Goal: Information Seeking & Learning: Check status

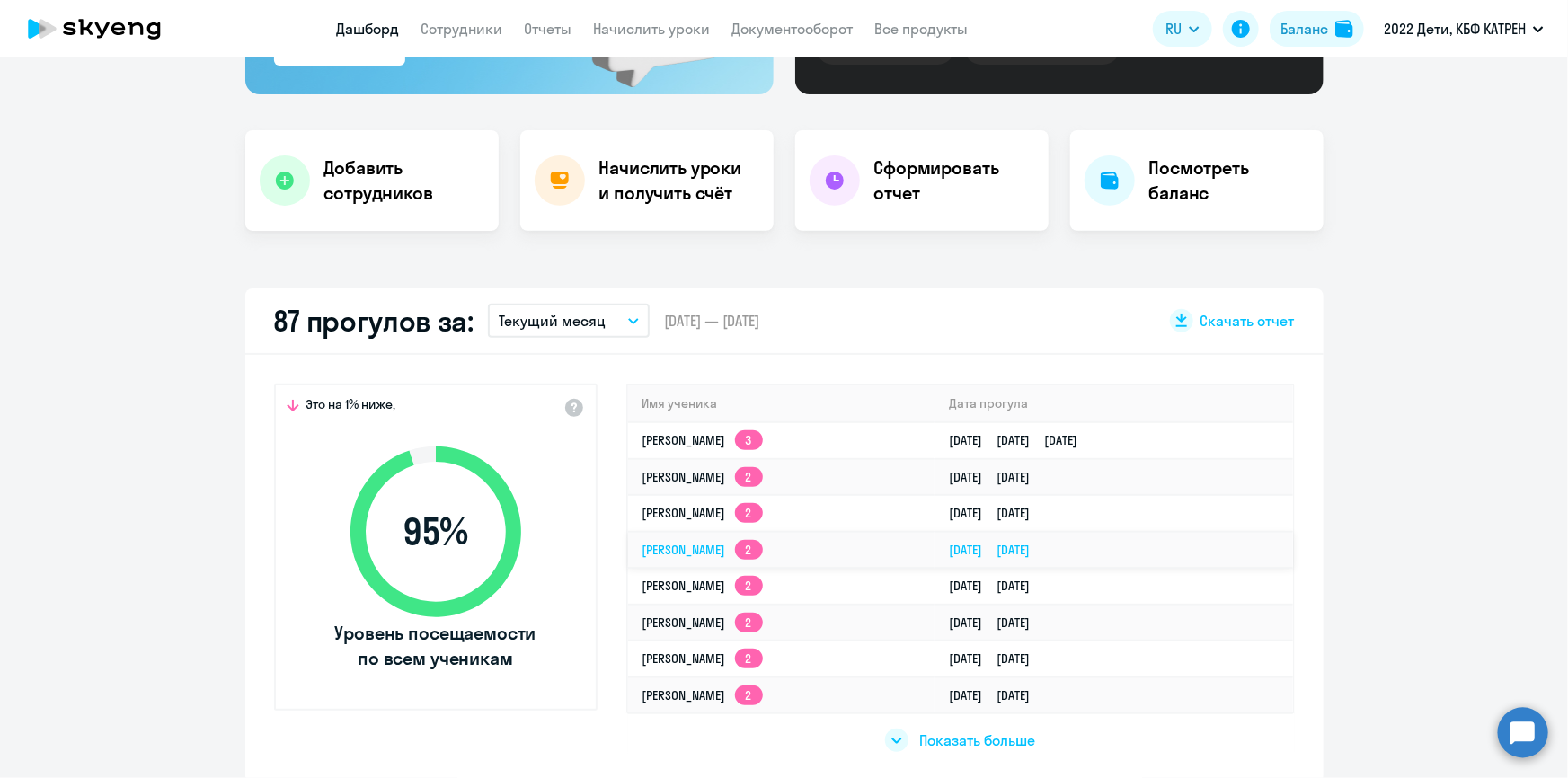
scroll to position [326, 0]
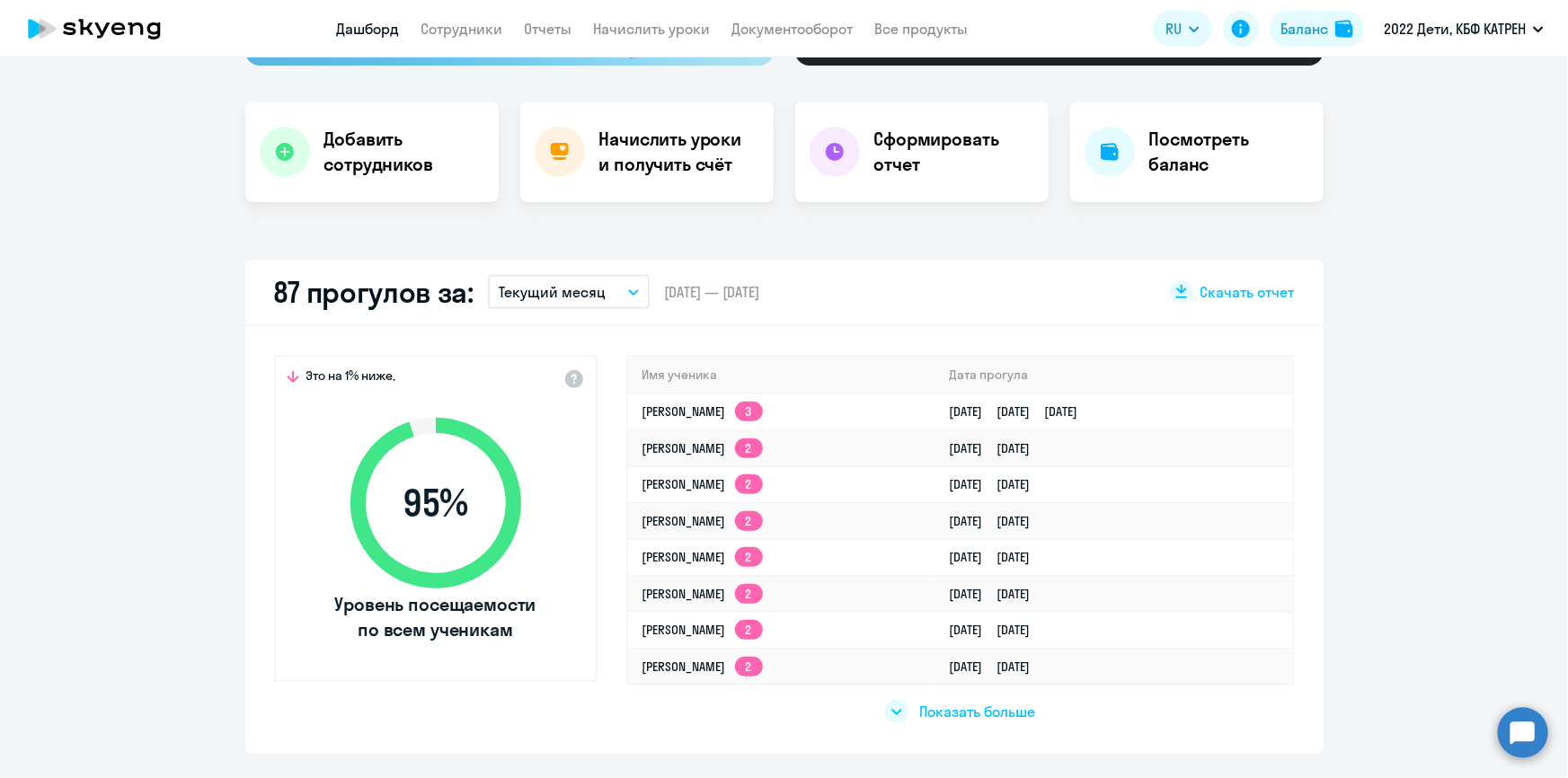
click at [944, 711] on span "Показать больше" at bounding box center [977, 711] width 116 height 20
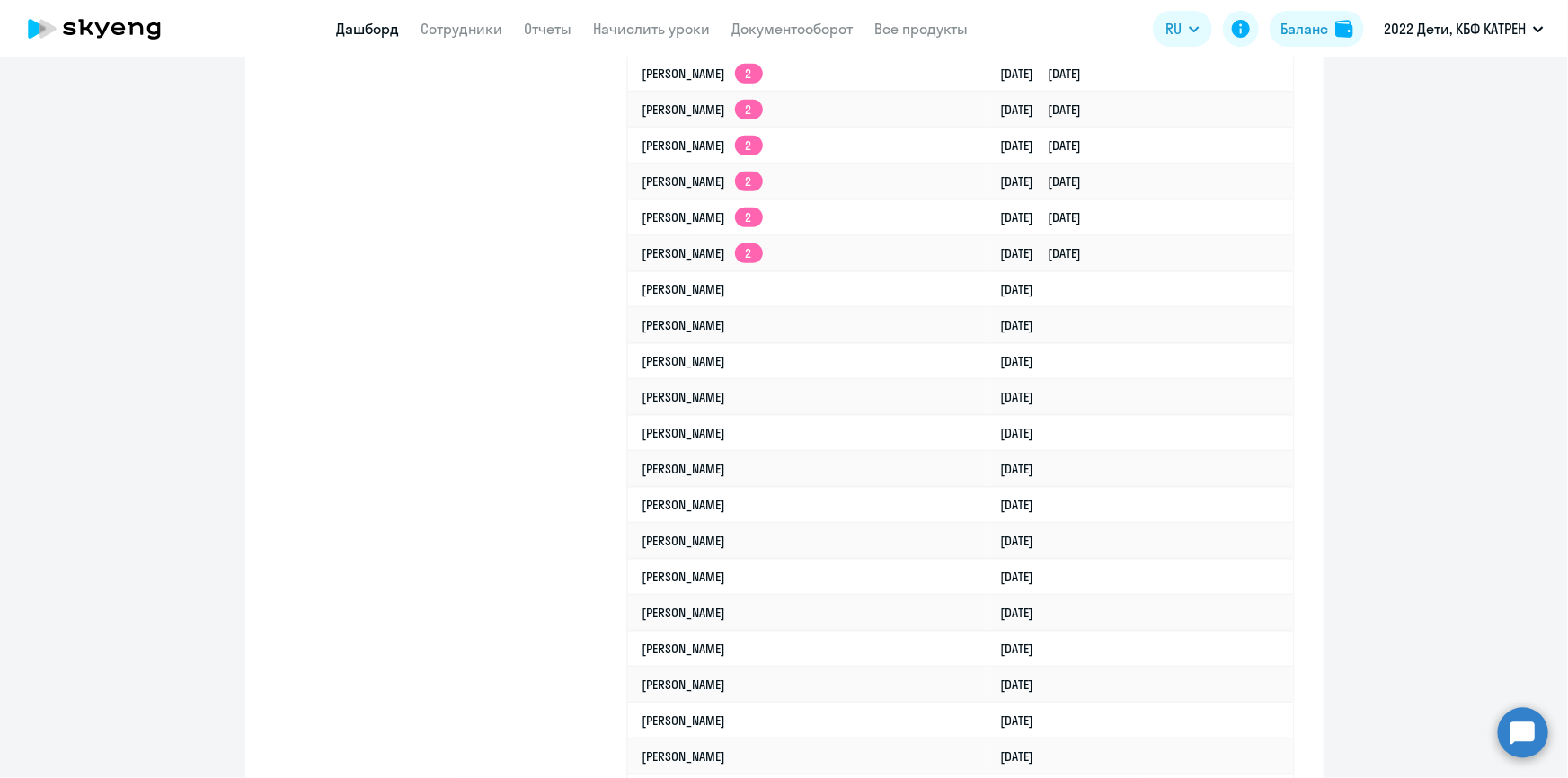
scroll to position [979, 0]
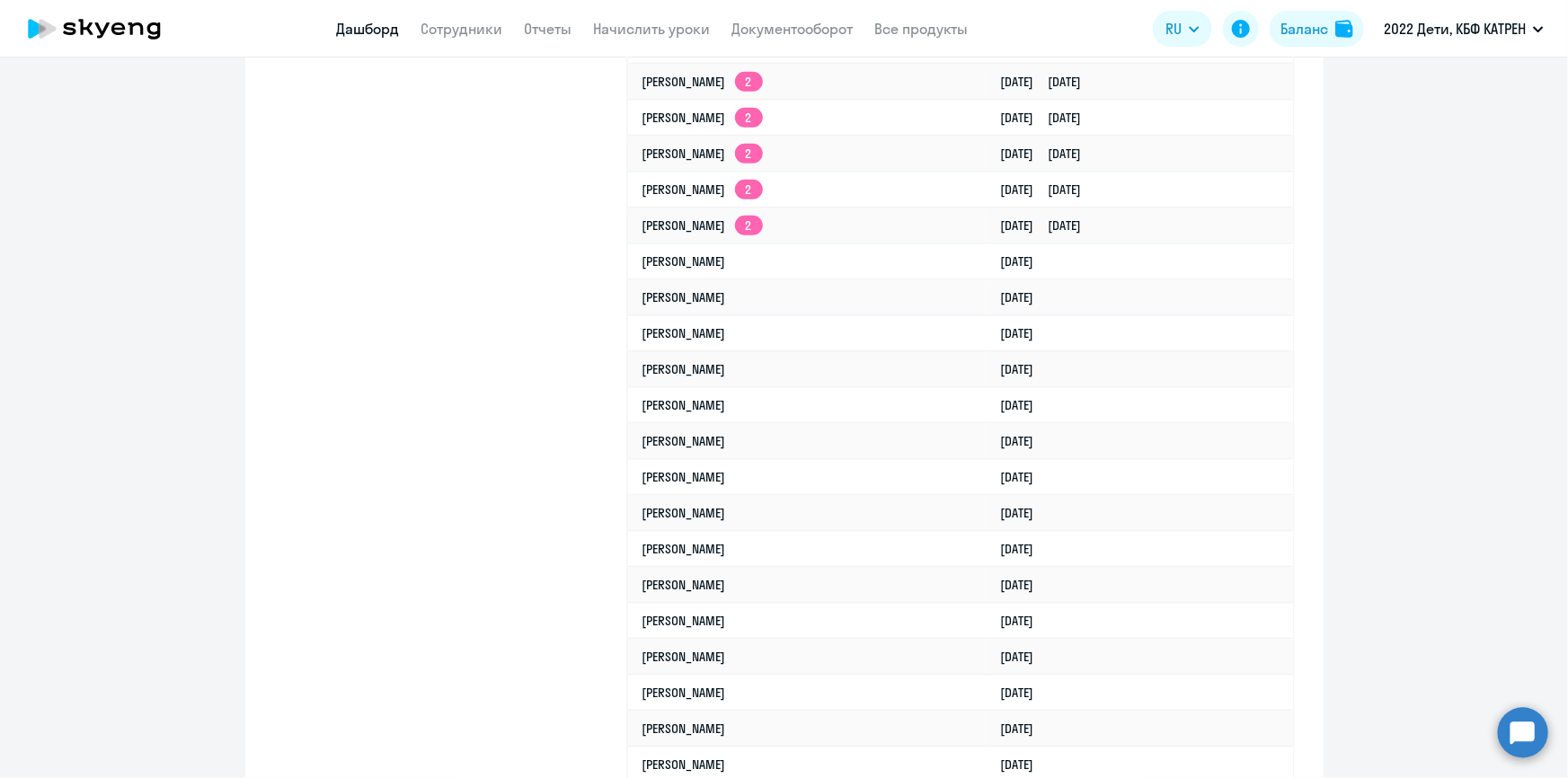
click at [1525, 730] on circle at bounding box center [1524, 732] width 51 height 51
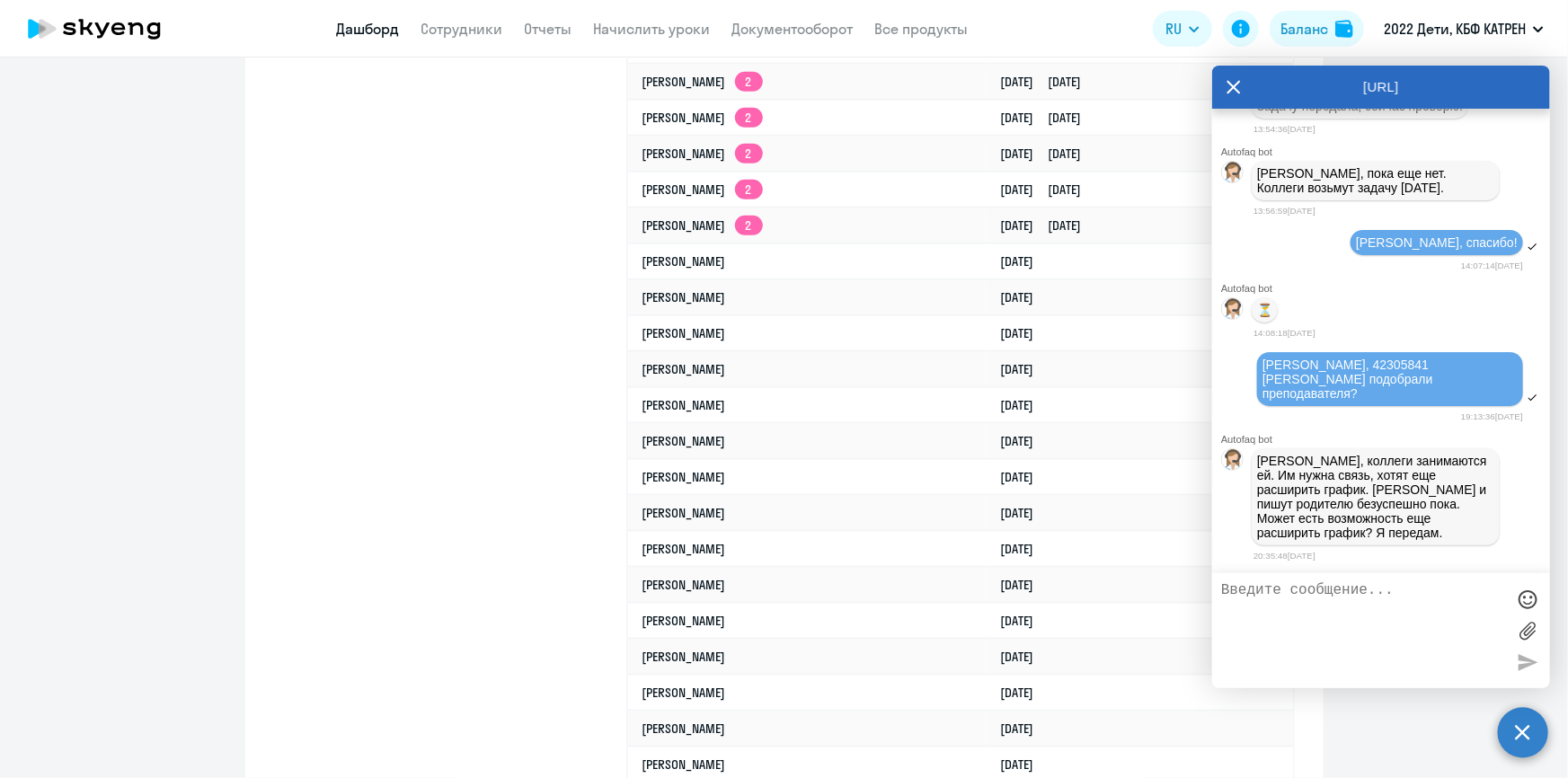
scroll to position [57569, 0]
drag, startPoint x: 1452, startPoint y: 458, endPoint x: 1483, endPoint y: 520, distance: 69.3
click at [1483, 520] on div "[PERSON_NAME], коллеги занимаются ей. Им нужна связь, хотят еще расширить графи…" at bounding box center [1376, 496] width 248 height 97
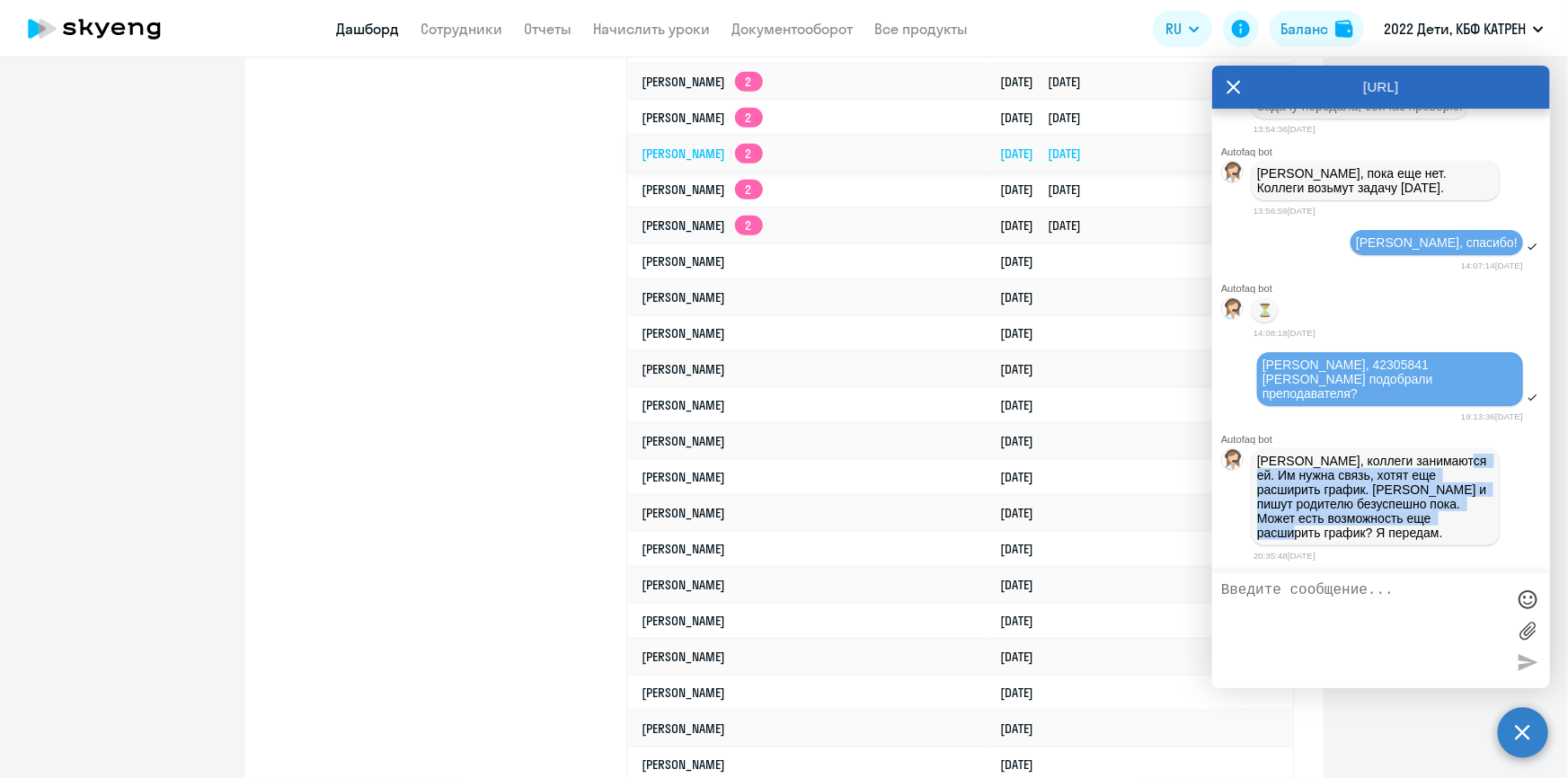
copy p "Им нужна связь, хотят еще расширить график. [PERSON_NAME] и пишут родителю безу…"
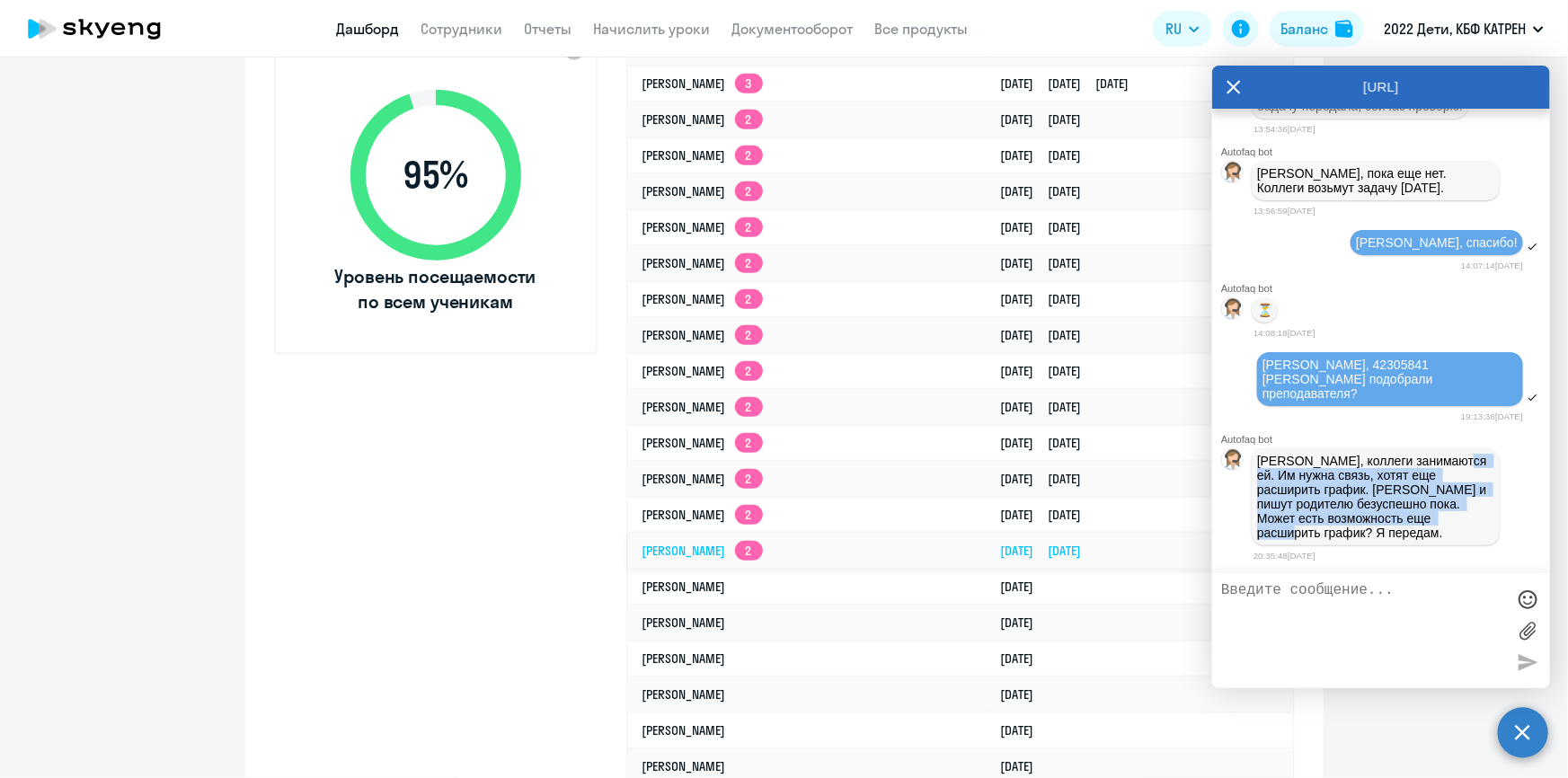
scroll to position [653, 0]
click at [763, 153] on link "[PERSON_NAME] 2" at bounding box center [703, 156] width 120 height 16
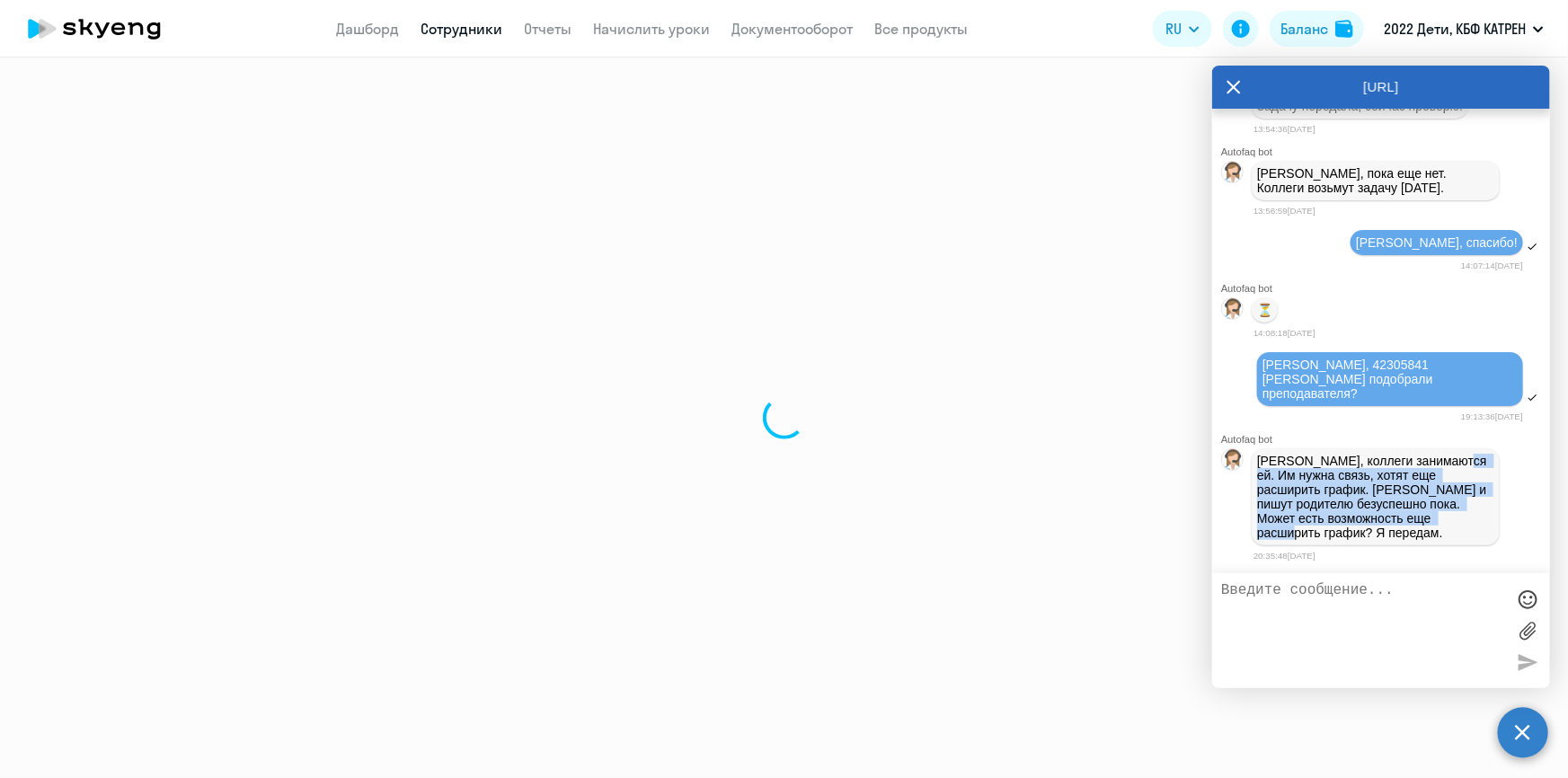
select select "math"
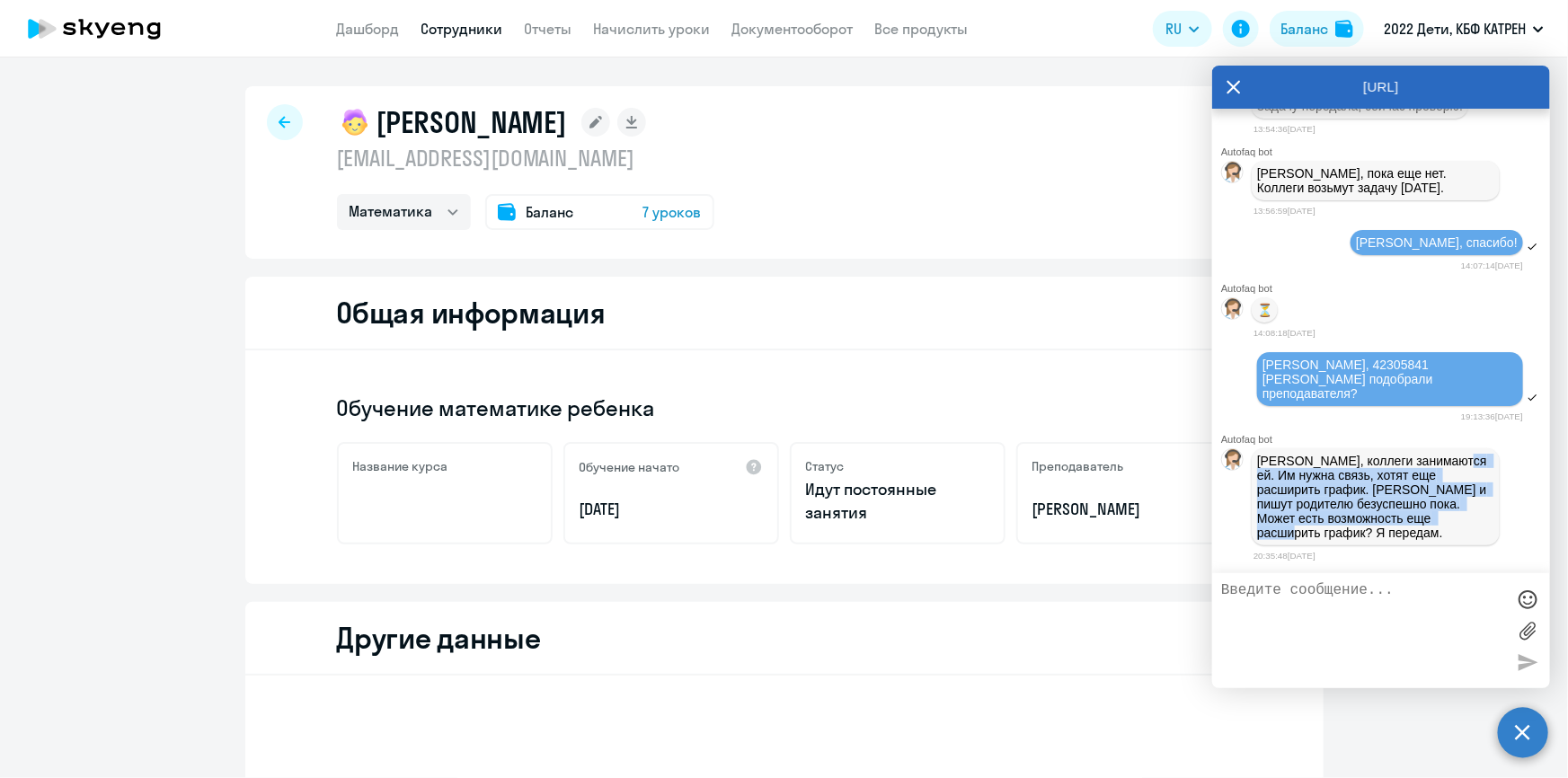
scroll to position [408, 0]
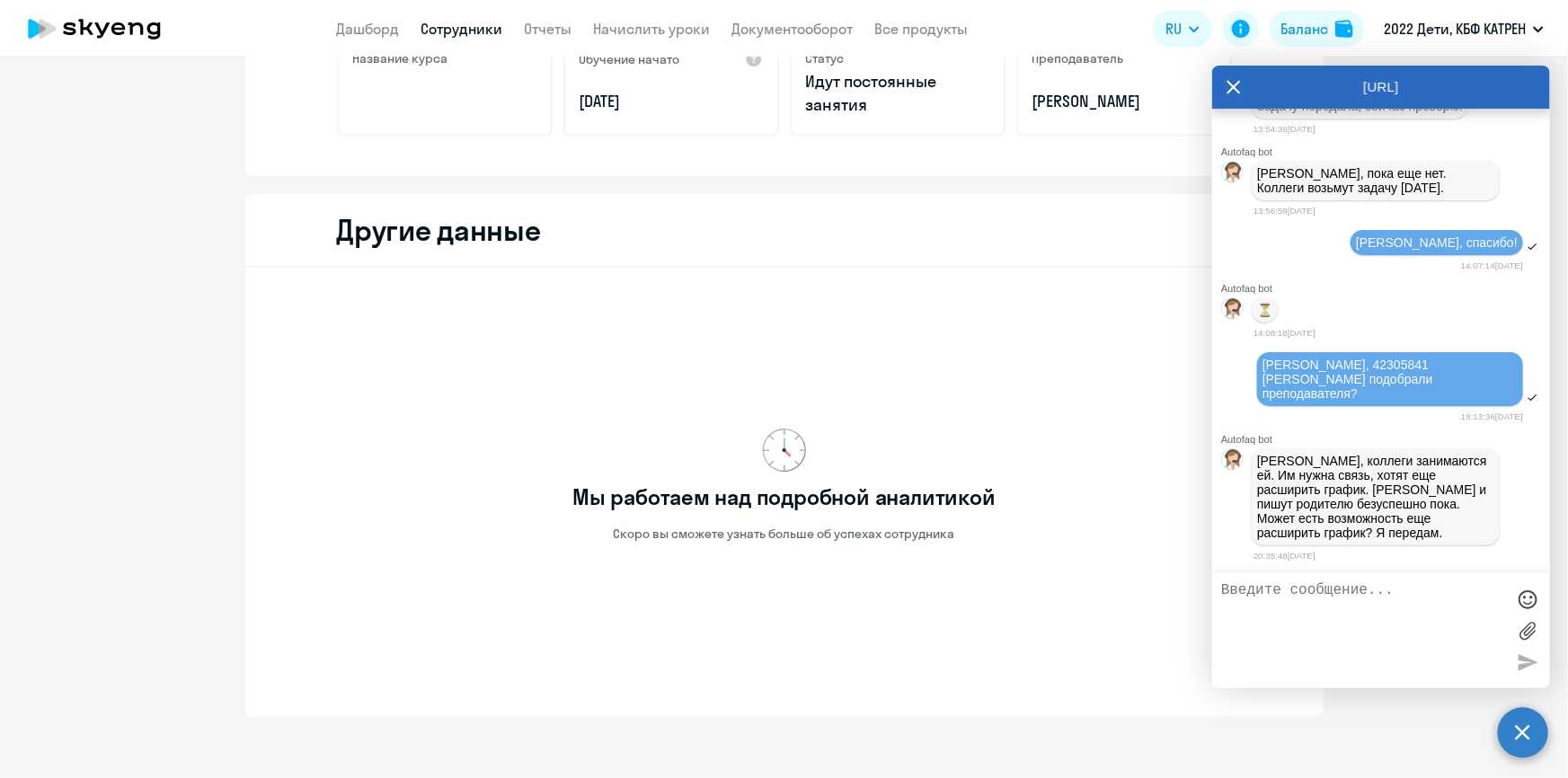
drag, startPoint x: 1231, startPoint y: 89, endPoint x: 790, endPoint y: 299, distance: 488.4
click at [1231, 89] on icon at bounding box center [1233, 87] width 14 height 43
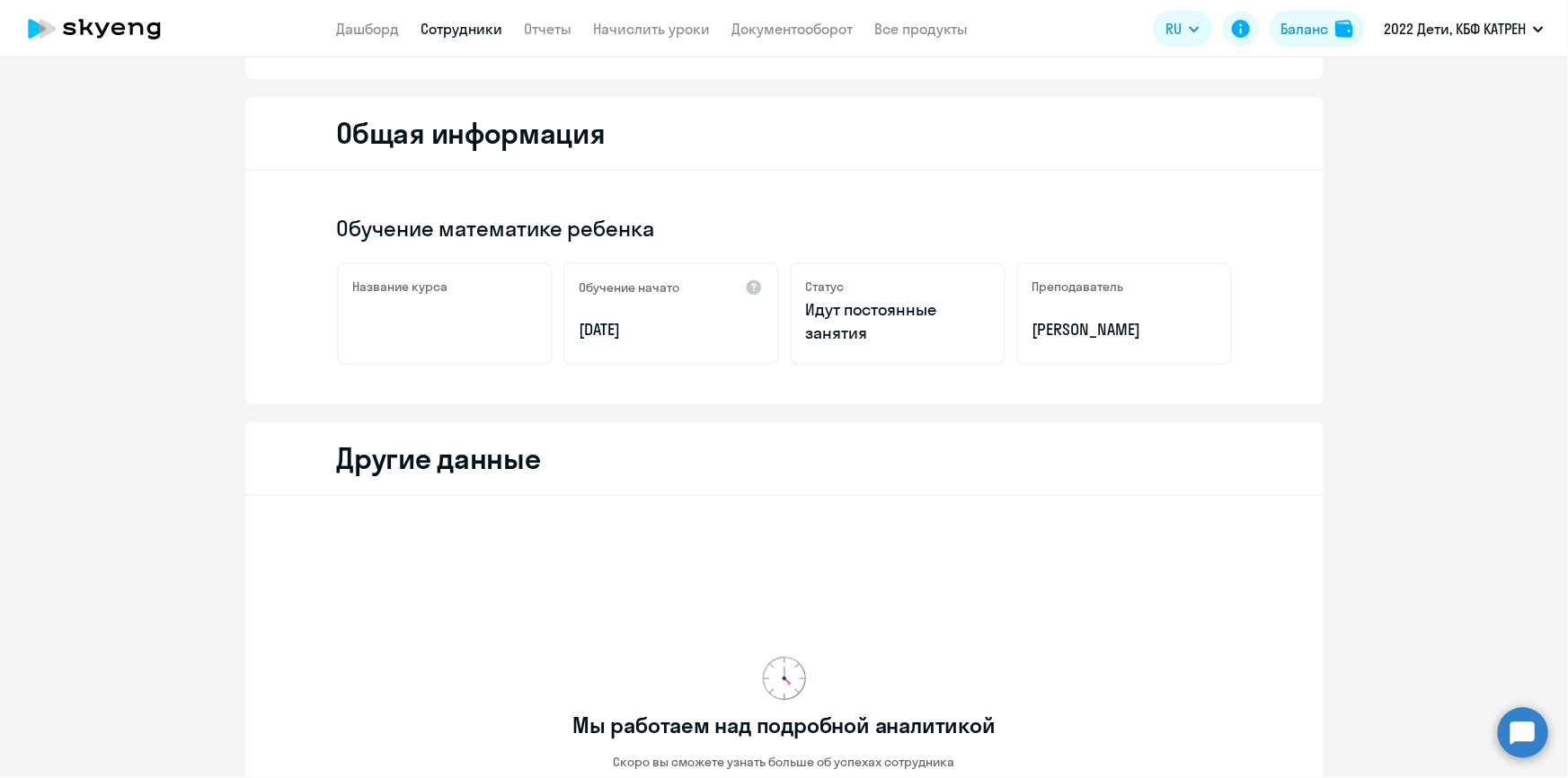
scroll to position [0, 0]
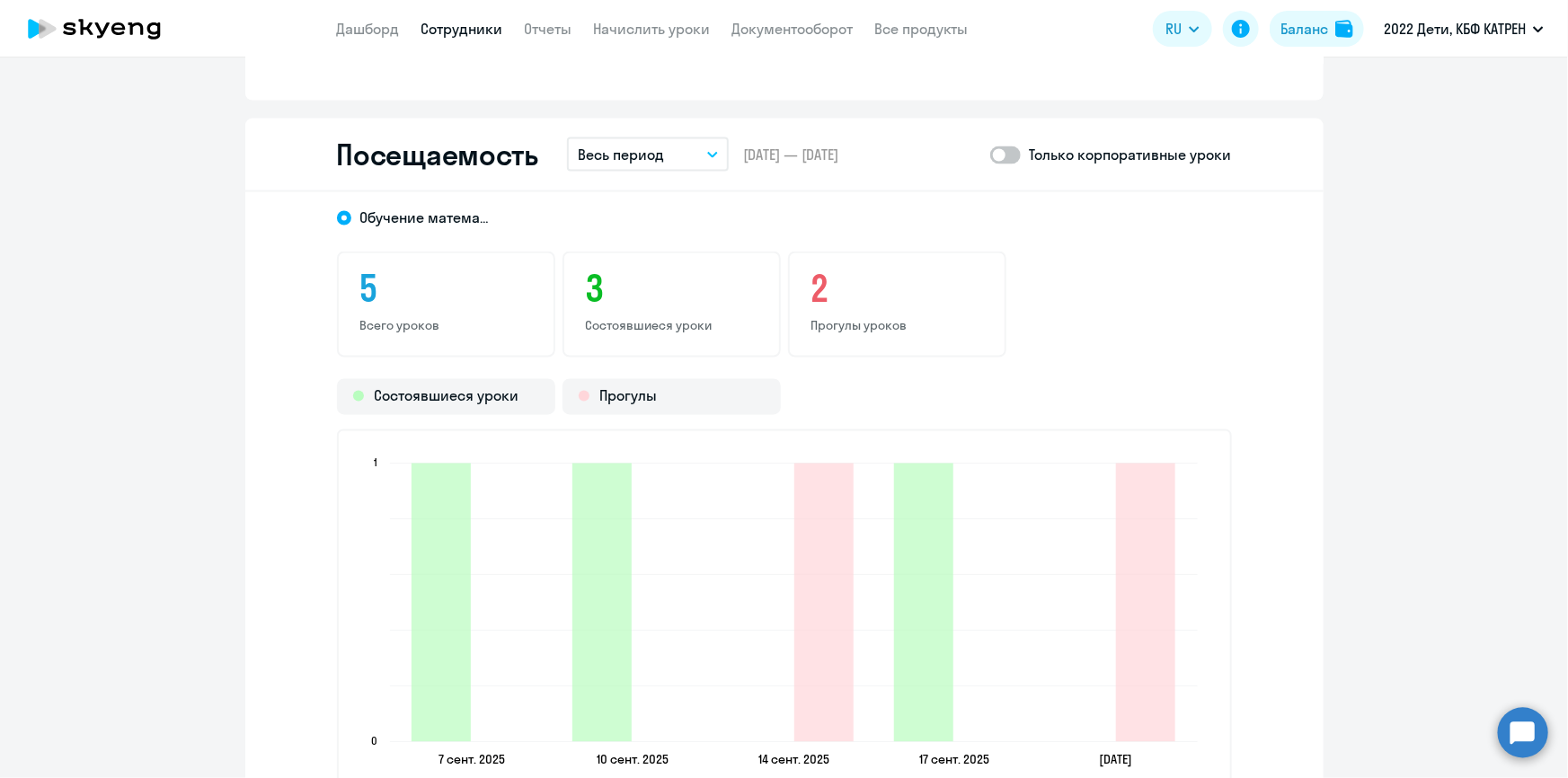
scroll to position [1715, 0]
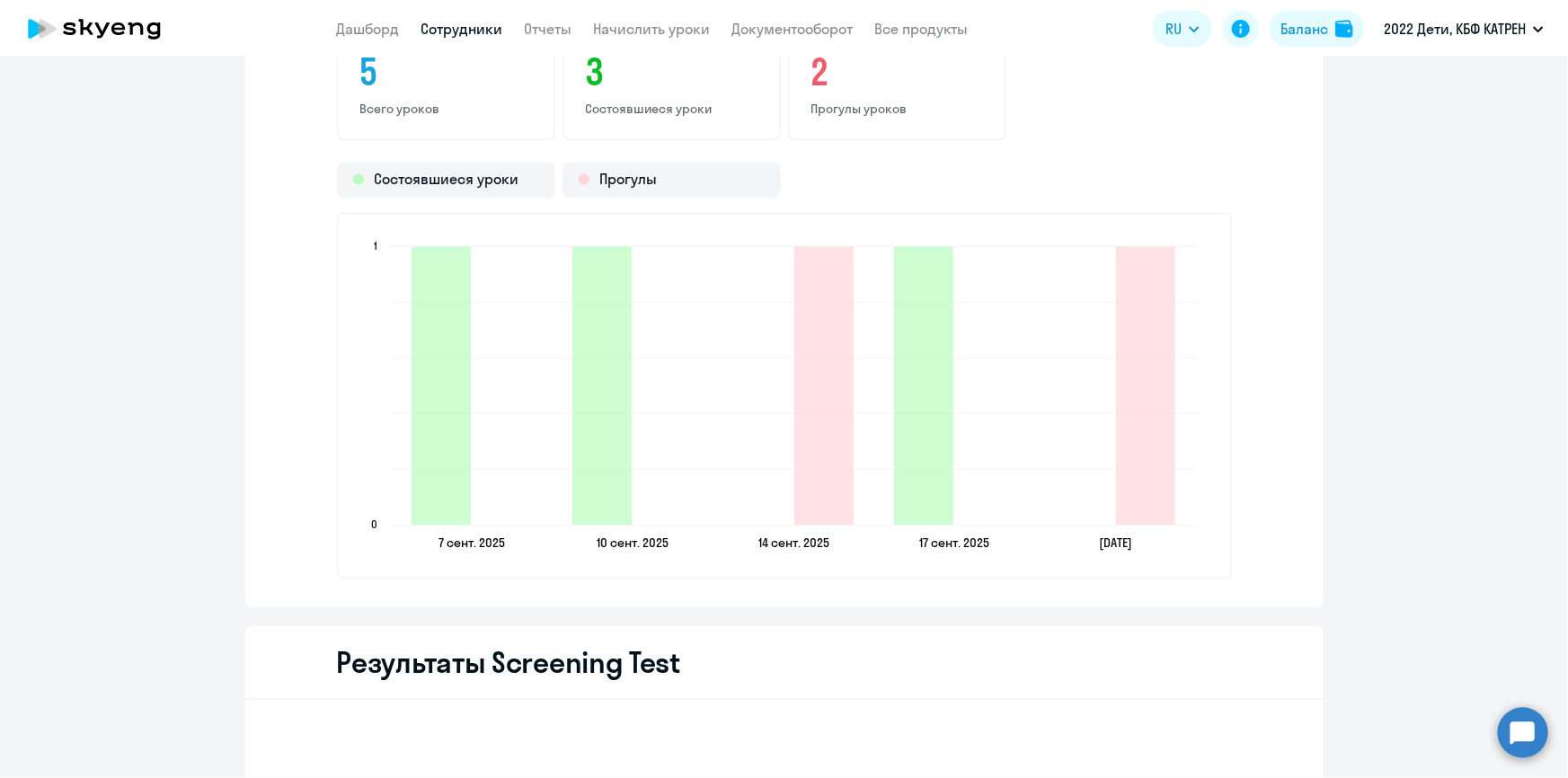
drag, startPoint x: 1070, startPoint y: 537, endPoint x: 1115, endPoint y: 541, distance: 45.2
click at [1115, 541] on icon "[DATE] [DATE] [DATE] [DATE] [DATE] [DATE] [DATE] [DATE] [DATE] [DATE] 0 0 1 1" at bounding box center [785, 396] width 854 height 317
copy text "[DATE]"
click at [466, 15] on app-header "Дашборд Сотрудники Отчеты Начислить уроки Документооборот Все продукты Дашборд …" at bounding box center [784, 28] width 1568 height 57
click at [466, 25] on link "Сотрудники" at bounding box center [462, 28] width 82 height 18
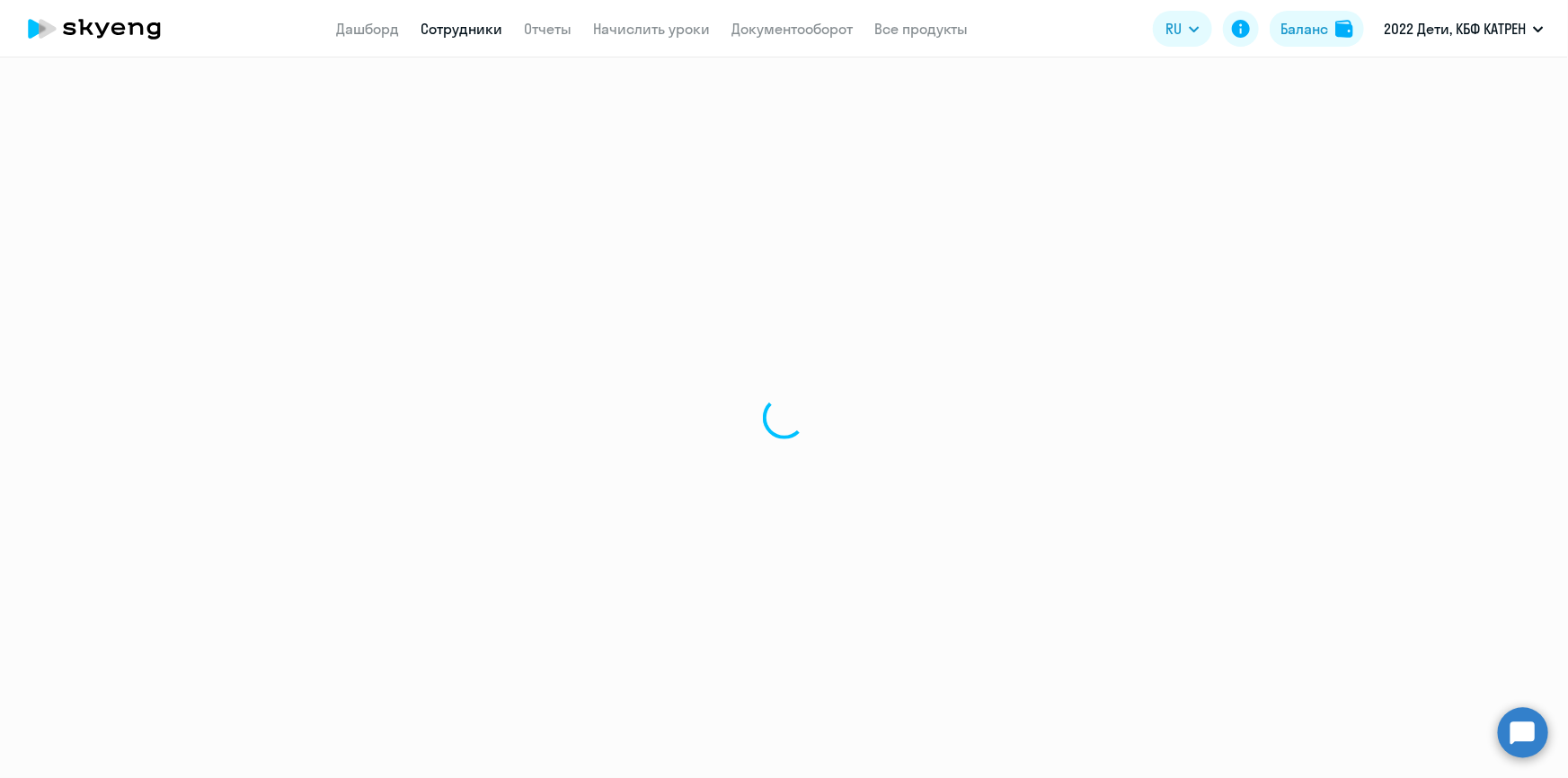
select select "30"
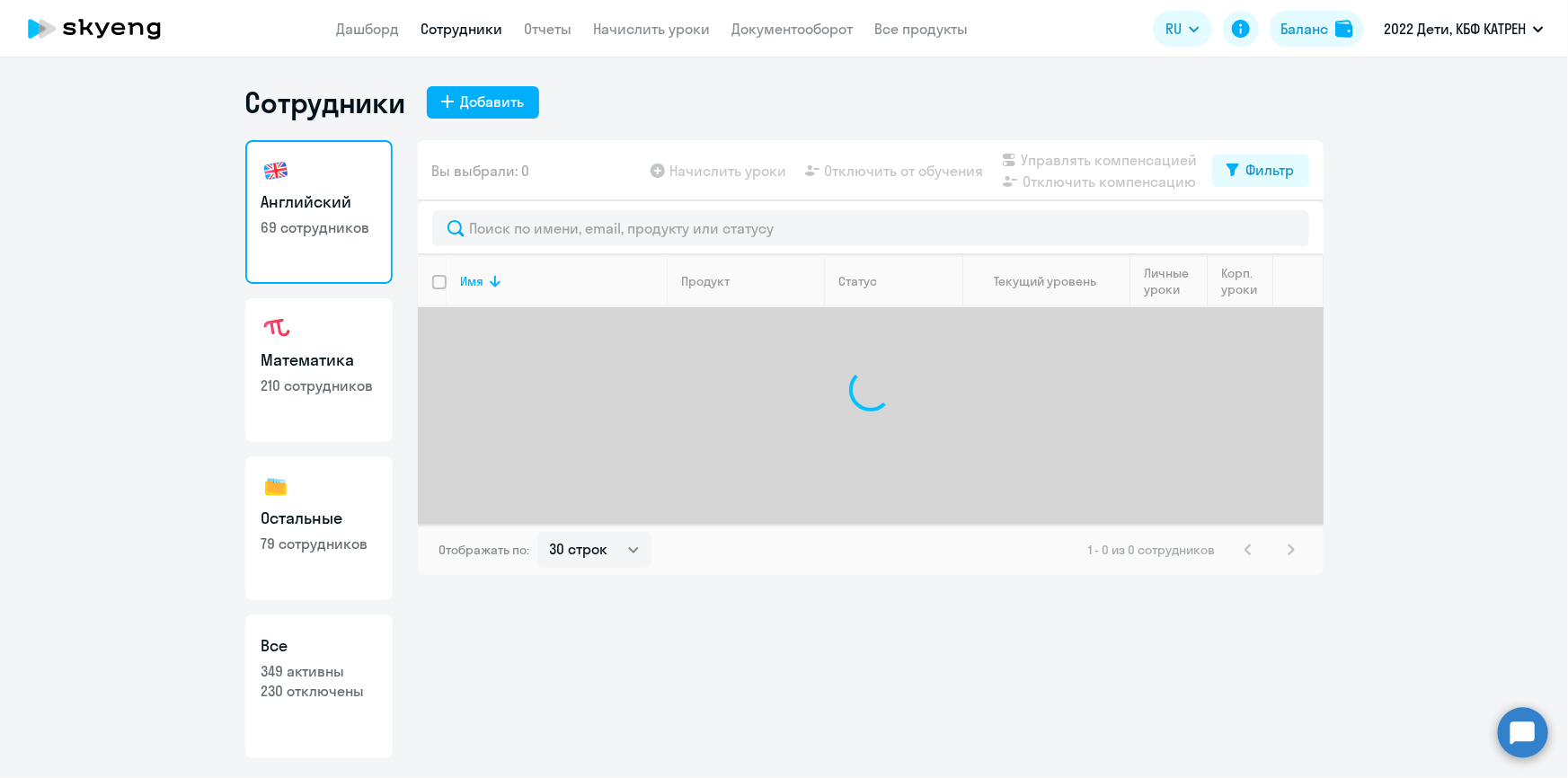
click at [283, 686] on p "230 отключены" at bounding box center [319, 691] width 115 height 20
select select "30"
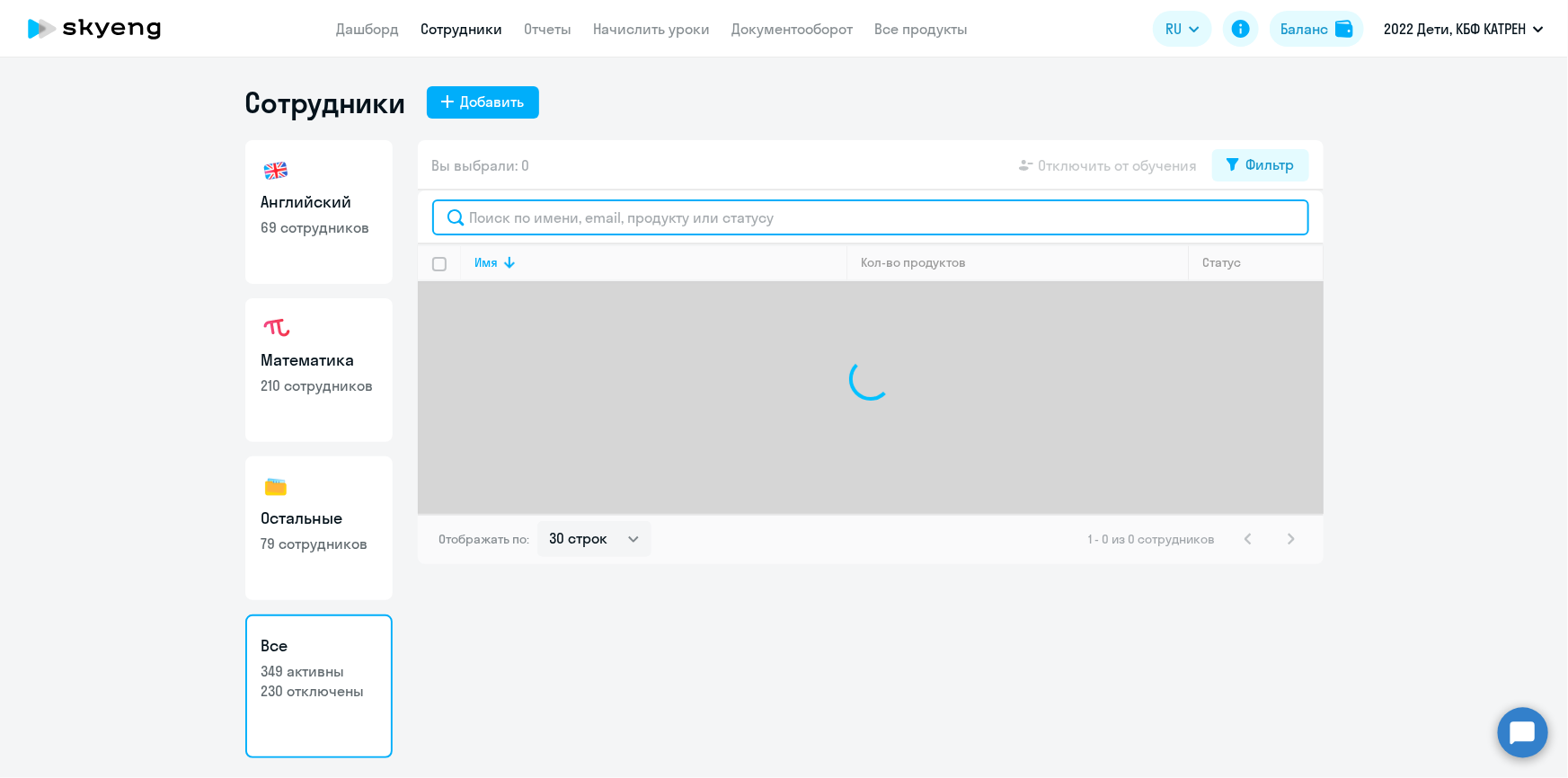
click at [561, 219] on input "text" at bounding box center [870, 217] width 877 height 36
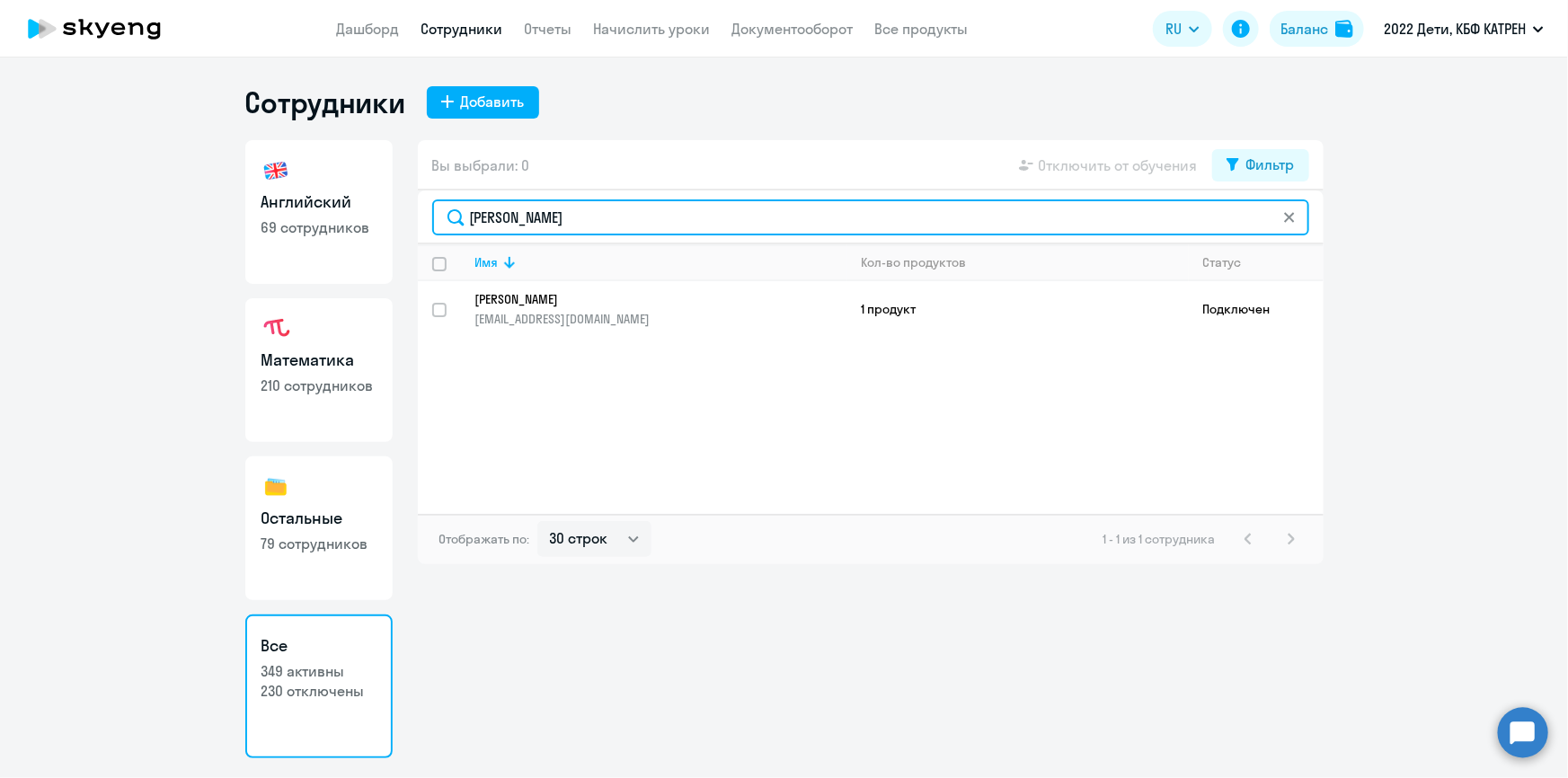
type input "[PERSON_NAME]"
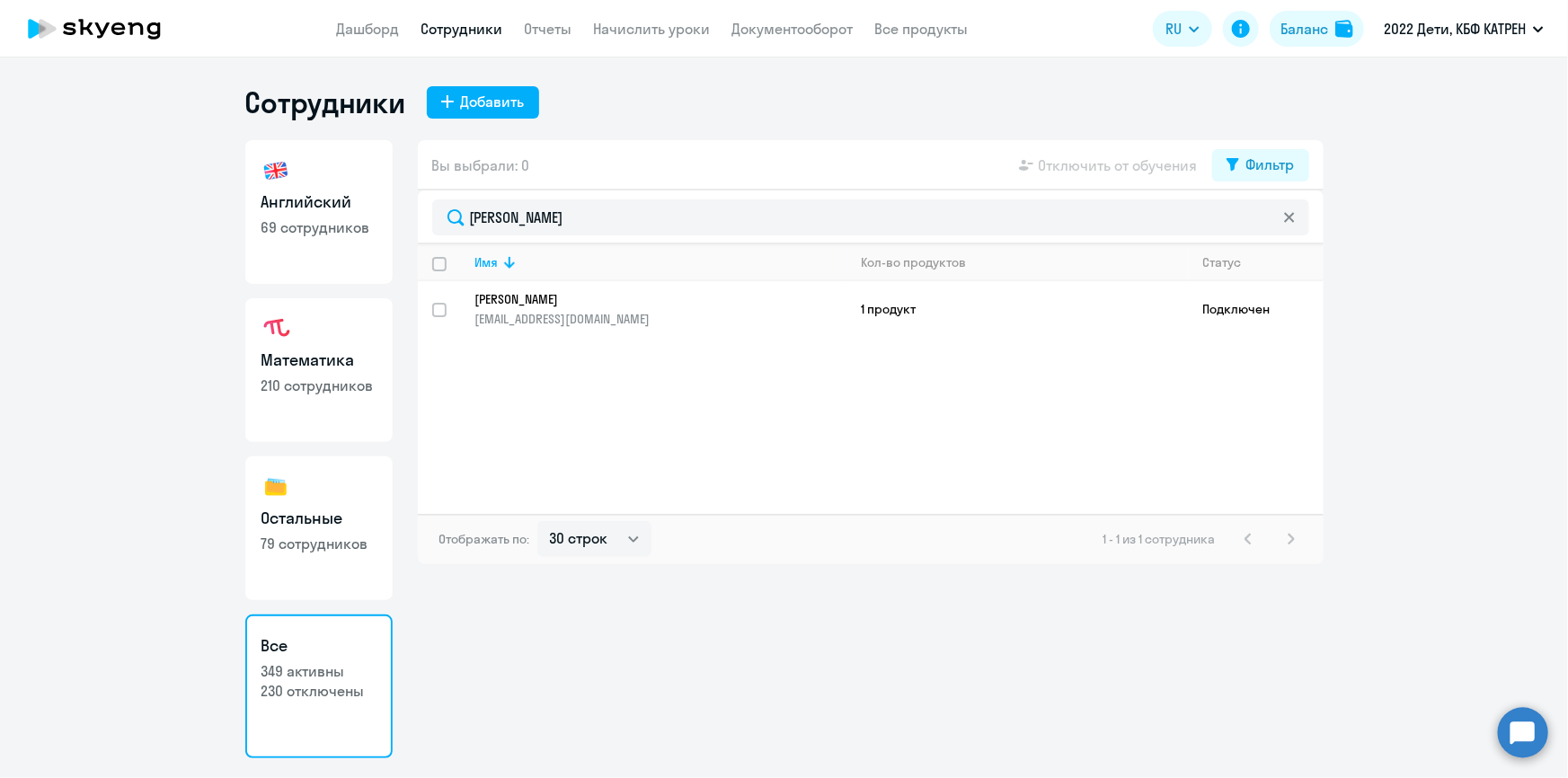
click at [560, 306] on link "[PERSON_NAME] [EMAIL_ADDRESS][DOMAIN_NAME]" at bounding box center [661, 309] width 371 height 36
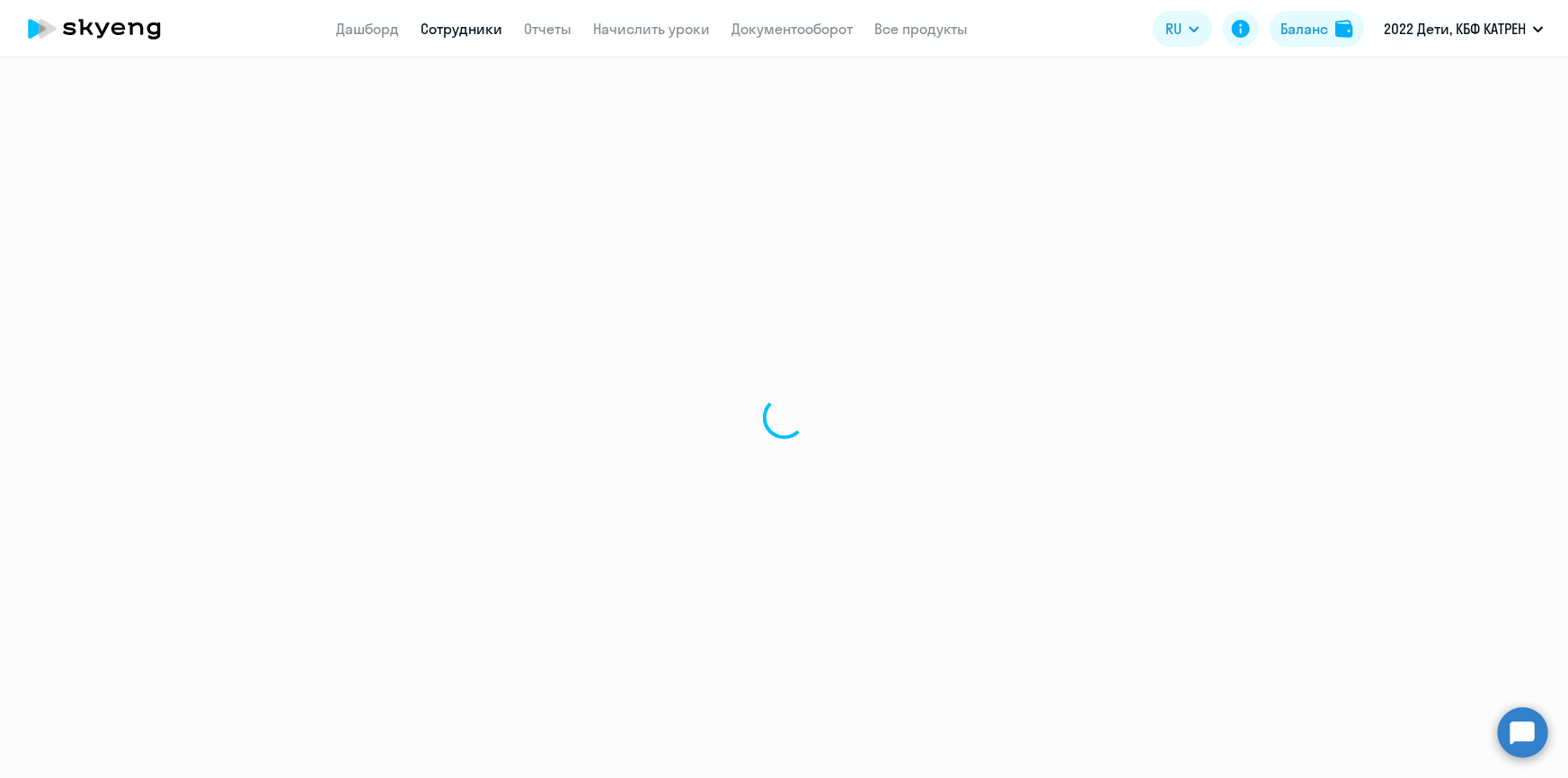
select select "math"
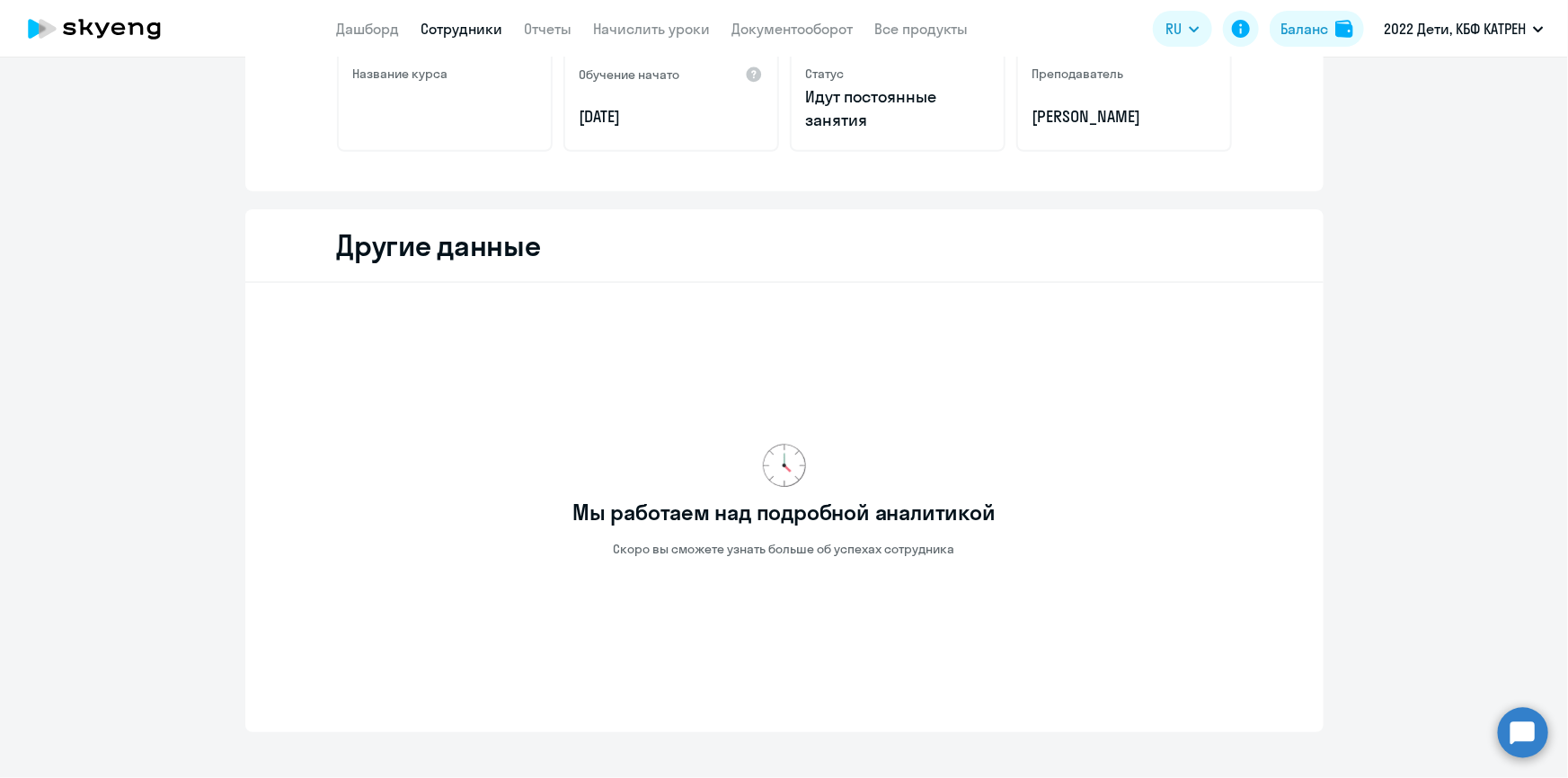
scroll to position [314, 0]
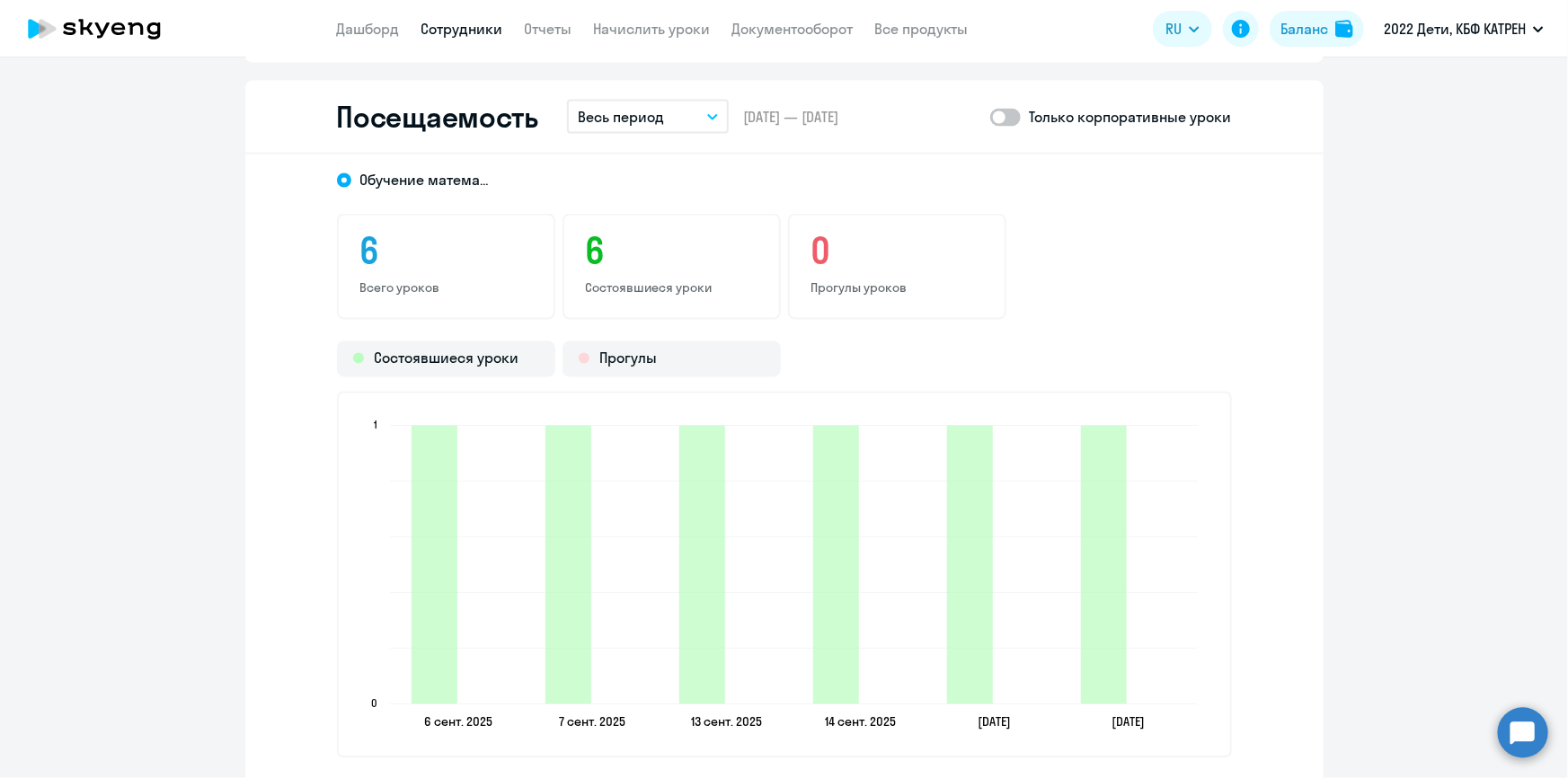
scroll to position [1538, 0]
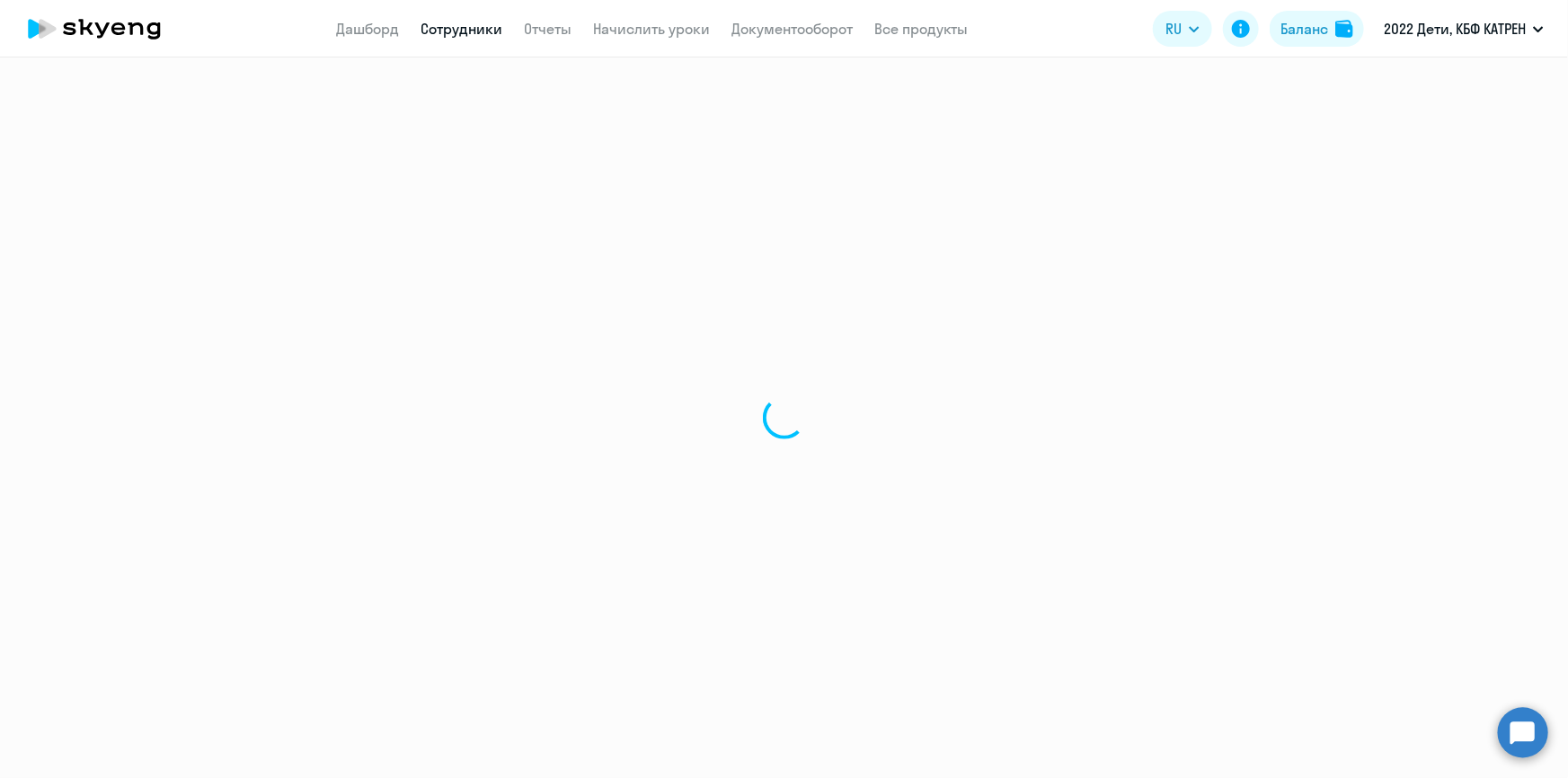
select select "30"
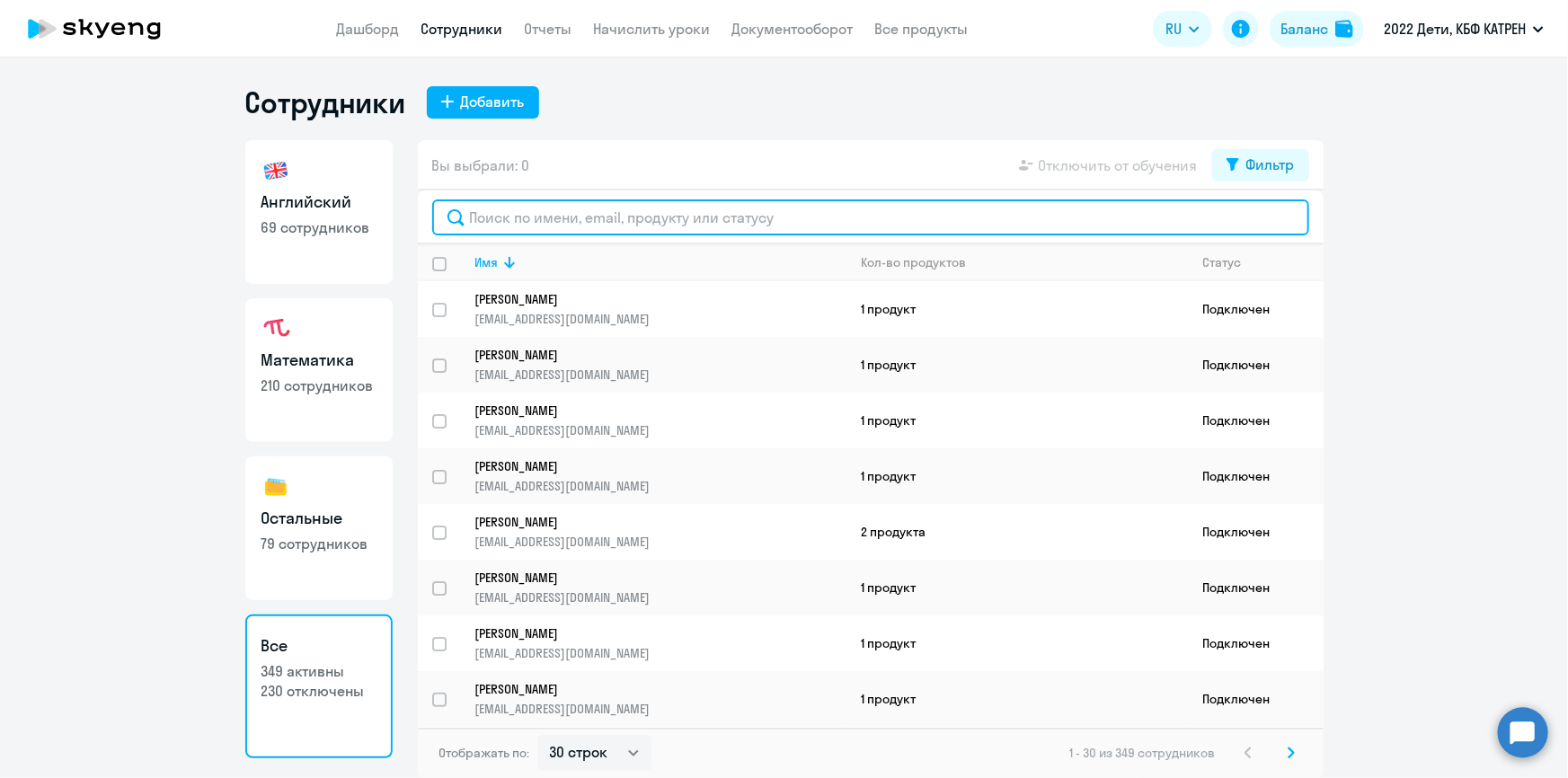
click at [496, 226] on input "text" at bounding box center [870, 217] width 877 height 36
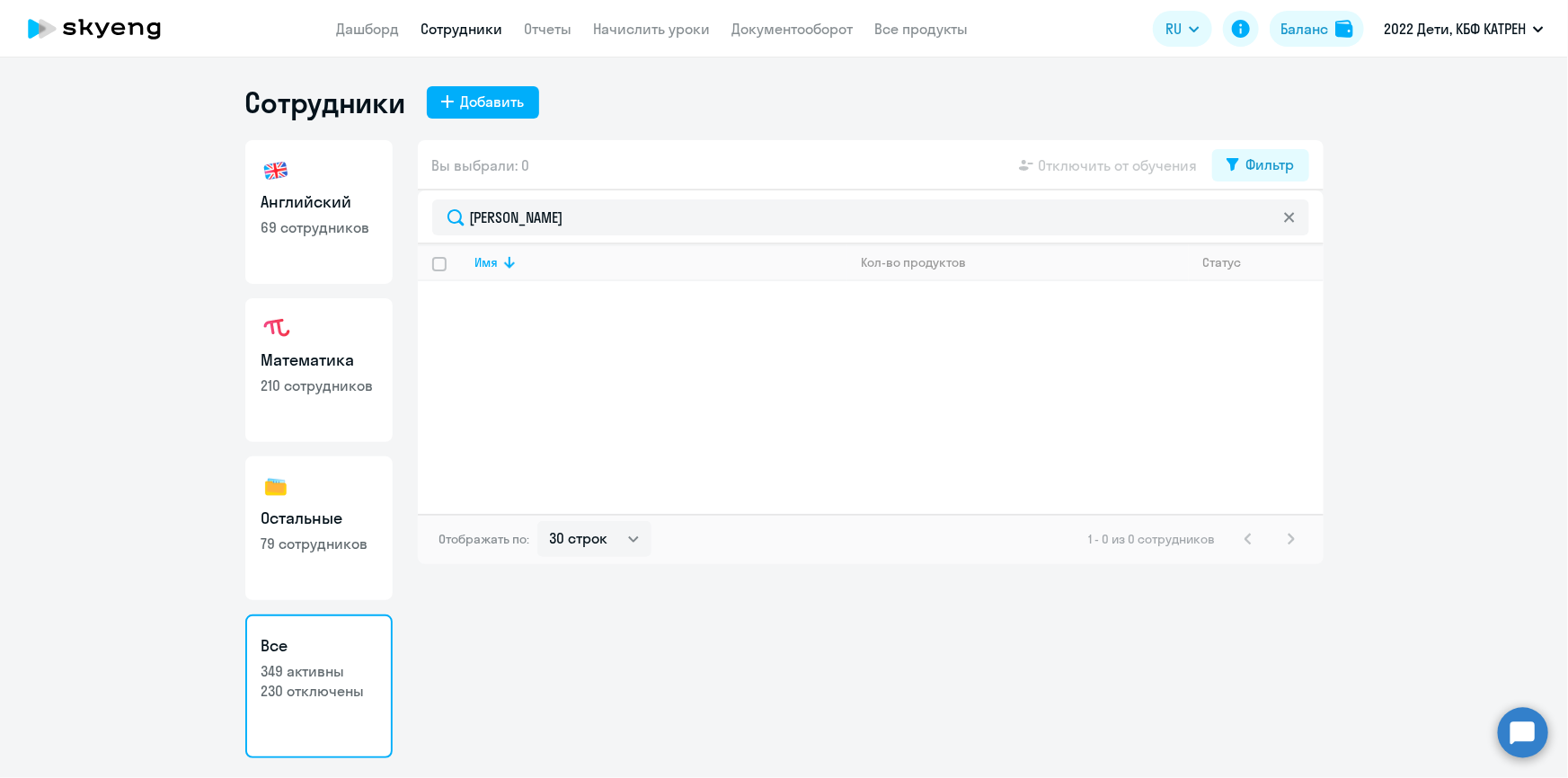
click at [549, 307] on div "Имя Кол-во продуктов Статус" at bounding box center [871, 379] width 906 height 270
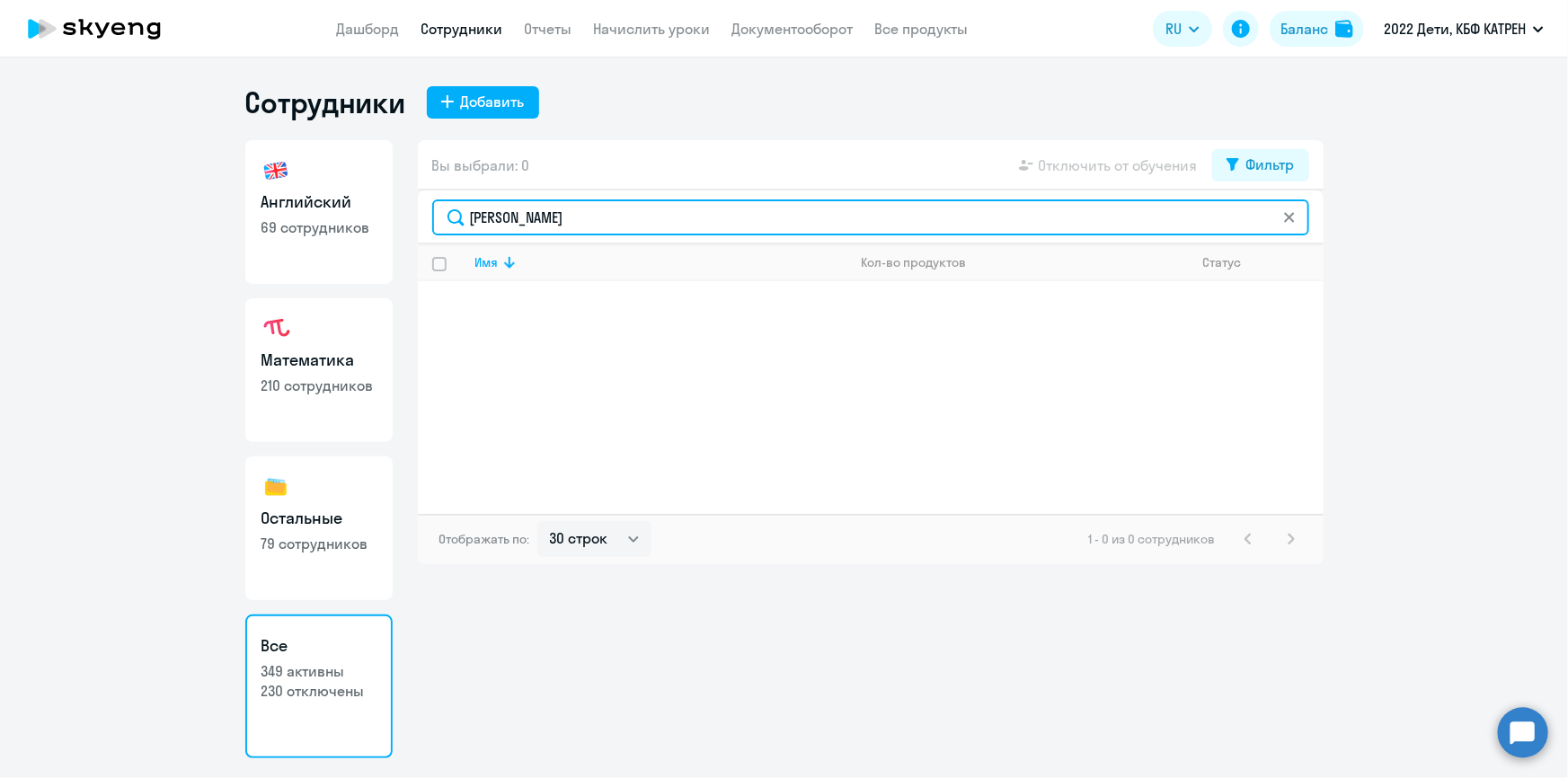
drag, startPoint x: 540, startPoint y: 220, endPoint x: 463, endPoint y: 216, distance: 77.1
click at [463, 216] on input "[PERSON_NAME]" at bounding box center [870, 217] width 877 height 36
type input "сахиб"
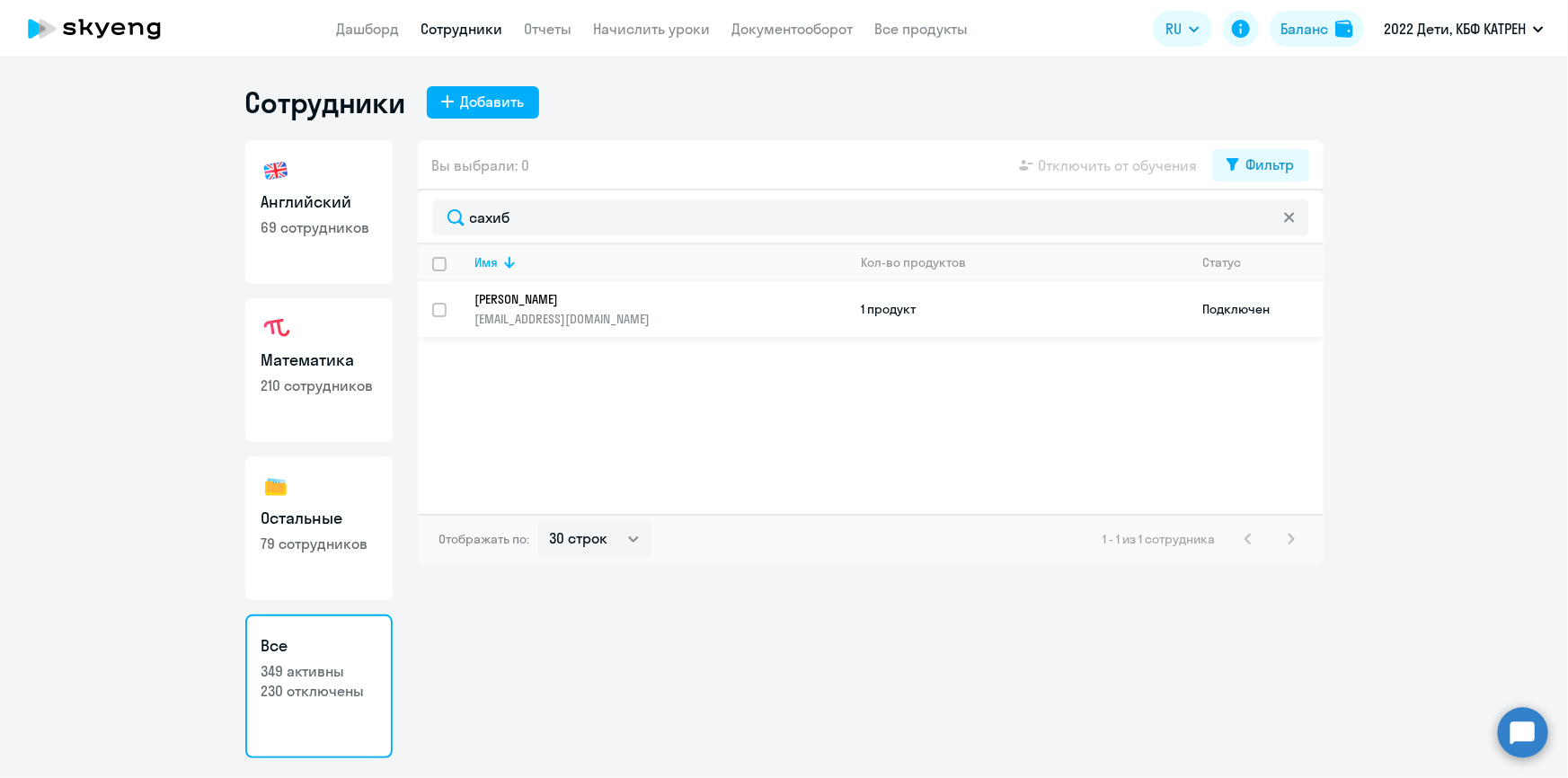
click at [603, 311] on p "[EMAIL_ADDRESS][DOMAIN_NAME]" at bounding box center [661, 319] width 371 height 16
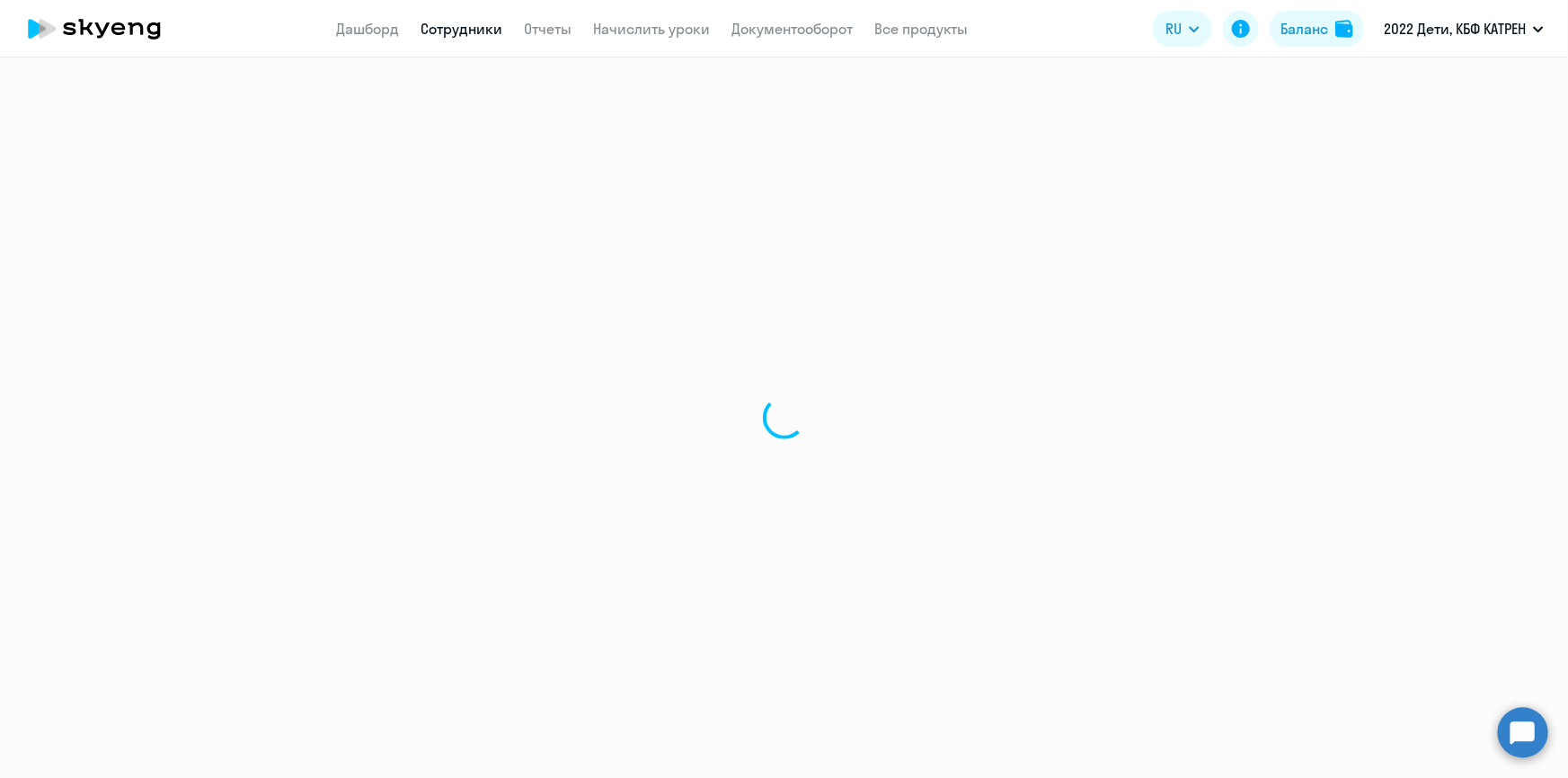
select select "english"
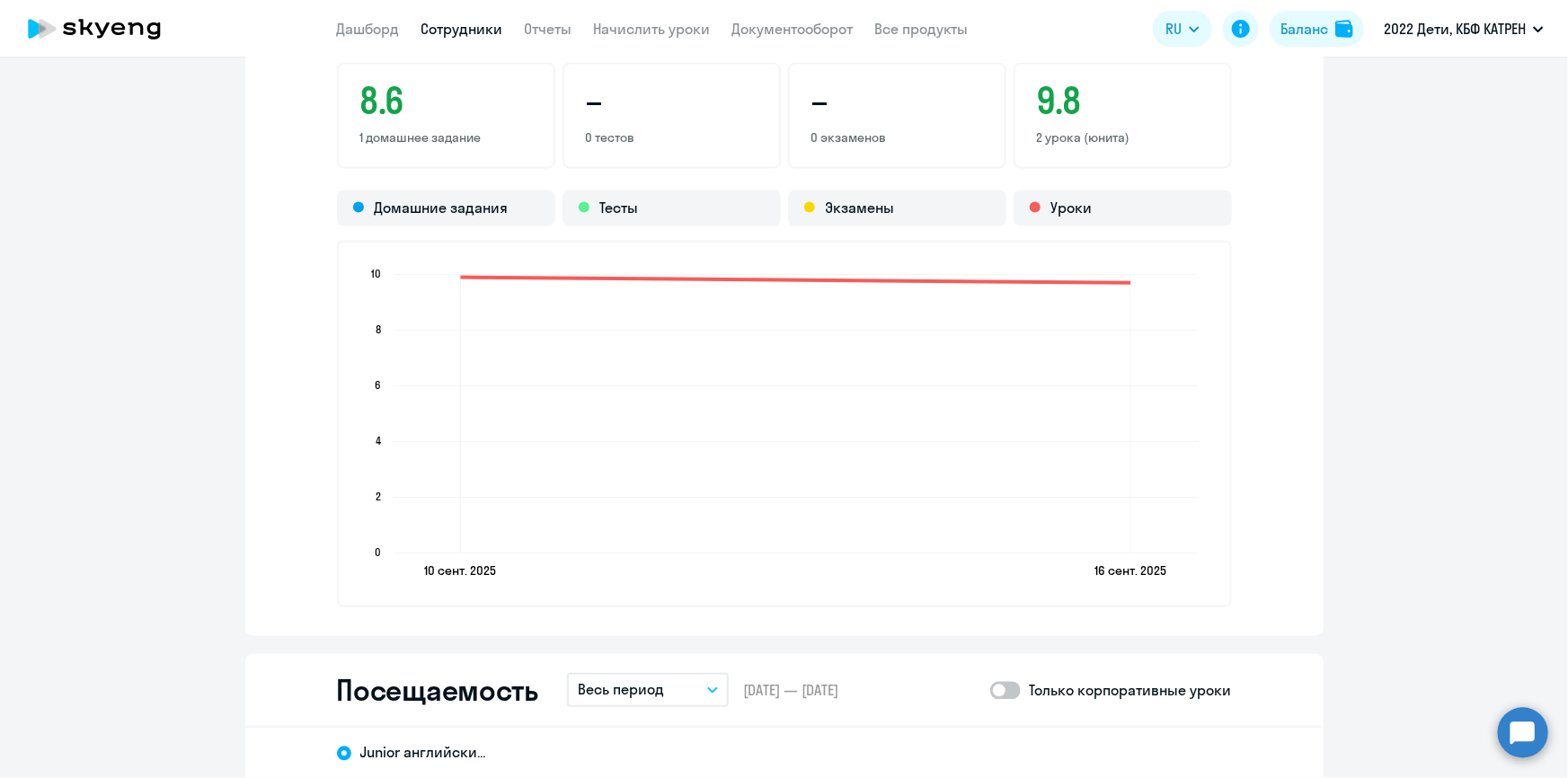
scroll to position [1551, 0]
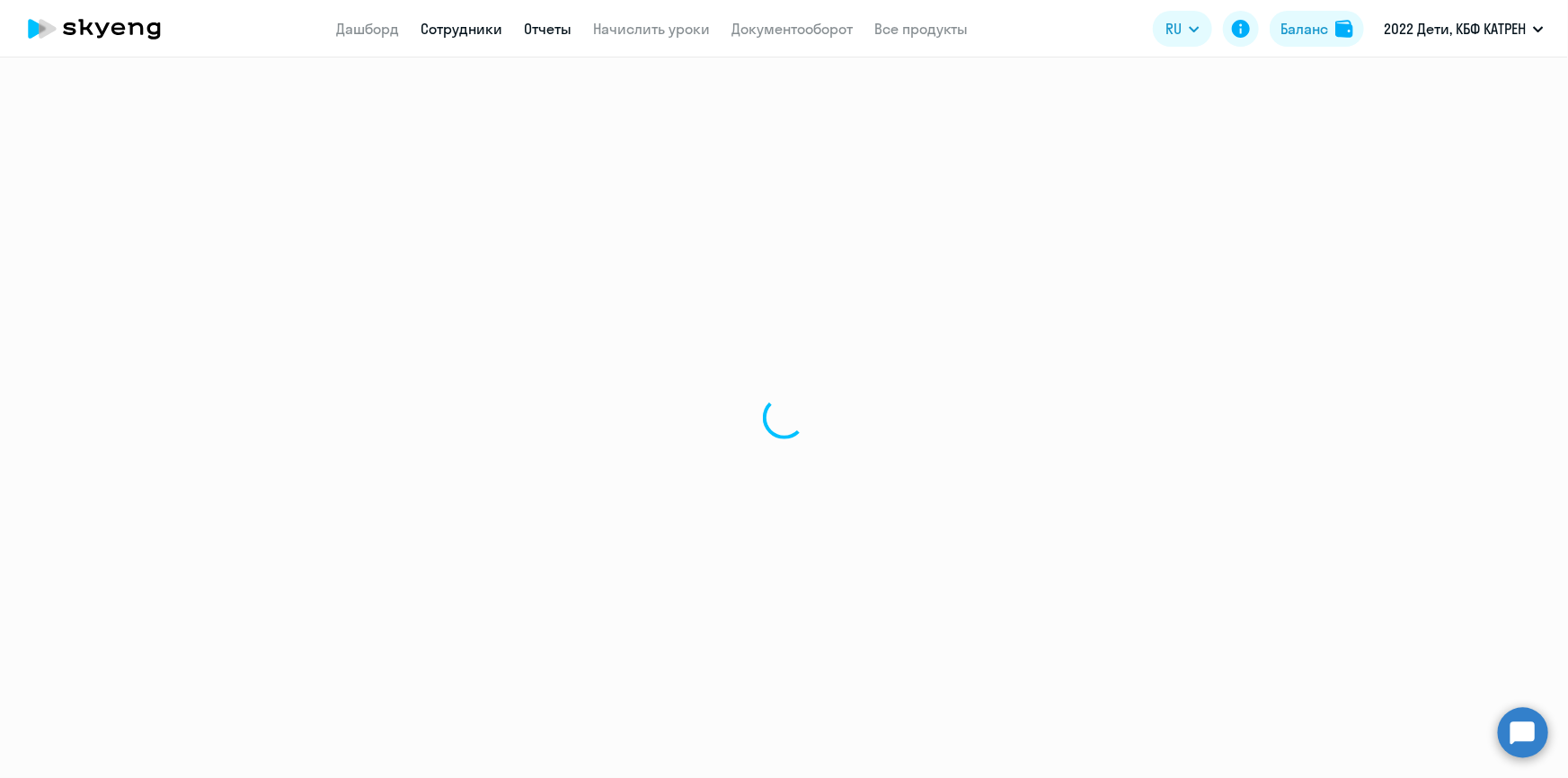
select select "30"
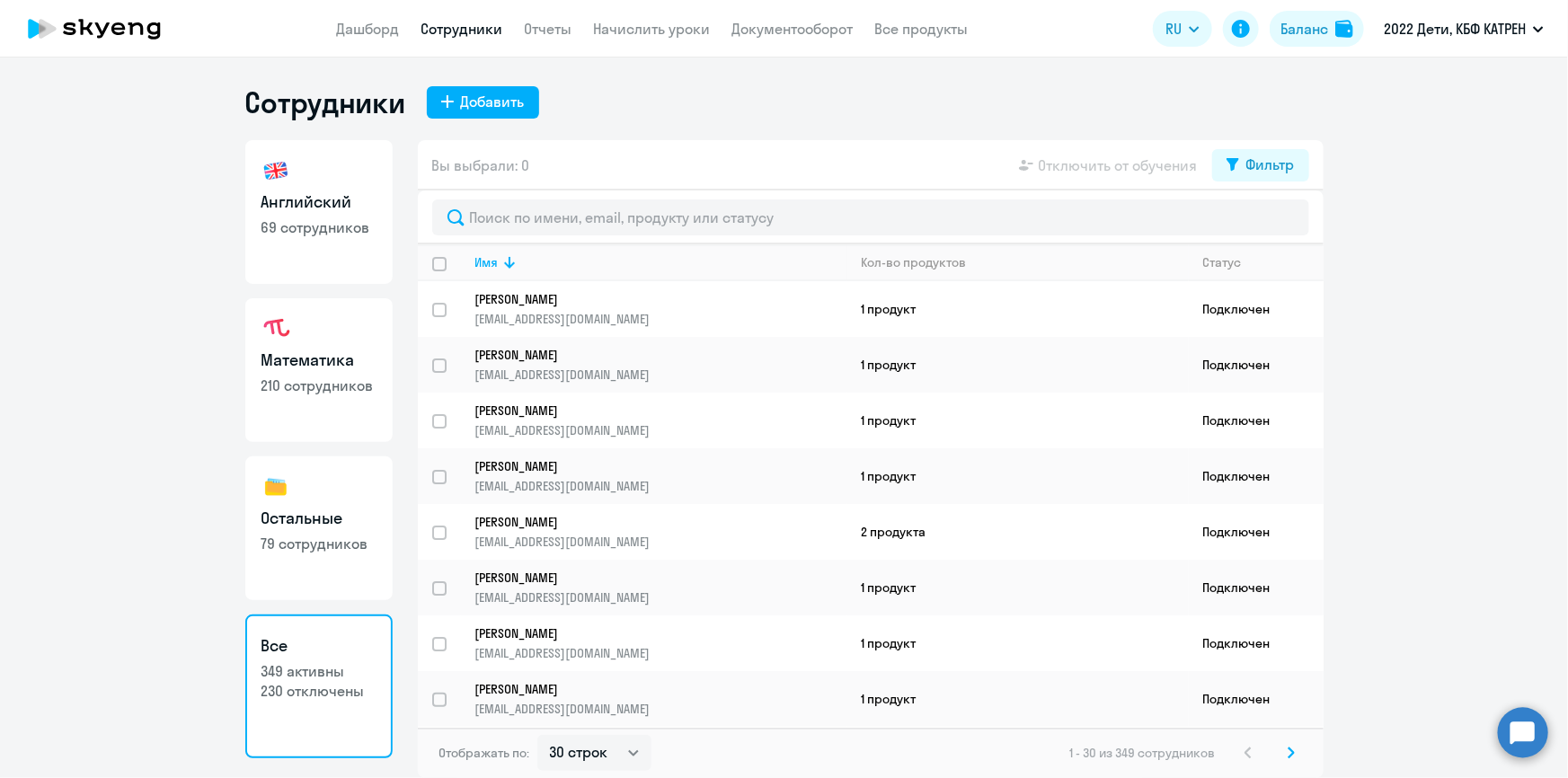
click at [1534, 737] on circle at bounding box center [1524, 732] width 51 height 51
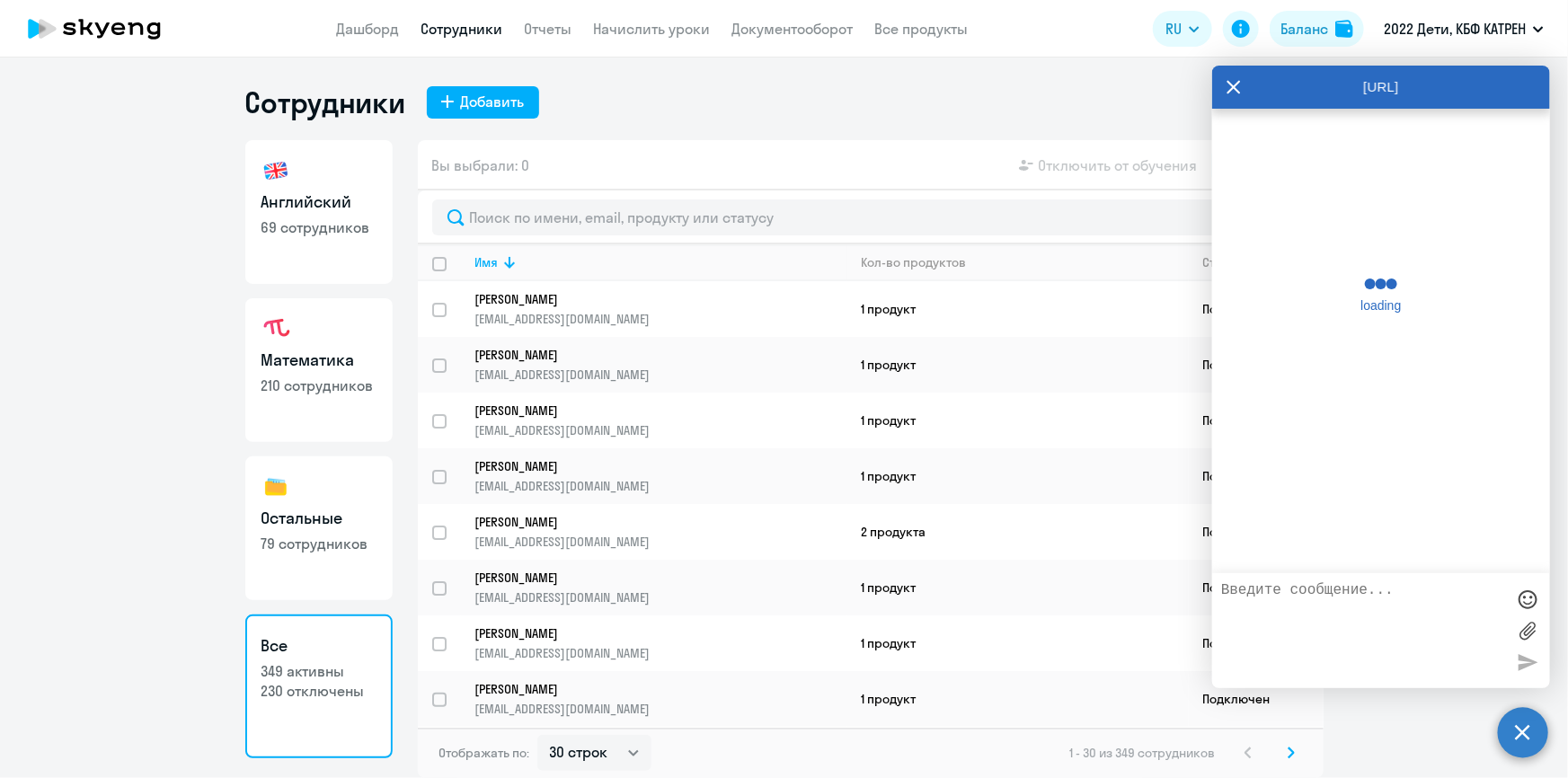
click at [1320, 596] on textarea at bounding box center [1363, 630] width 284 height 97
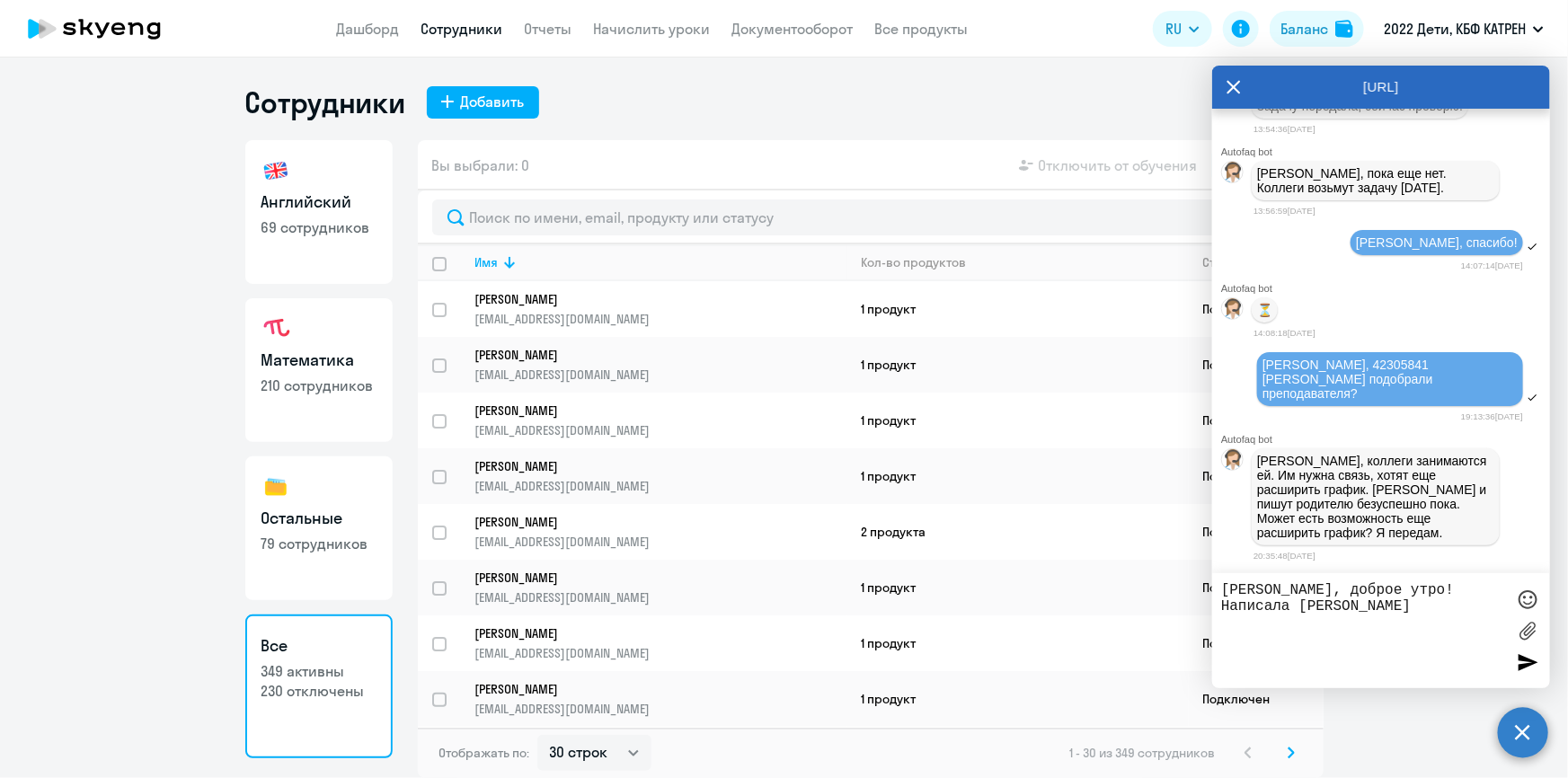
click at [1302, 603] on textarea "[PERSON_NAME], доброе утро! Написала [PERSON_NAME]" at bounding box center [1363, 630] width 284 height 97
click at [1417, 606] on textarea "[PERSON_NAME], доброе утро! Написала по [PERSON_NAME]" at bounding box center [1363, 630] width 284 height 97
type textarea "[PERSON_NAME], доброе утро! Написала по [PERSON_NAME].."
click at [1522, 660] on div at bounding box center [1528, 661] width 27 height 27
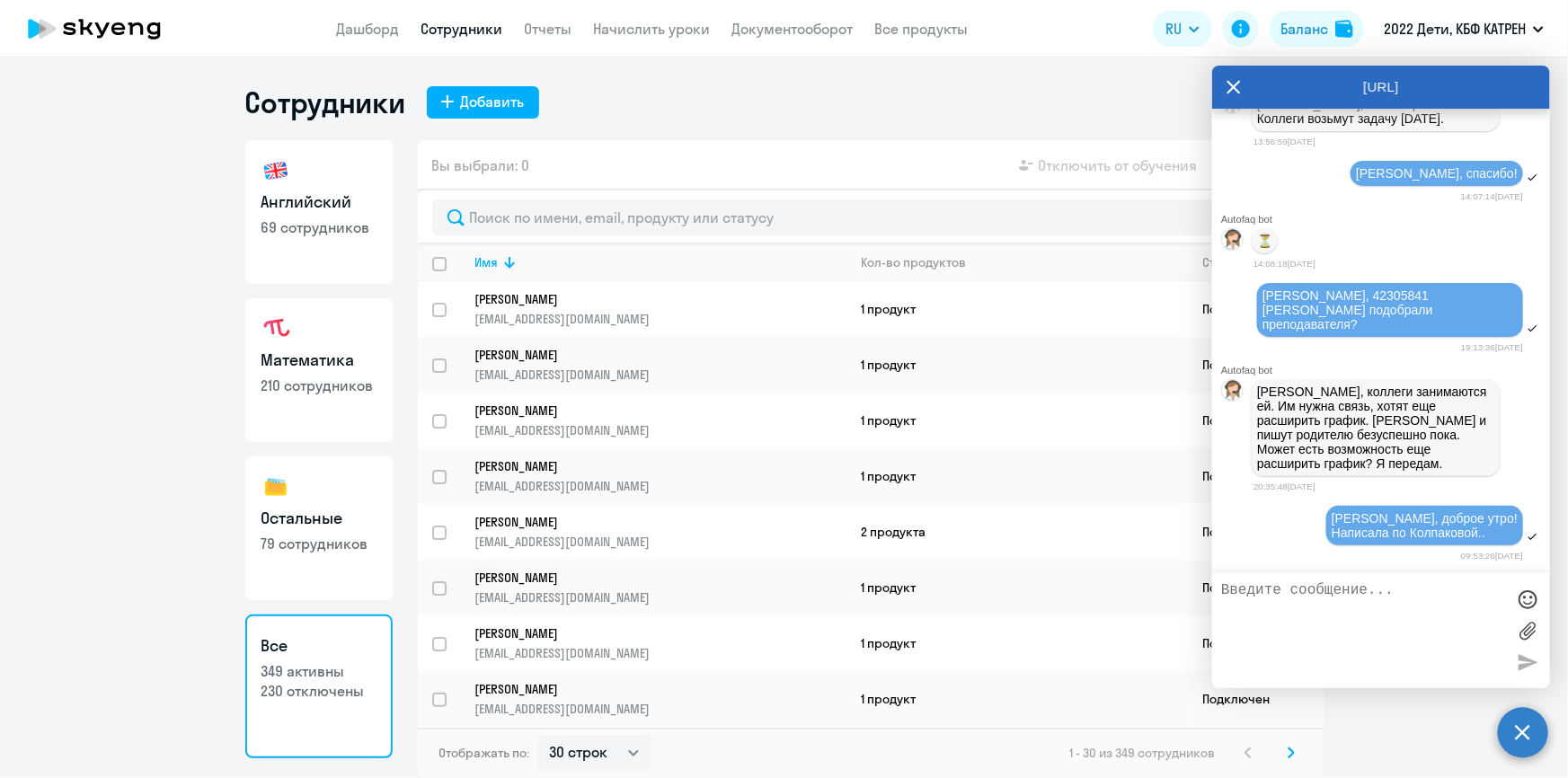
scroll to position [57639, 0]
click at [1340, 615] on textarea at bounding box center [1363, 630] width 284 height 97
paste textarea "42398113"
drag, startPoint x: 1289, startPoint y: 591, endPoint x: 1211, endPoint y: 596, distance: 78.2
click at [1211, 596] on body "Дашборд Сотрудники Отчеты Начислить уроки Документооборот Все продукты Дашборд …" at bounding box center [784, 389] width 1568 height 778
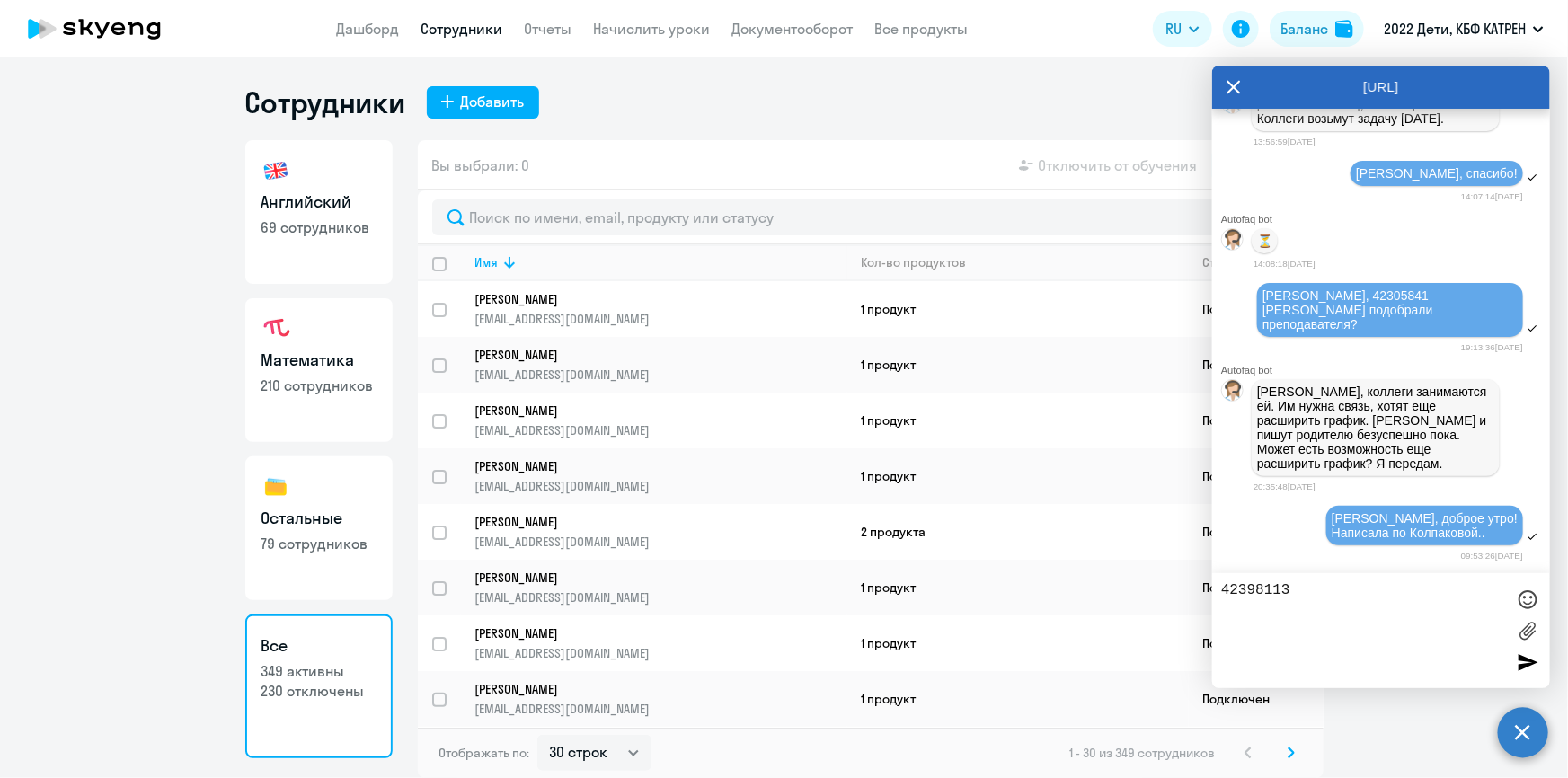
paste textarea
click at [1330, 616] on textarea "42398113 [PERSON_NAME]" at bounding box center [1363, 630] width 284 height 97
click at [1222, 603] on textarea "42398113 [PERSON_NAME]" at bounding box center [1363, 630] width 284 height 97
drag, startPoint x: 1342, startPoint y: 610, endPoint x: 1266, endPoint y: 618, distance: 76.4
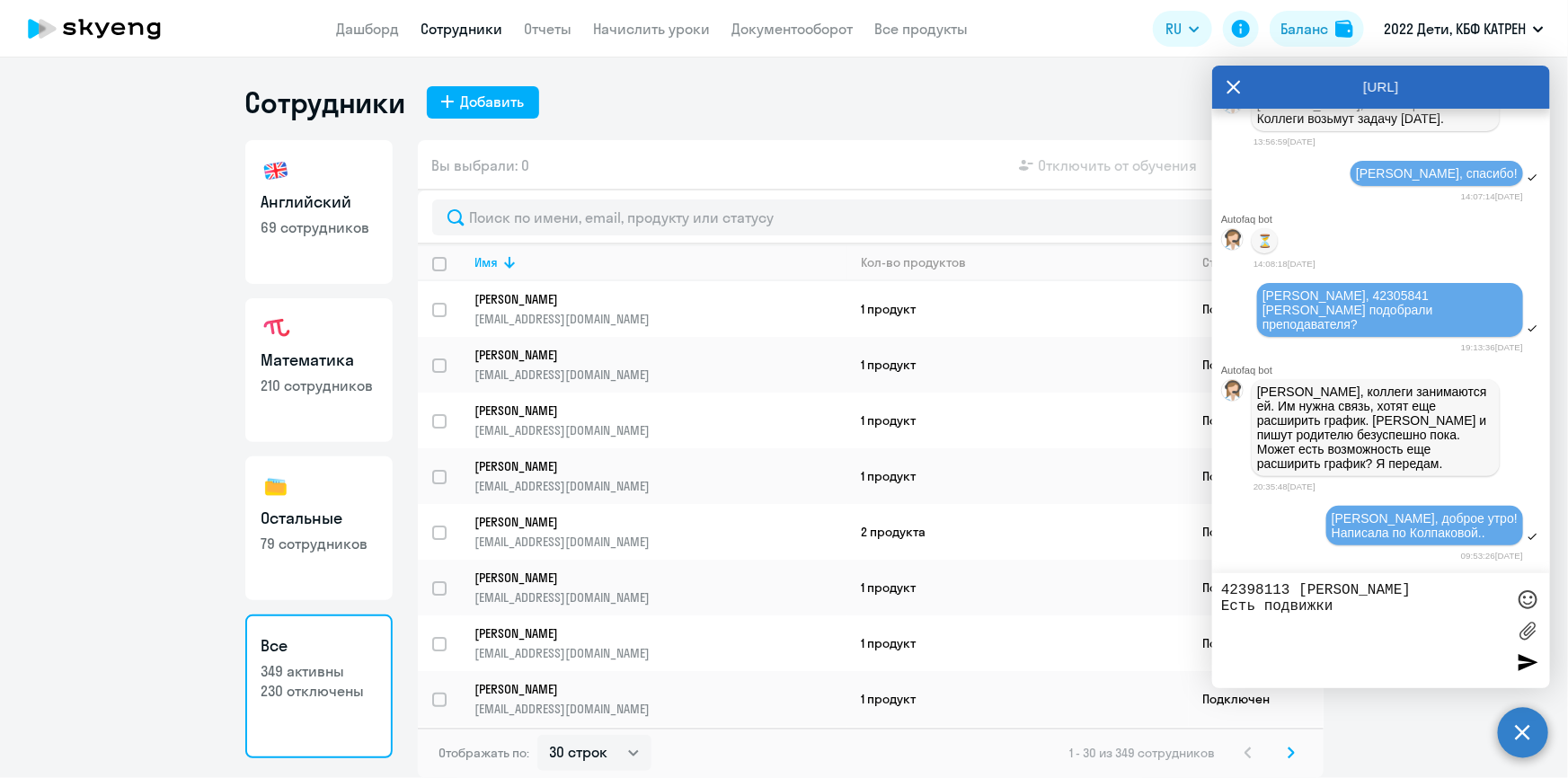
click at [1266, 618] on textarea "42398113 [PERSON_NAME] Есть подвижки" at bounding box center [1363, 630] width 284 height 97
click at [1447, 625] on textarea "42398113 [PERSON_NAME] Есть ли продвижение с подбором преподавателя после отмен…" at bounding box center [1363, 630] width 284 height 97
click at [1450, 626] on textarea "42398113 [PERSON_NAME] Есть ли продвижение с подбором преподавателя после отмен…" at bounding box center [1363, 630] width 284 height 97
click at [1448, 625] on textarea "42398113 [PERSON_NAME] Есть ли продвижение с подбором преподавателя после отмен…" at bounding box center [1363, 630] width 284 height 97
drag, startPoint x: 1447, startPoint y: 625, endPoint x: 1398, endPoint y: 627, distance: 49.0
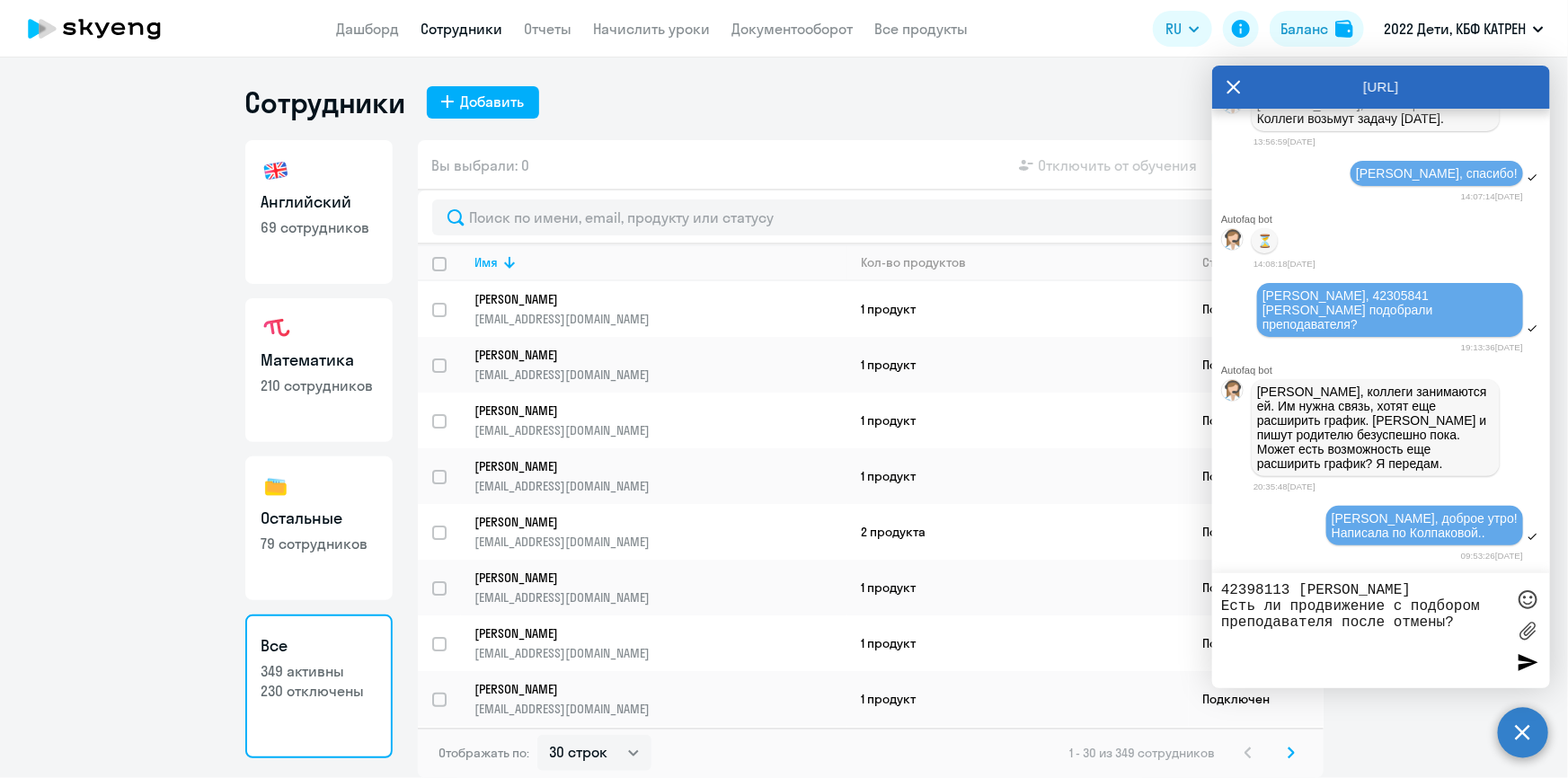
click at [1398, 627] on textarea "42398113 [PERSON_NAME] Есть ли продвижение с подбором преподавателя после отмен…" at bounding box center [1363, 630] width 284 height 97
type textarea "42398113 [PERSON_NAME] Есть ли продвижение с подбором преподавателя после отказ…"
click at [1526, 661] on div at bounding box center [1528, 661] width 27 height 27
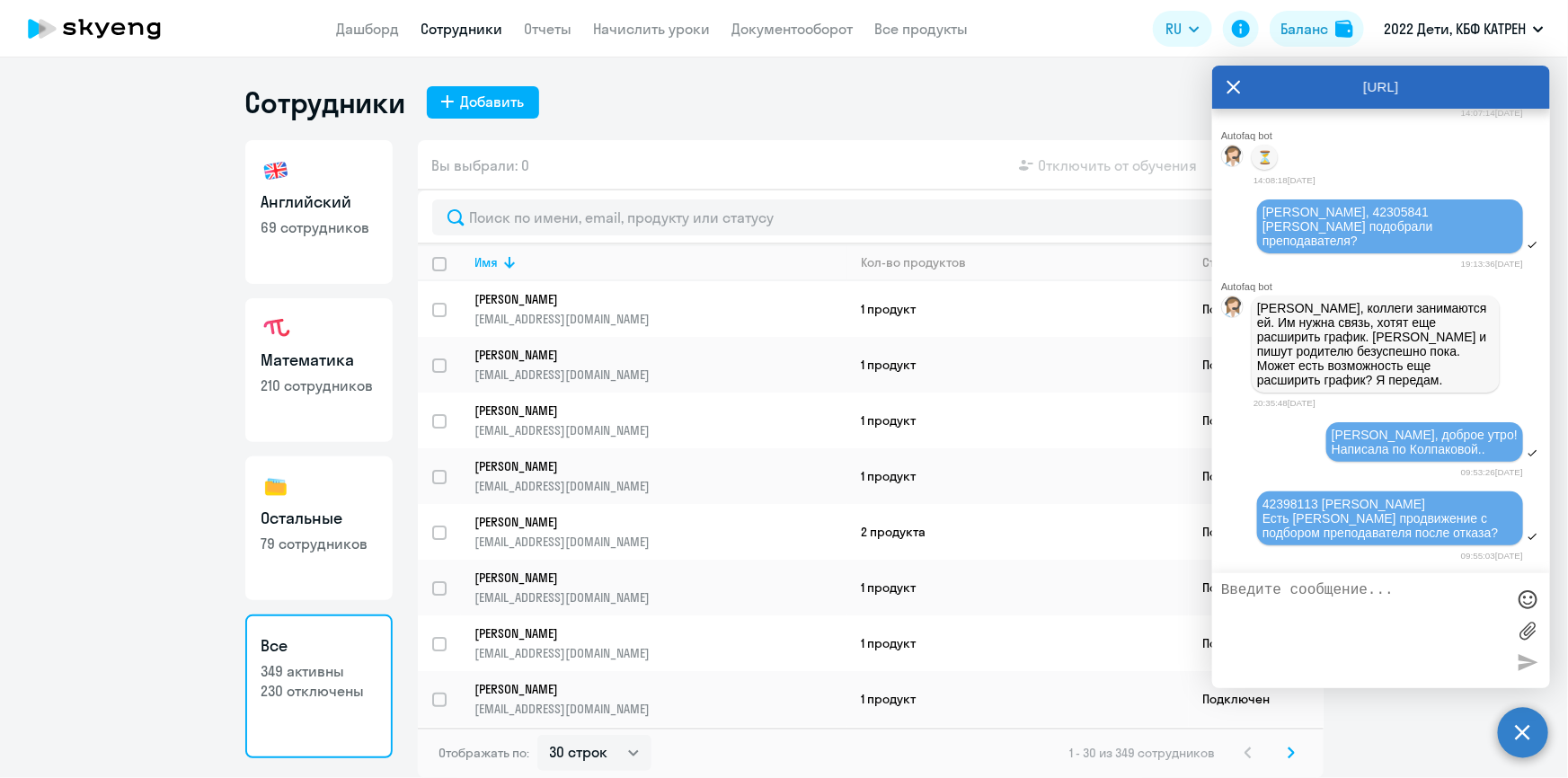
scroll to position [57724, 0]
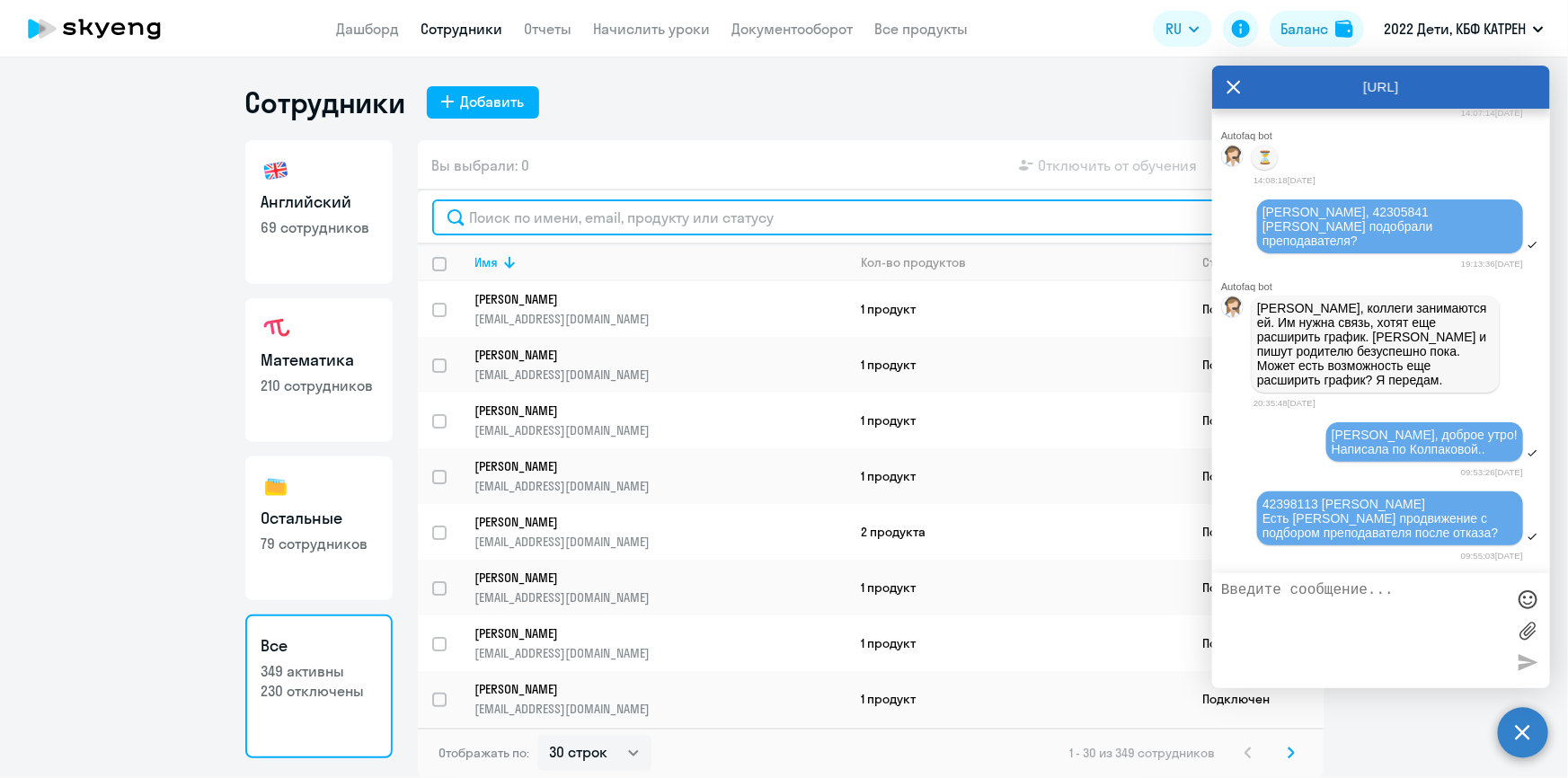
click at [502, 226] on input "text" at bounding box center [870, 217] width 877 height 36
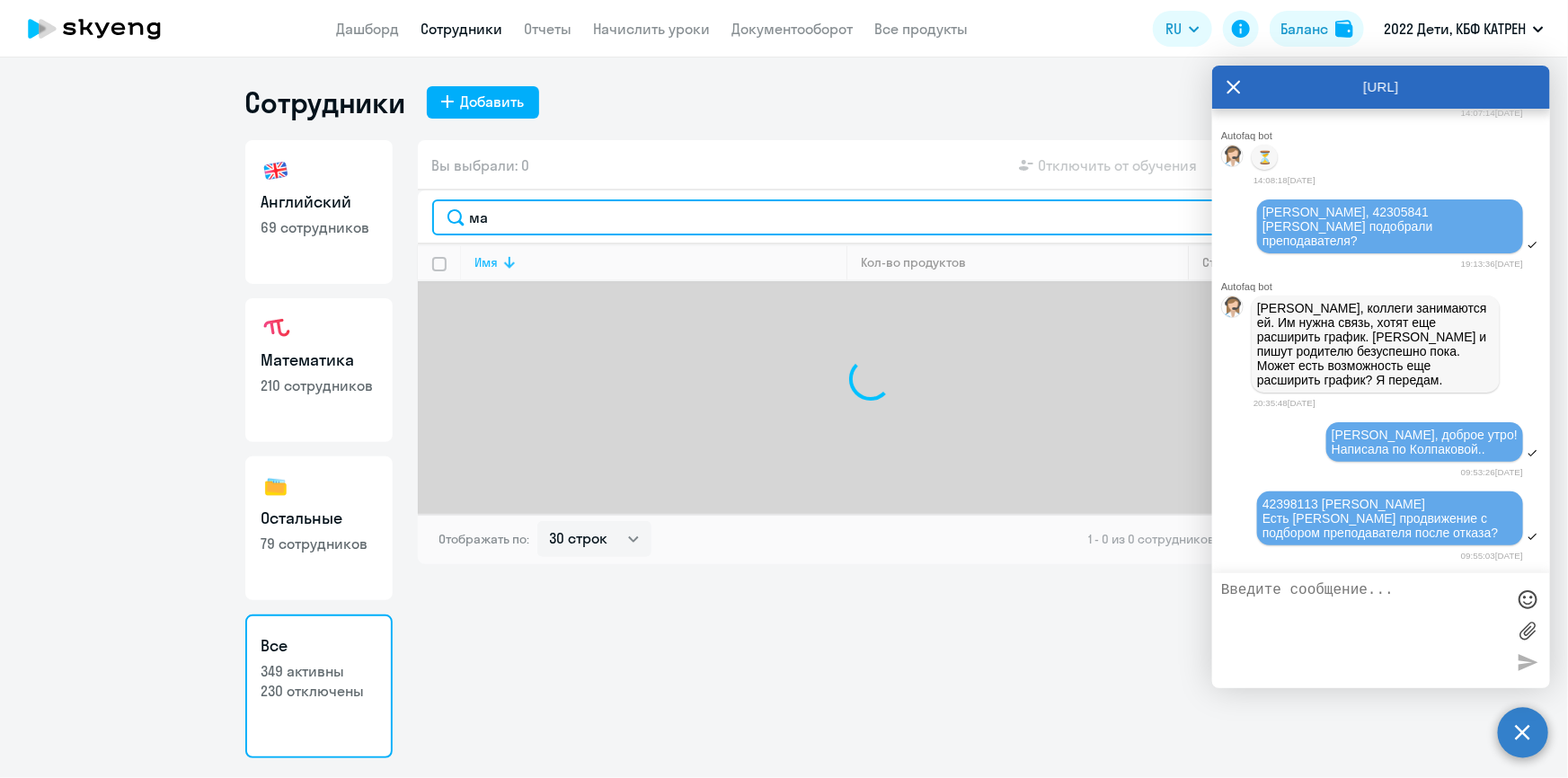
type input "м"
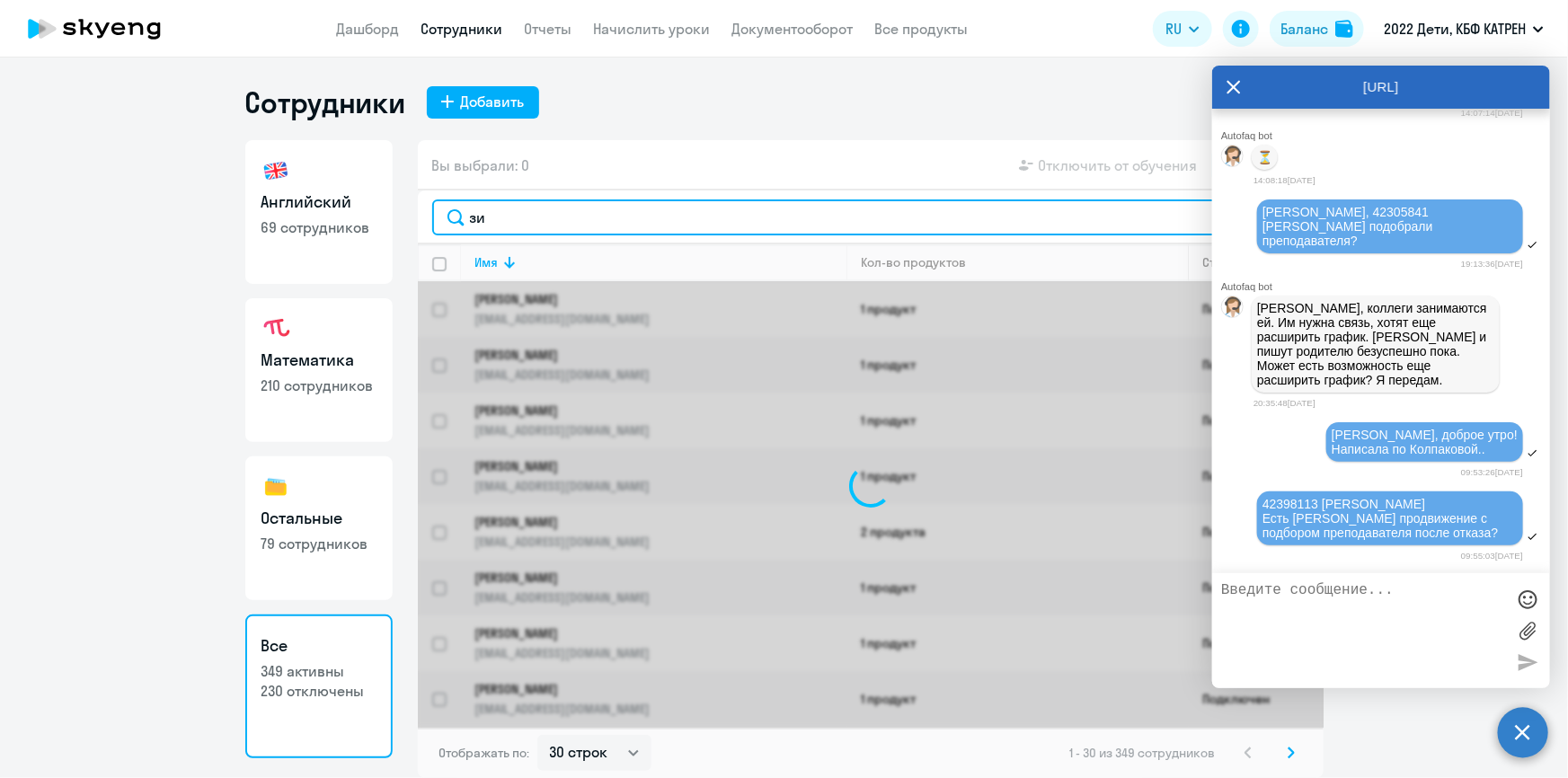
type input "зия"
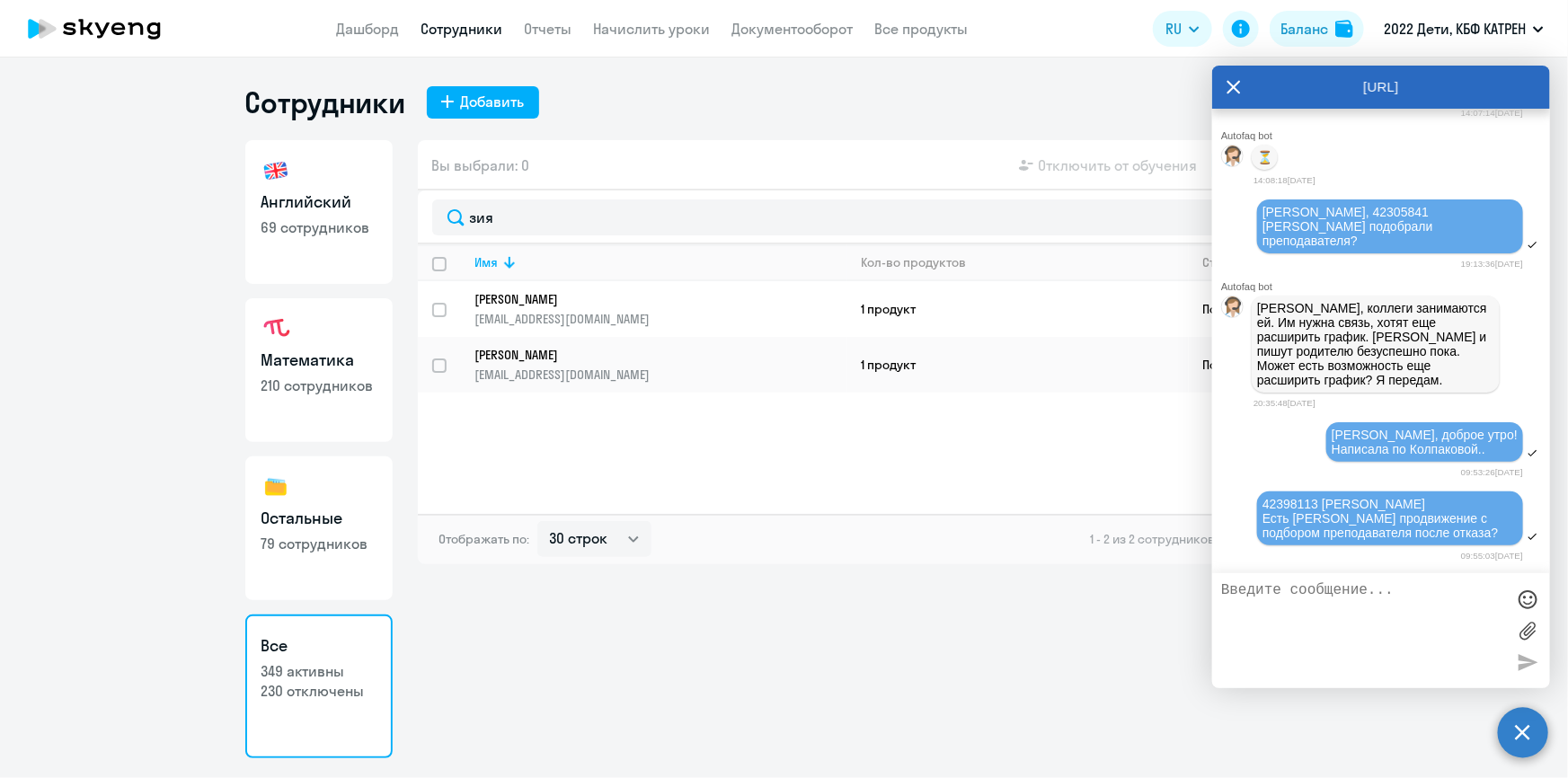
select select "30"
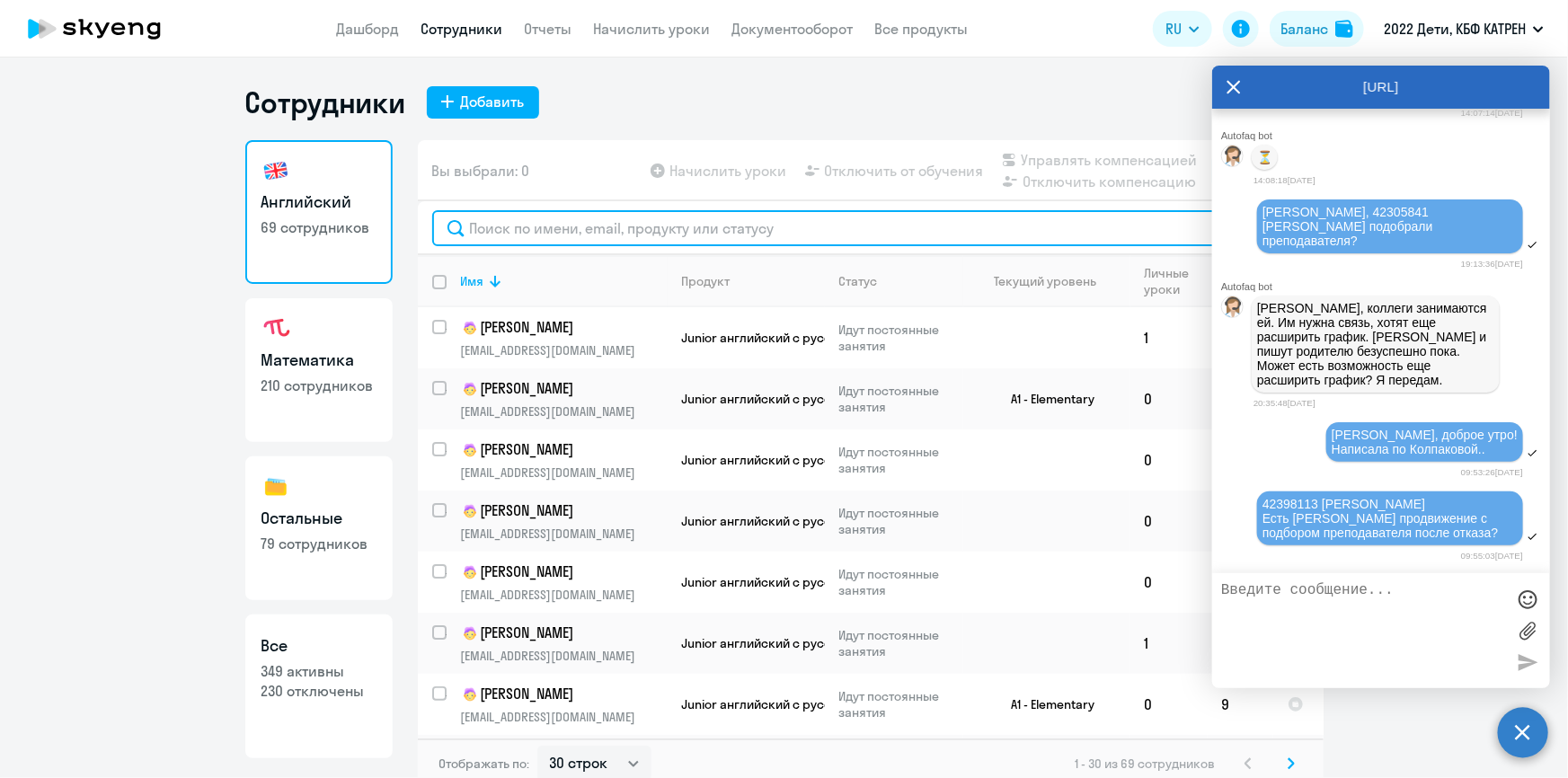
click at [534, 235] on input "text" at bounding box center [870, 228] width 877 height 36
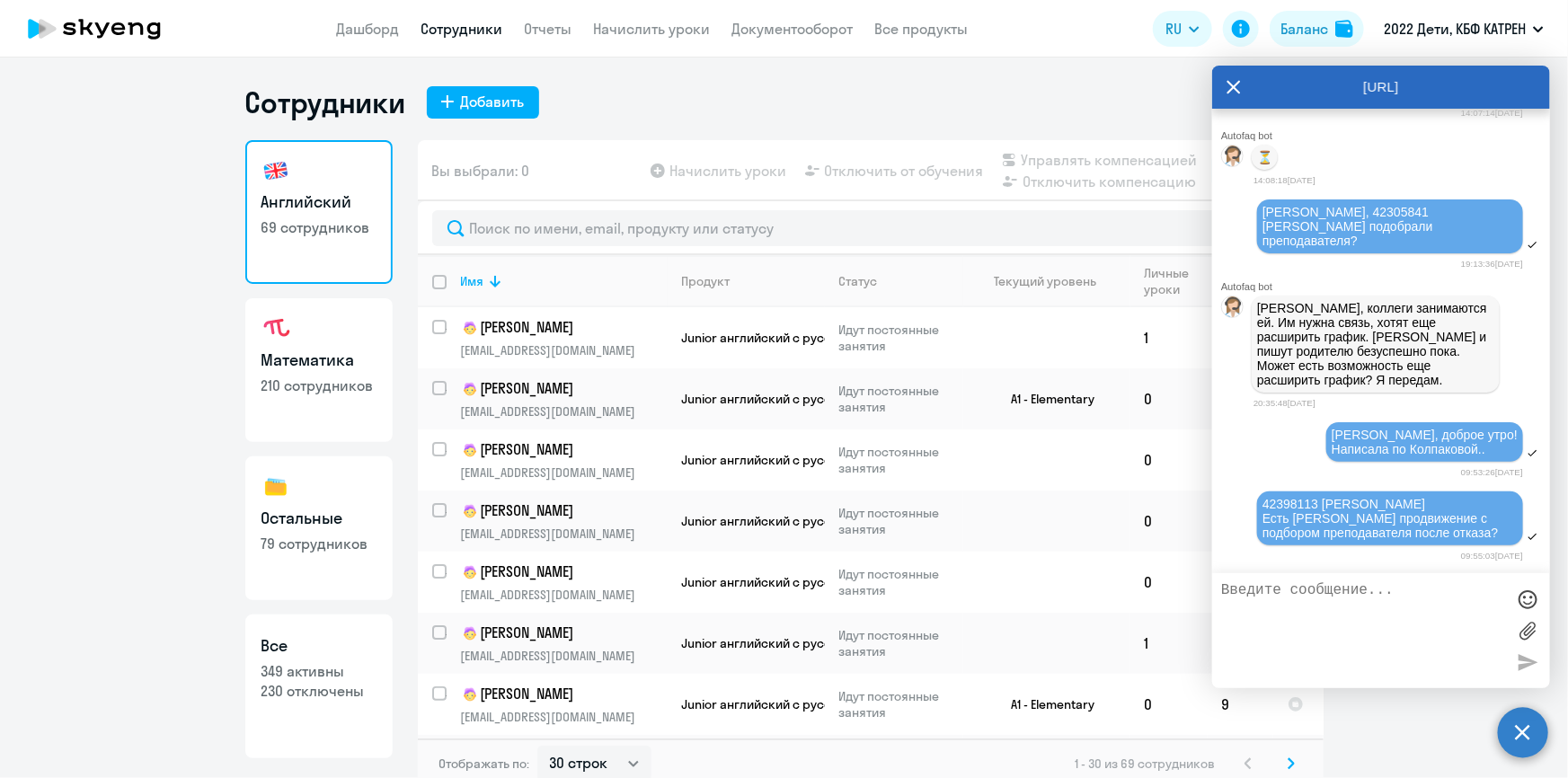
click at [290, 698] on p "230 отключены" at bounding box center [319, 691] width 115 height 20
select select "30"
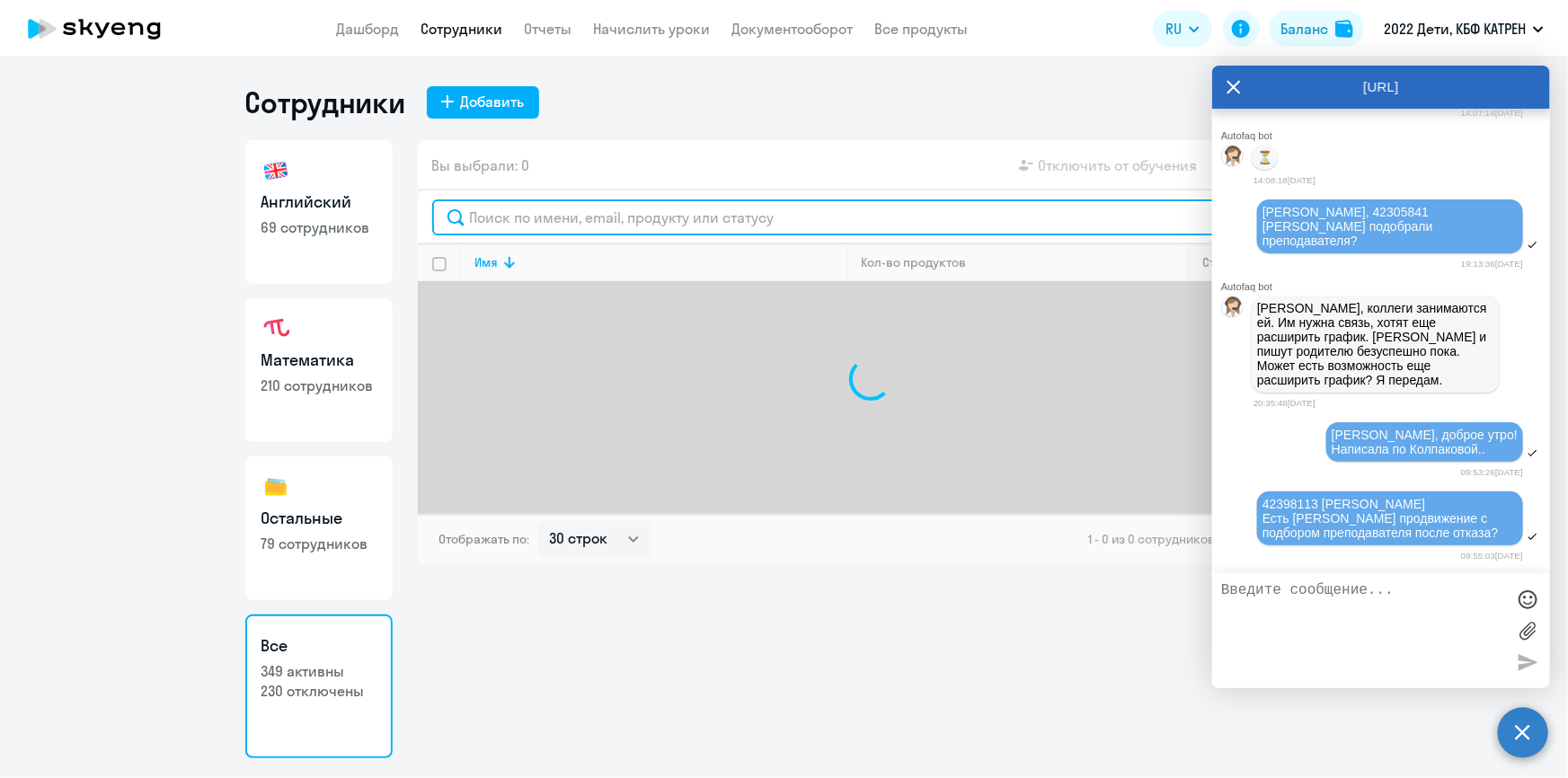
click at [542, 224] on input "text" at bounding box center [870, 217] width 877 height 36
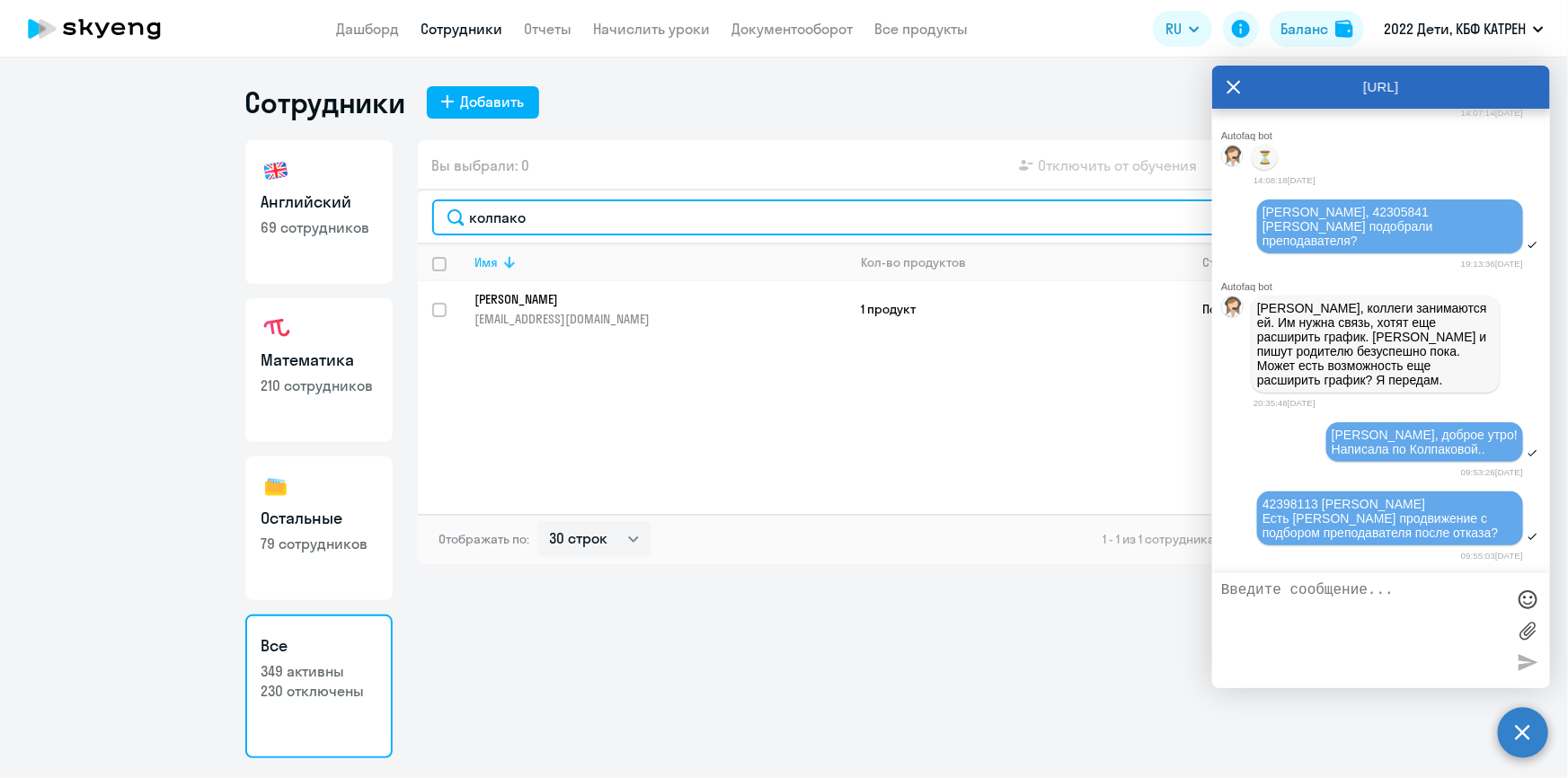
type input "колпако"
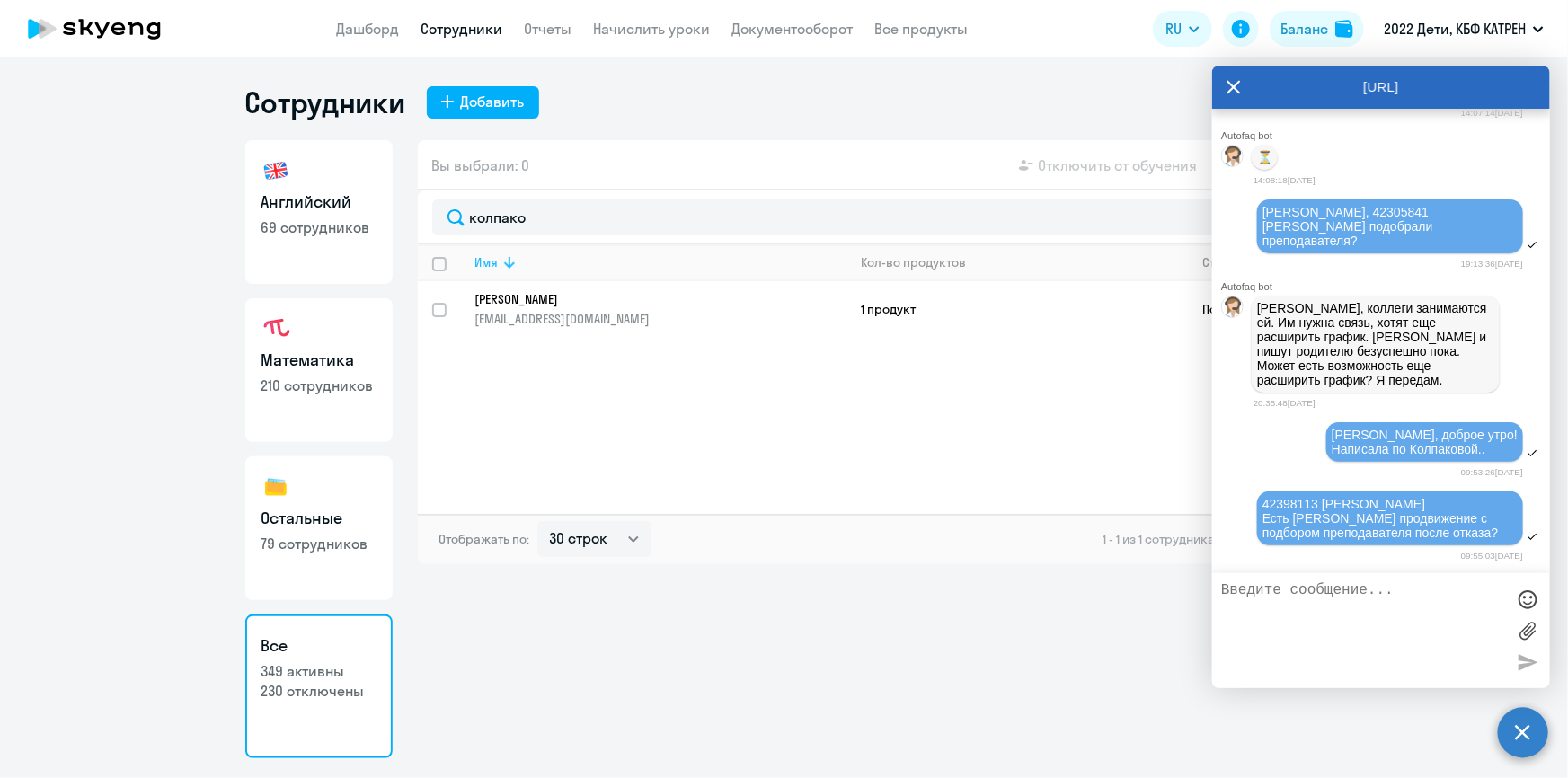
click at [567, 279] on th "Имя" at bounding box center [653, 262] width 386 height 37
click at [611, 305] on link "[PERSON_NAME] [EMAIL_ADDRESS][DOMAIN_NAME]" at bounding box center [661, 309] width 371 height 36
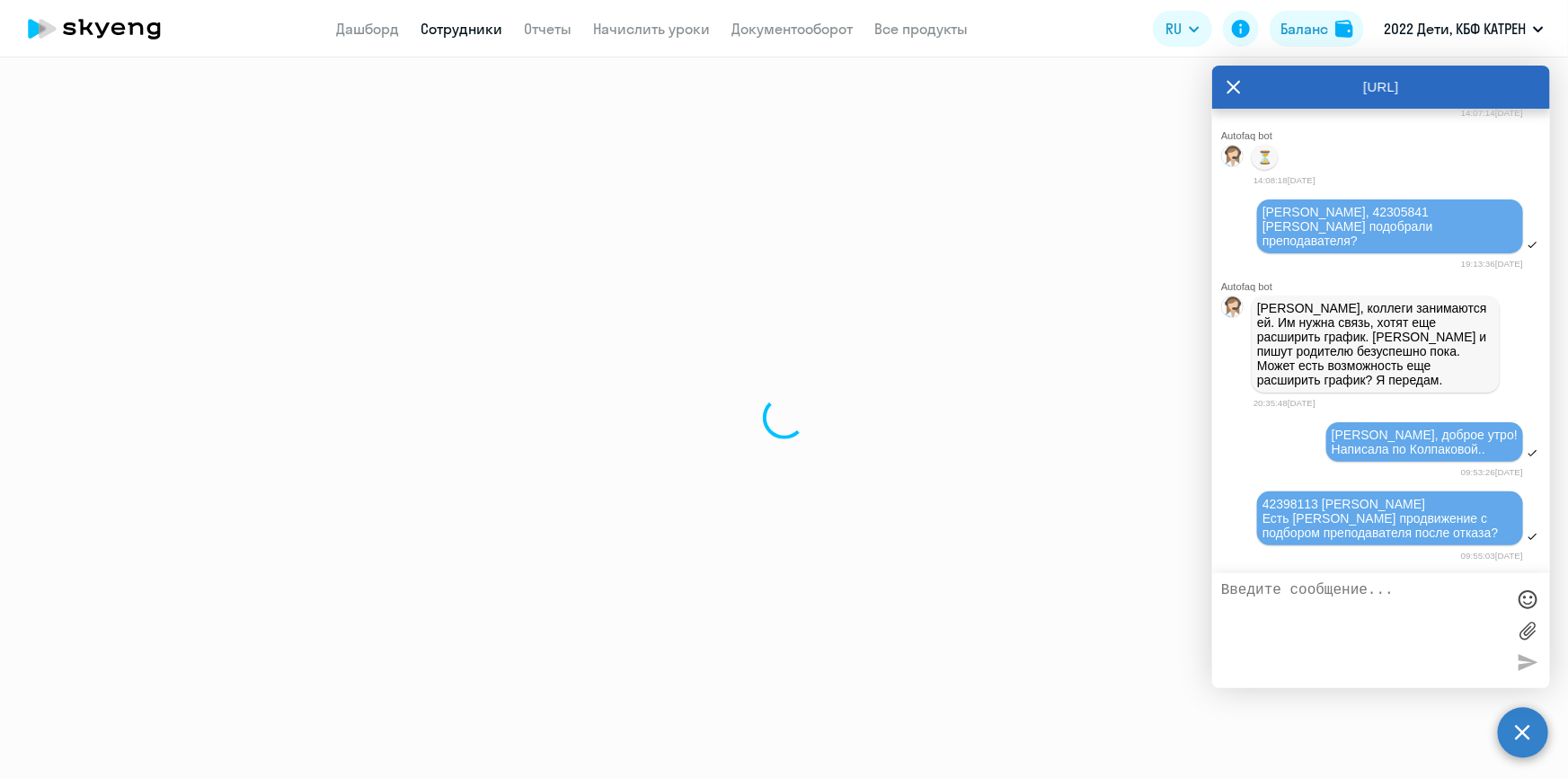
select select "math"
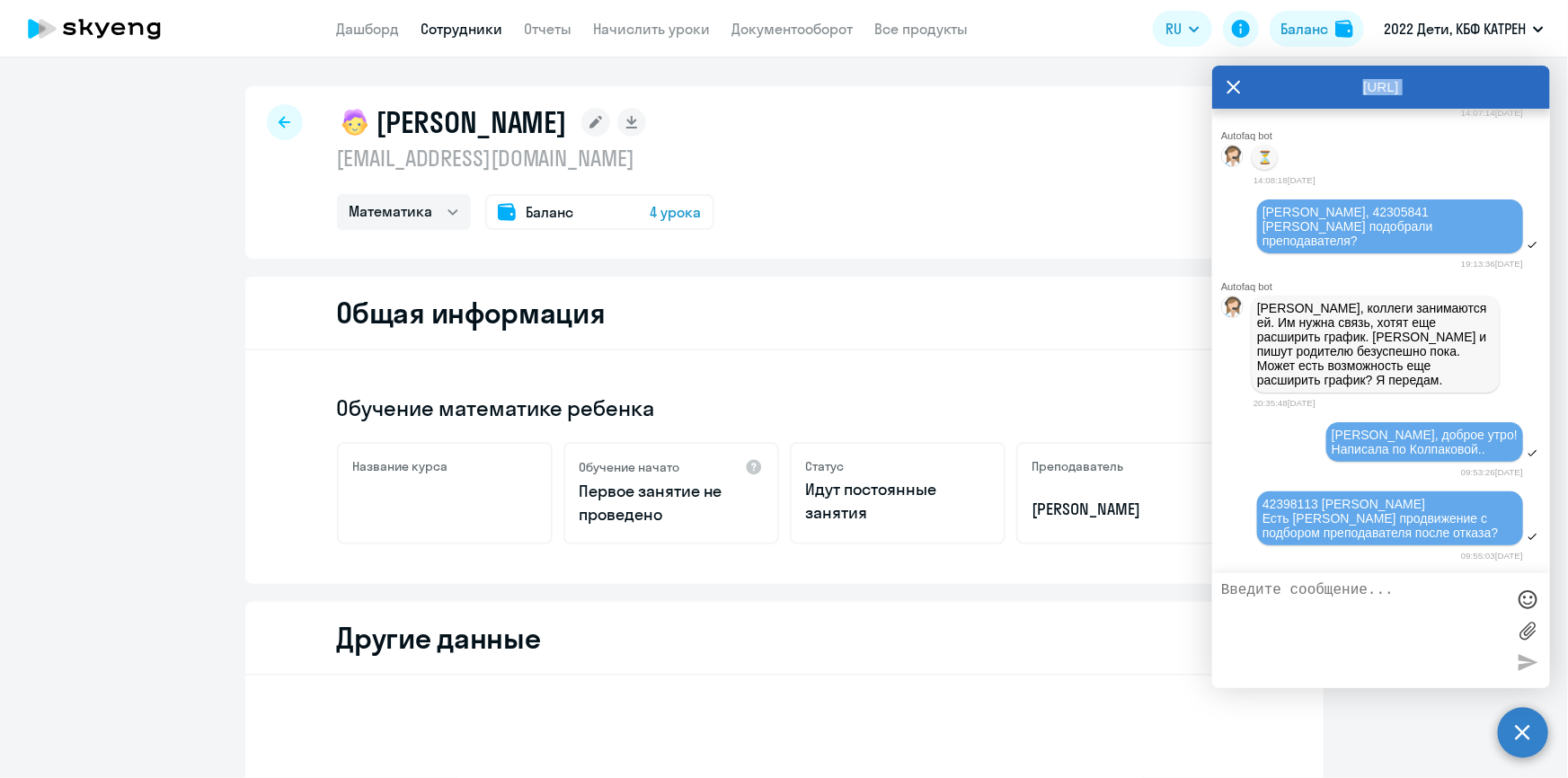
click at [1227, 83] on div "[URL]" at bounding box center [1381, 87] width 337 height 43
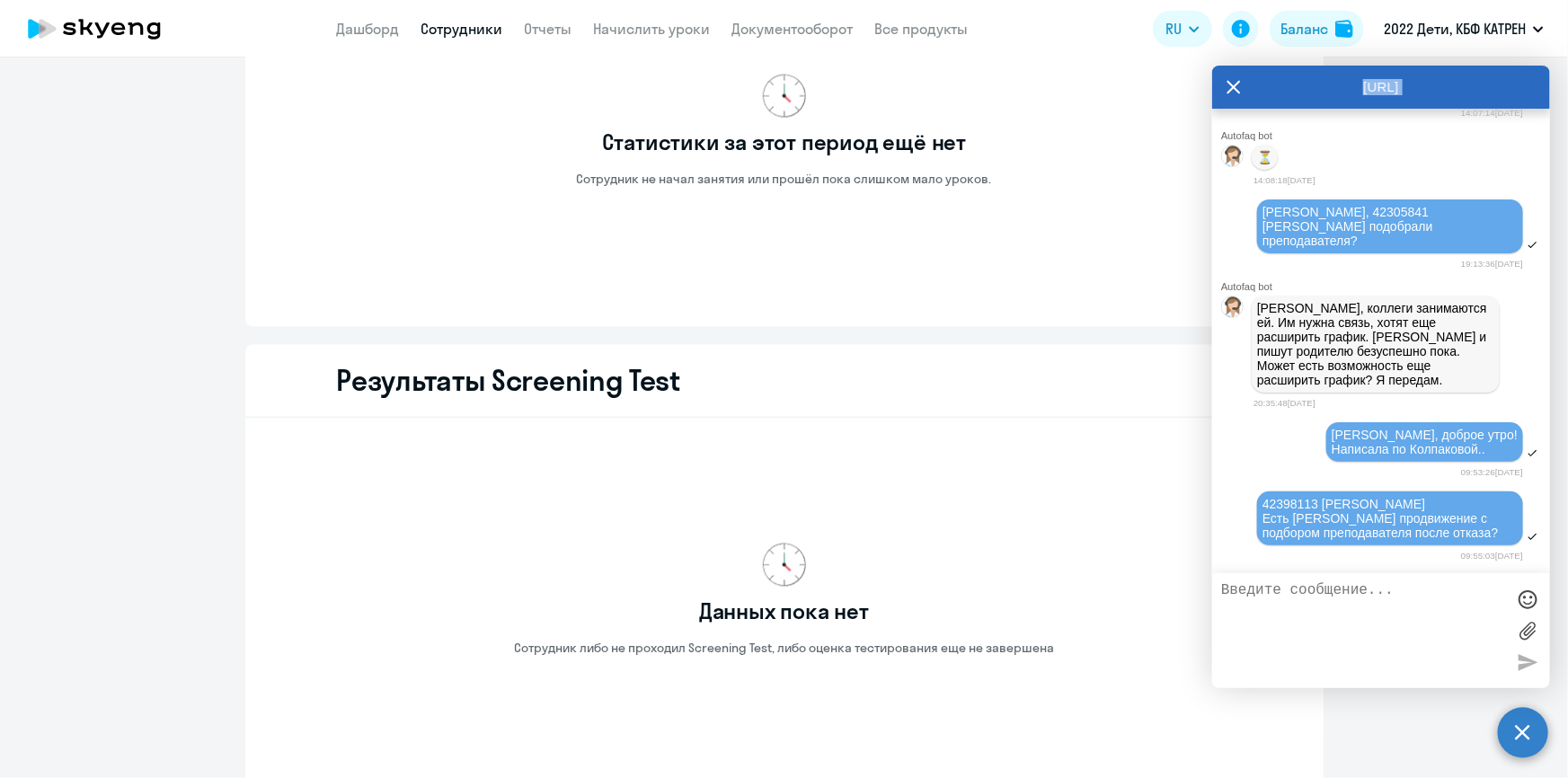
scroll to position [1888, 0]
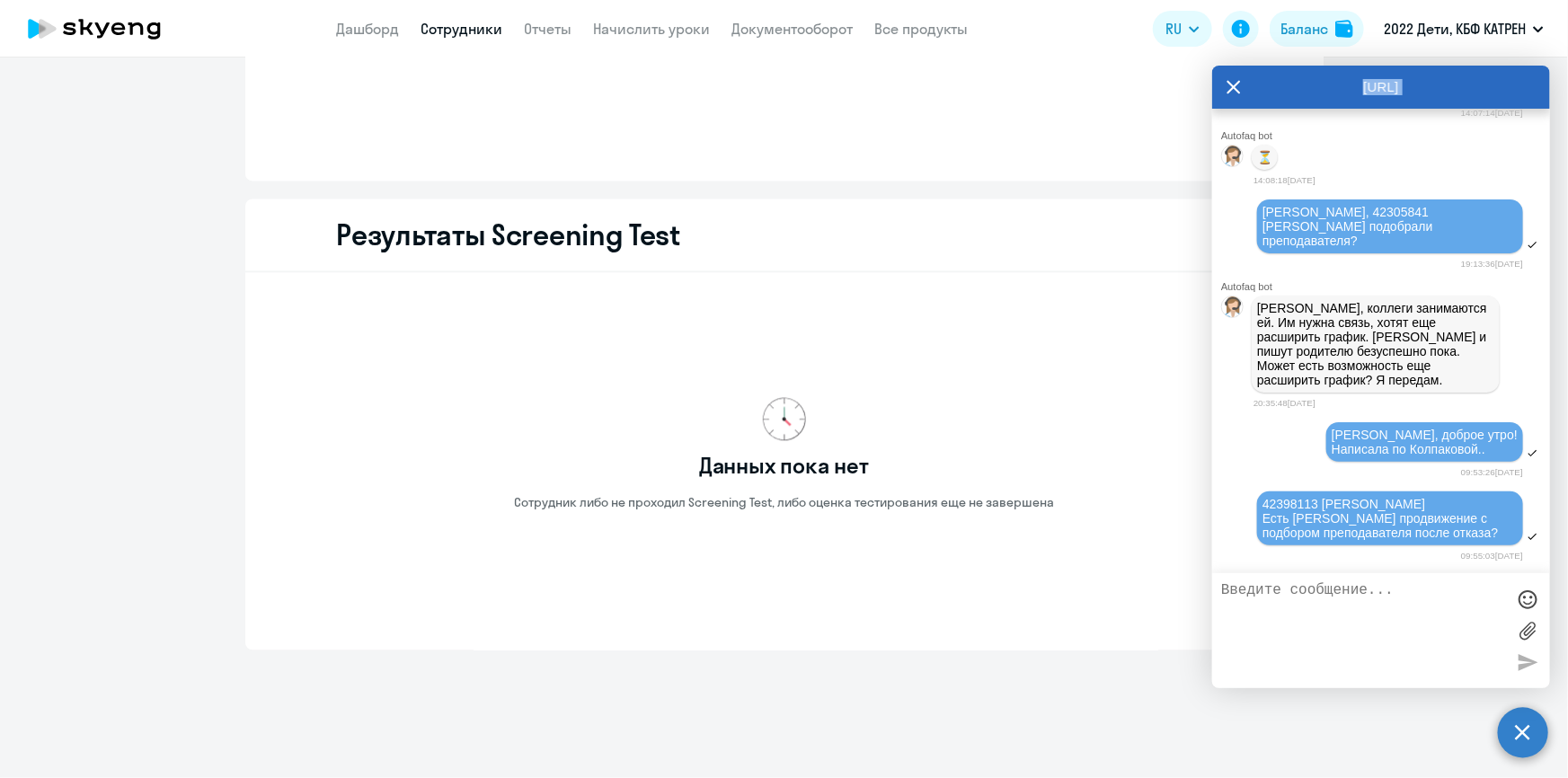
click at [1232, 88] on icon at bounding box center [1234, 87] width 13 height 13
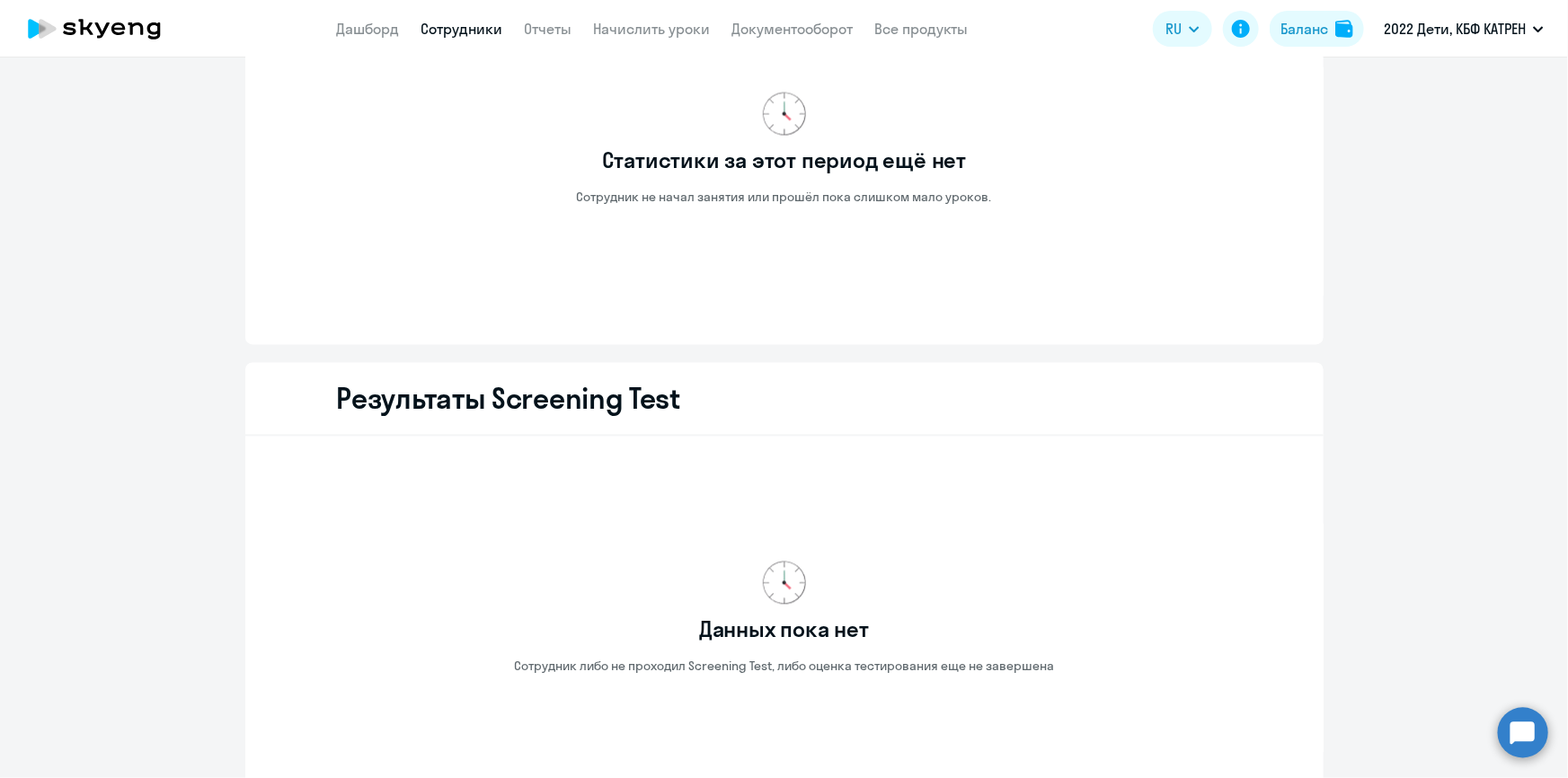
scroll to position [1562, 0]
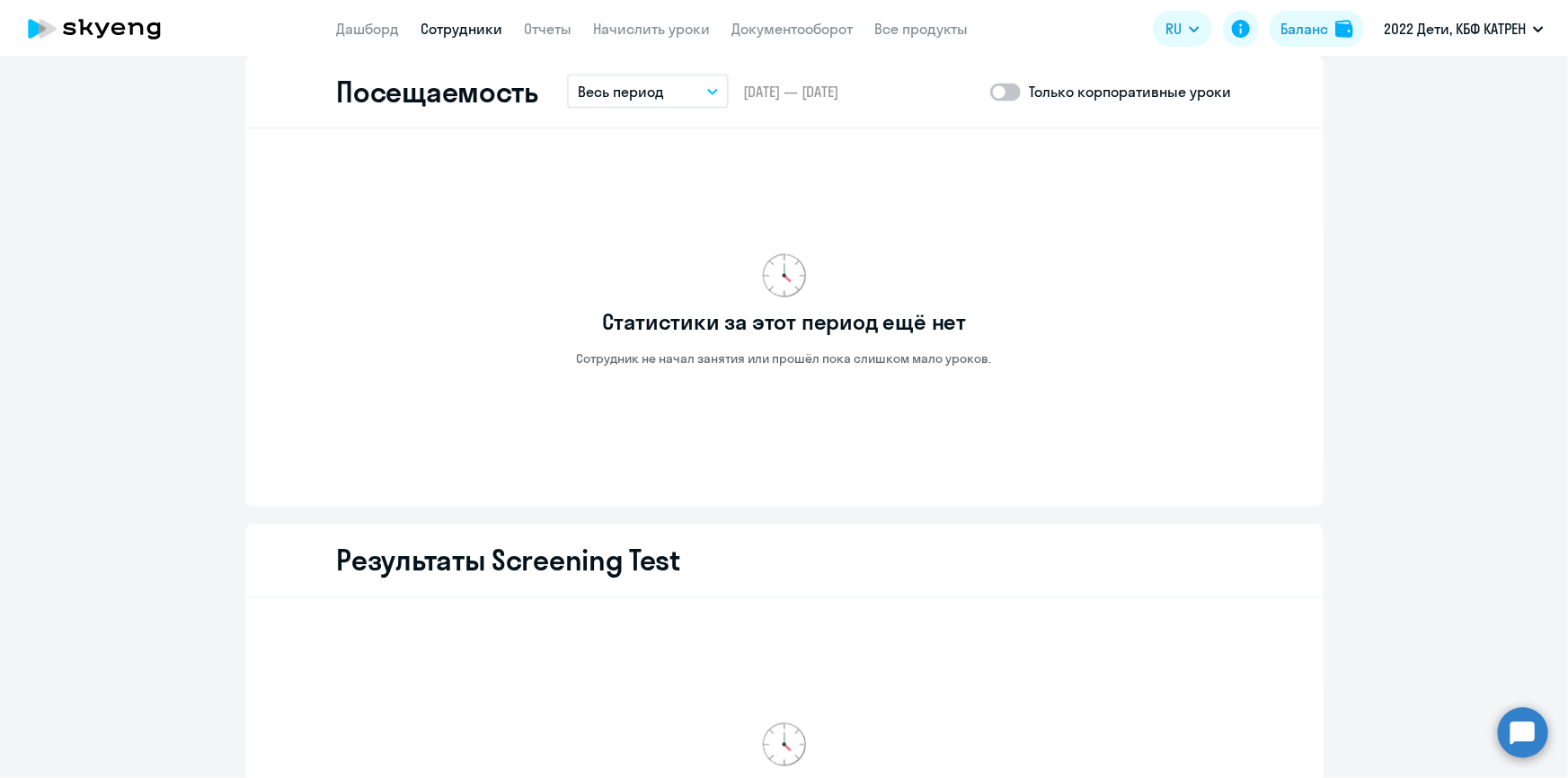
click at [1522, 726] on circle at bounding box center [1524, 732] width 51 height 51
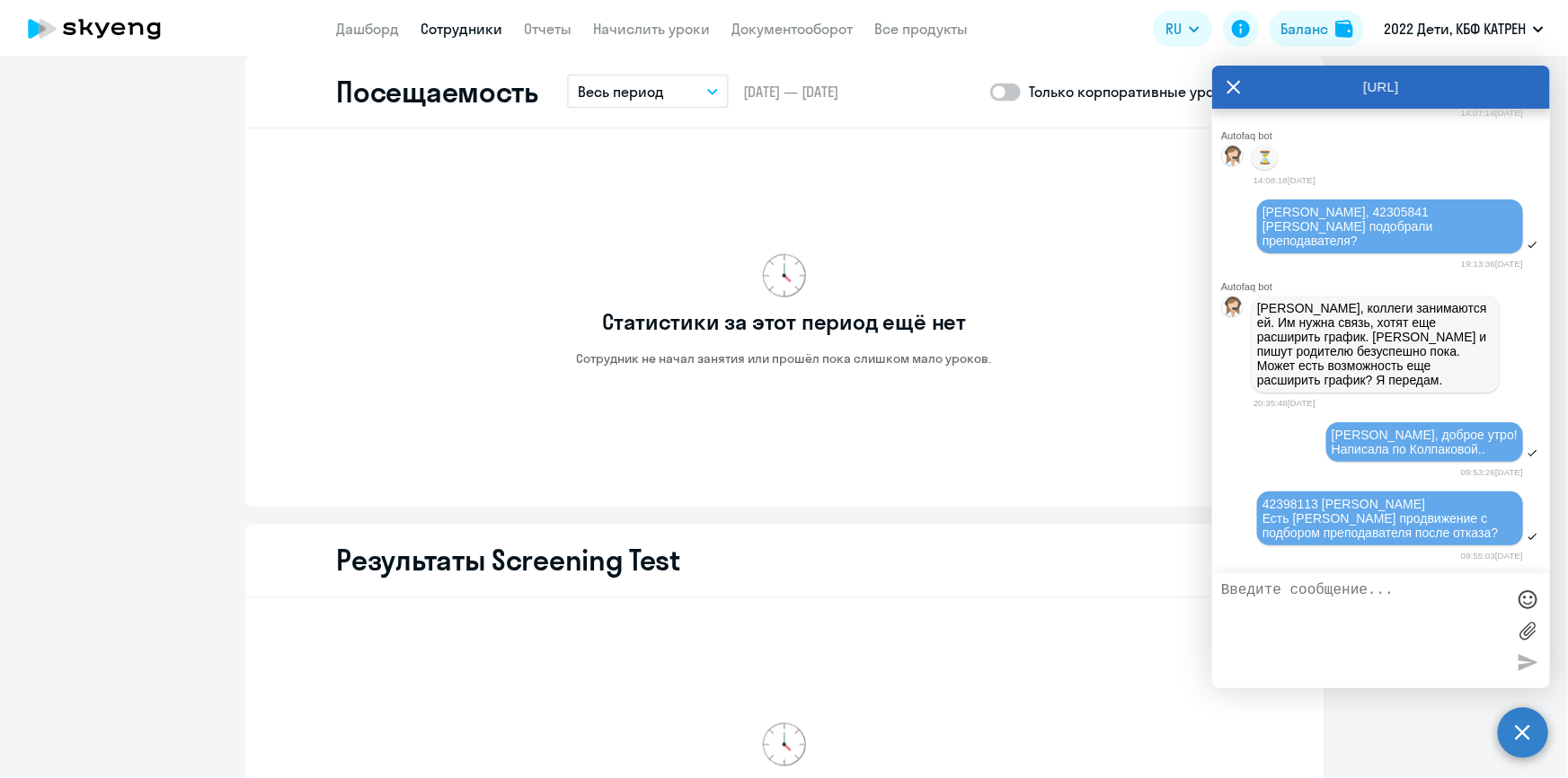
scroll to position [57724, 0]
drag, startPoint x: 441, startPoint y: 28, endPoint x: 440, endPoint y: 39, distance: 11.0
click at [441, 27] on link "Сотрудники" at bounding box center [462, 28] width 82 height 18
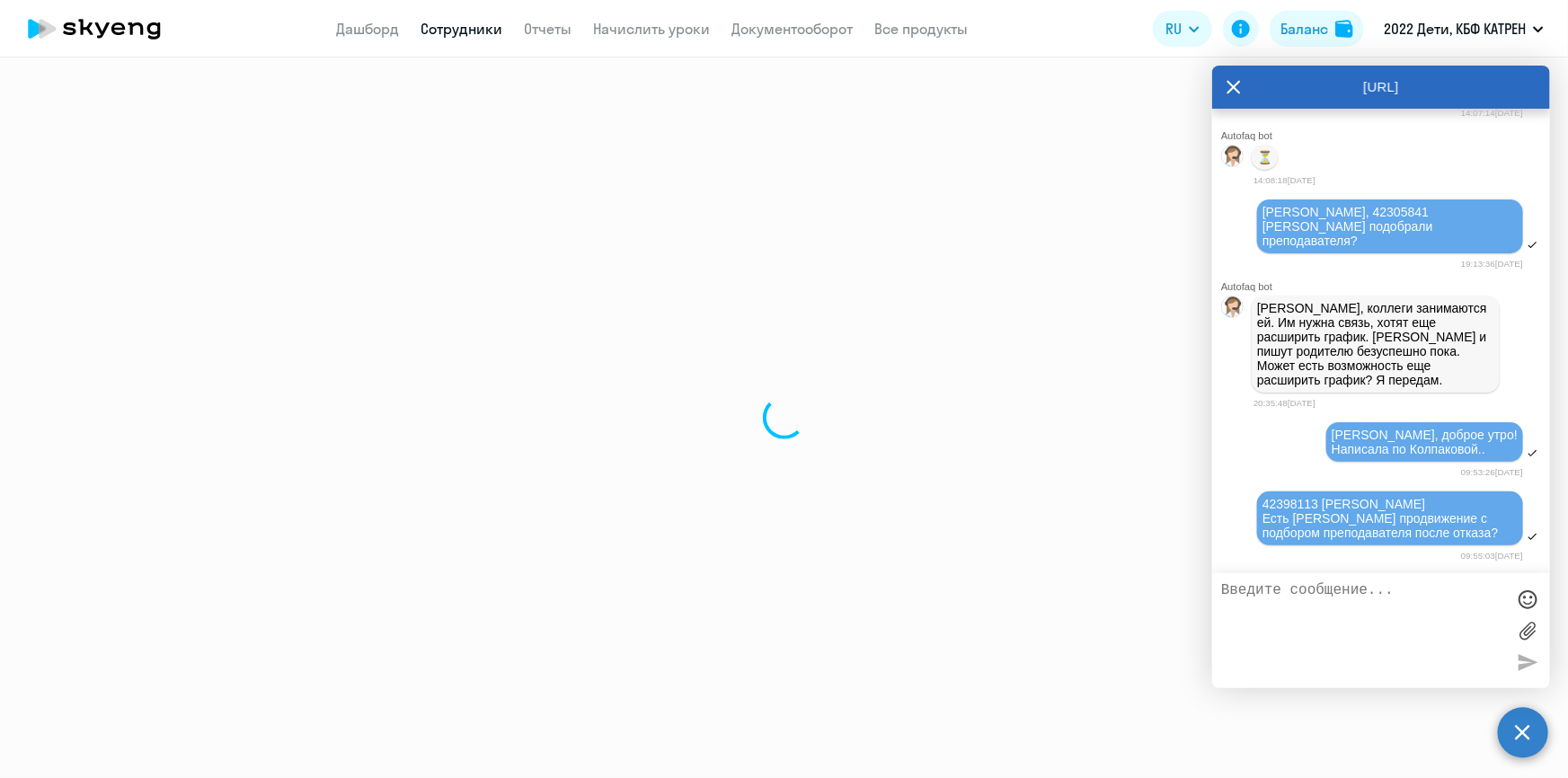
select select "30"
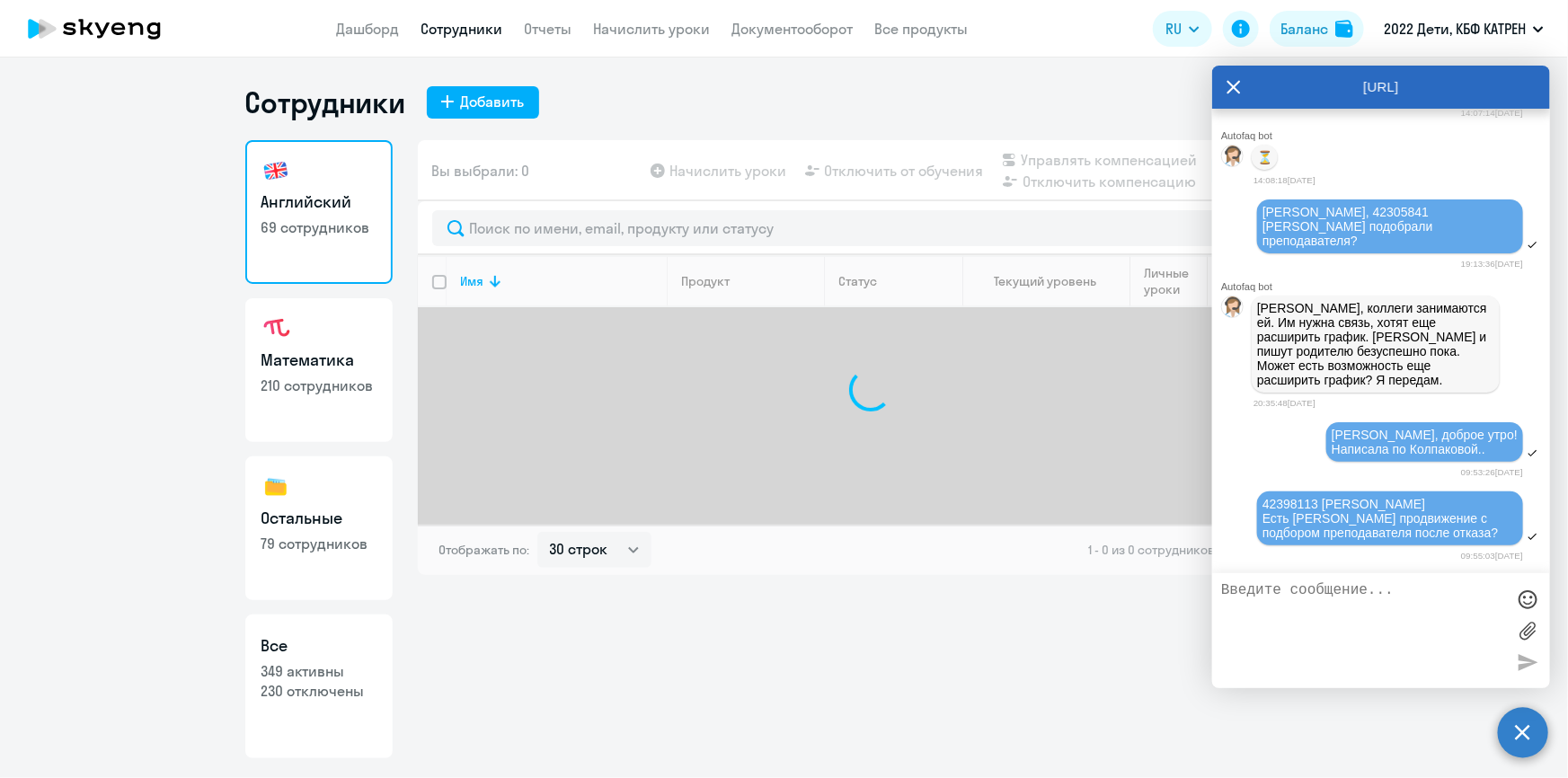
click at [290, 686] on p "230 отключены" at bounding box center [319, 691] width 115 height 20
select select "30"
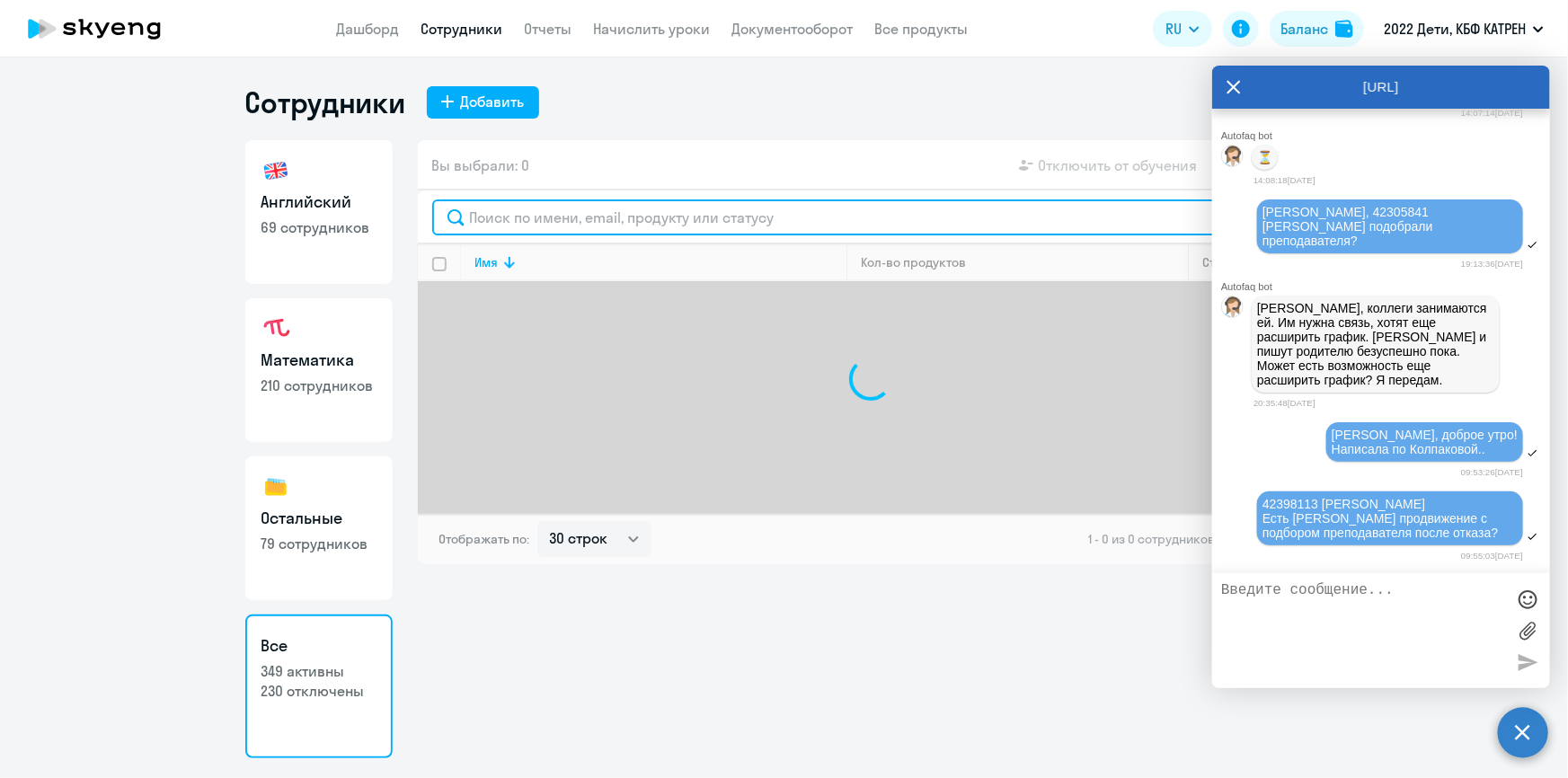
click at [568, 215] on input "text" at bounding box center [870, 217] width 877 height 36
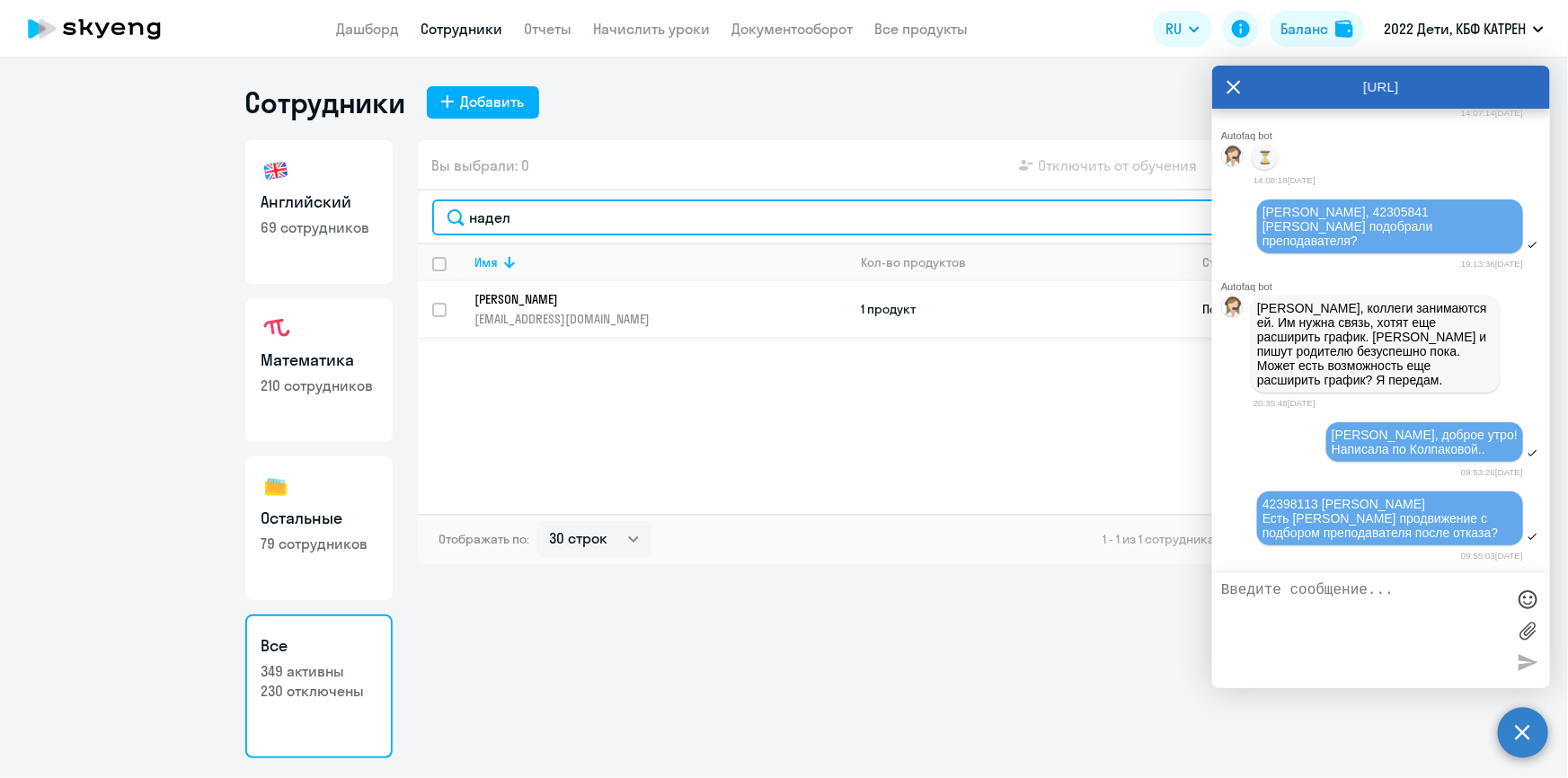
type input "надел"
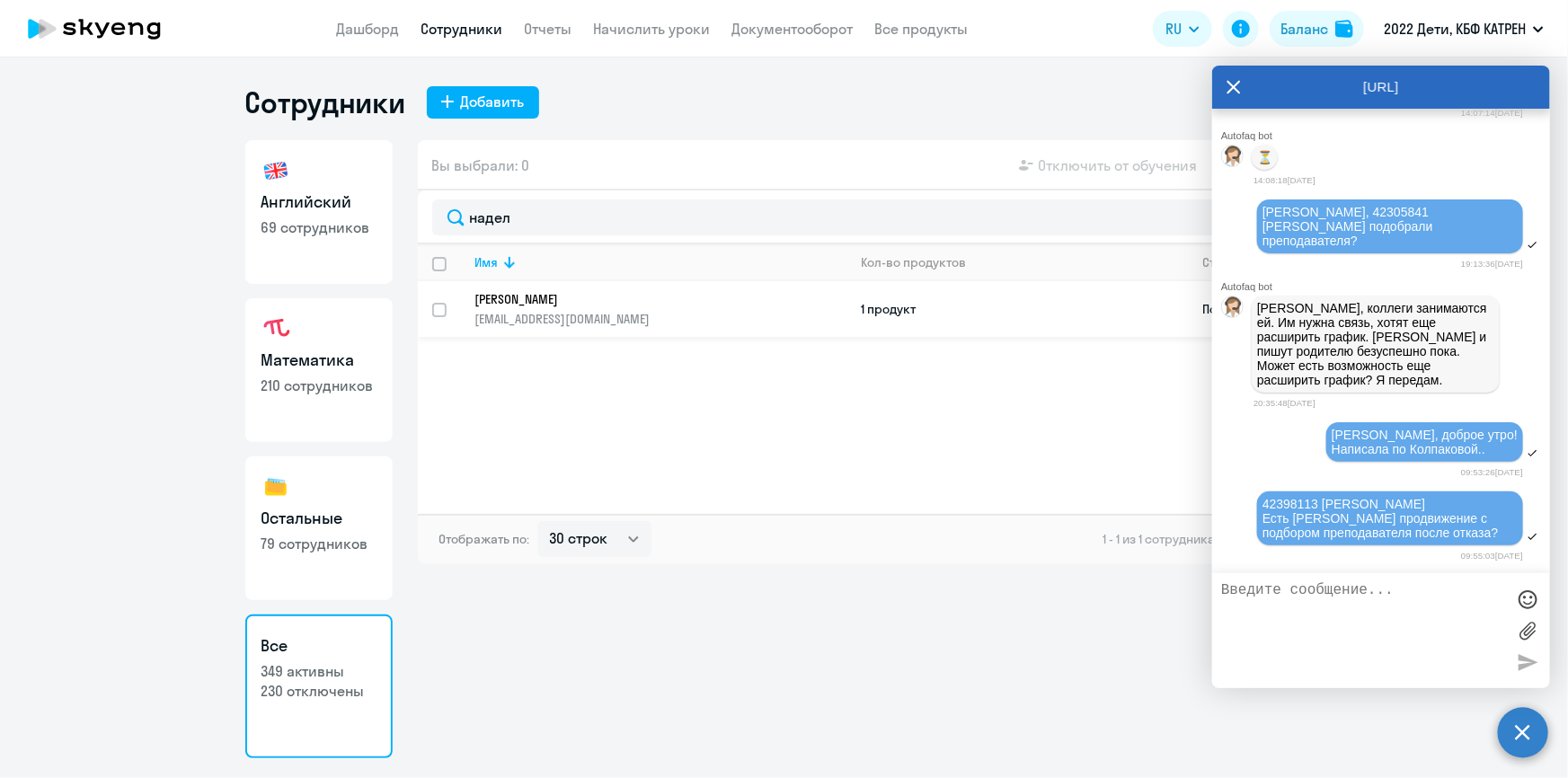
click at [568, 311] on p "[EMAIL_ADDRESS][DOMAIN_NAME]" at bounding box center [661, 319] width 371 height 16
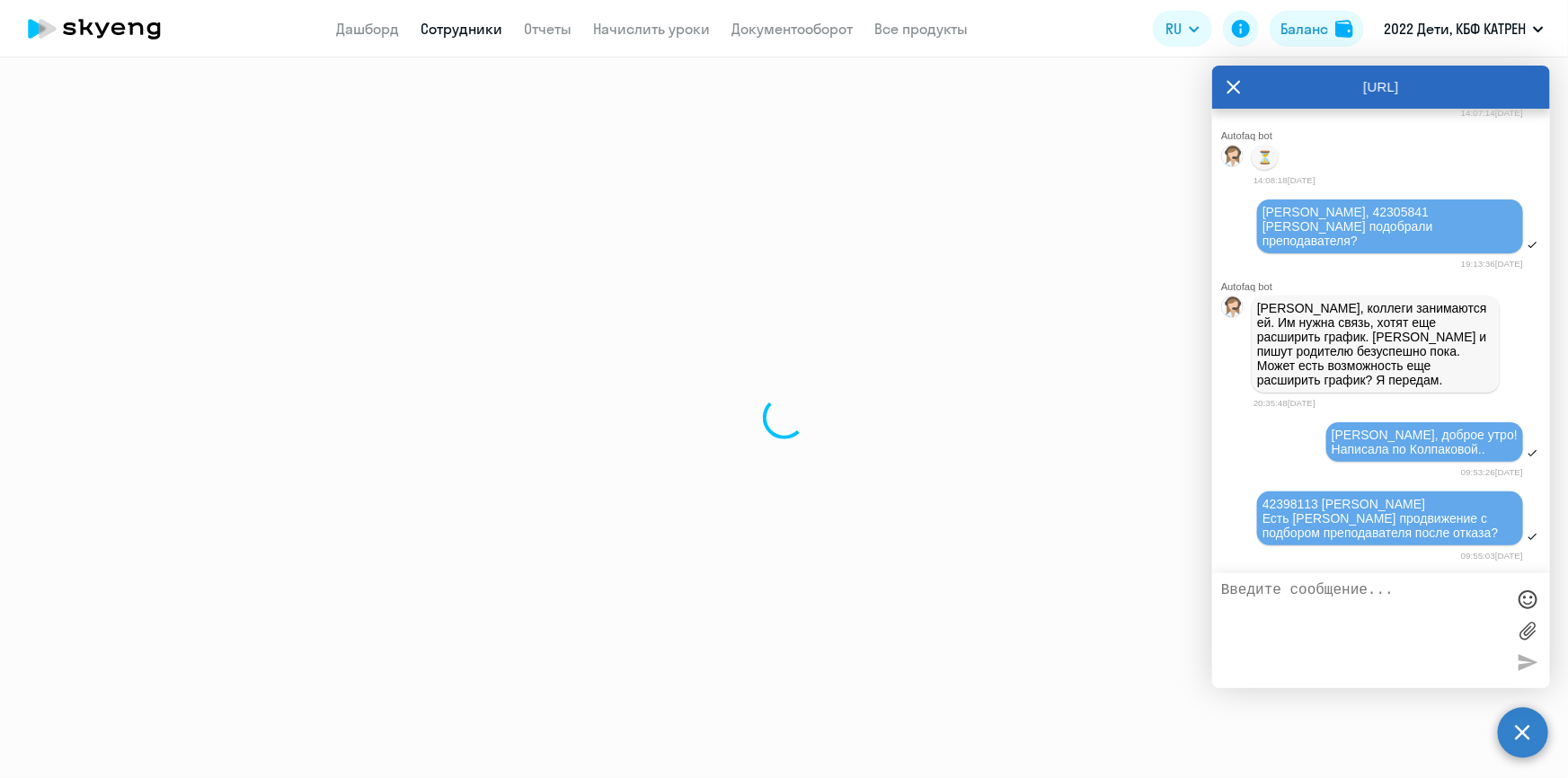
select select "math"
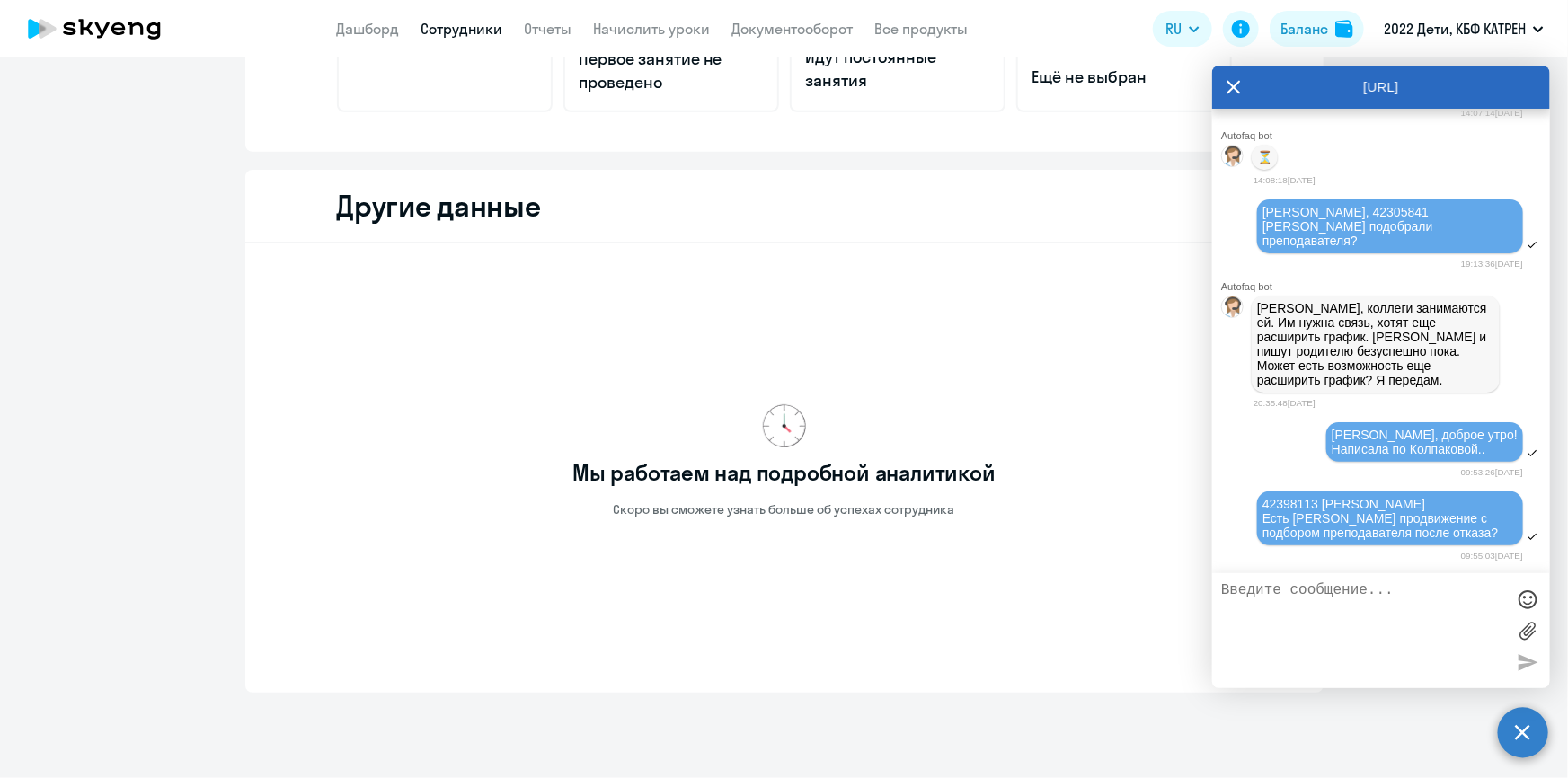
scroll to position [476, 0]
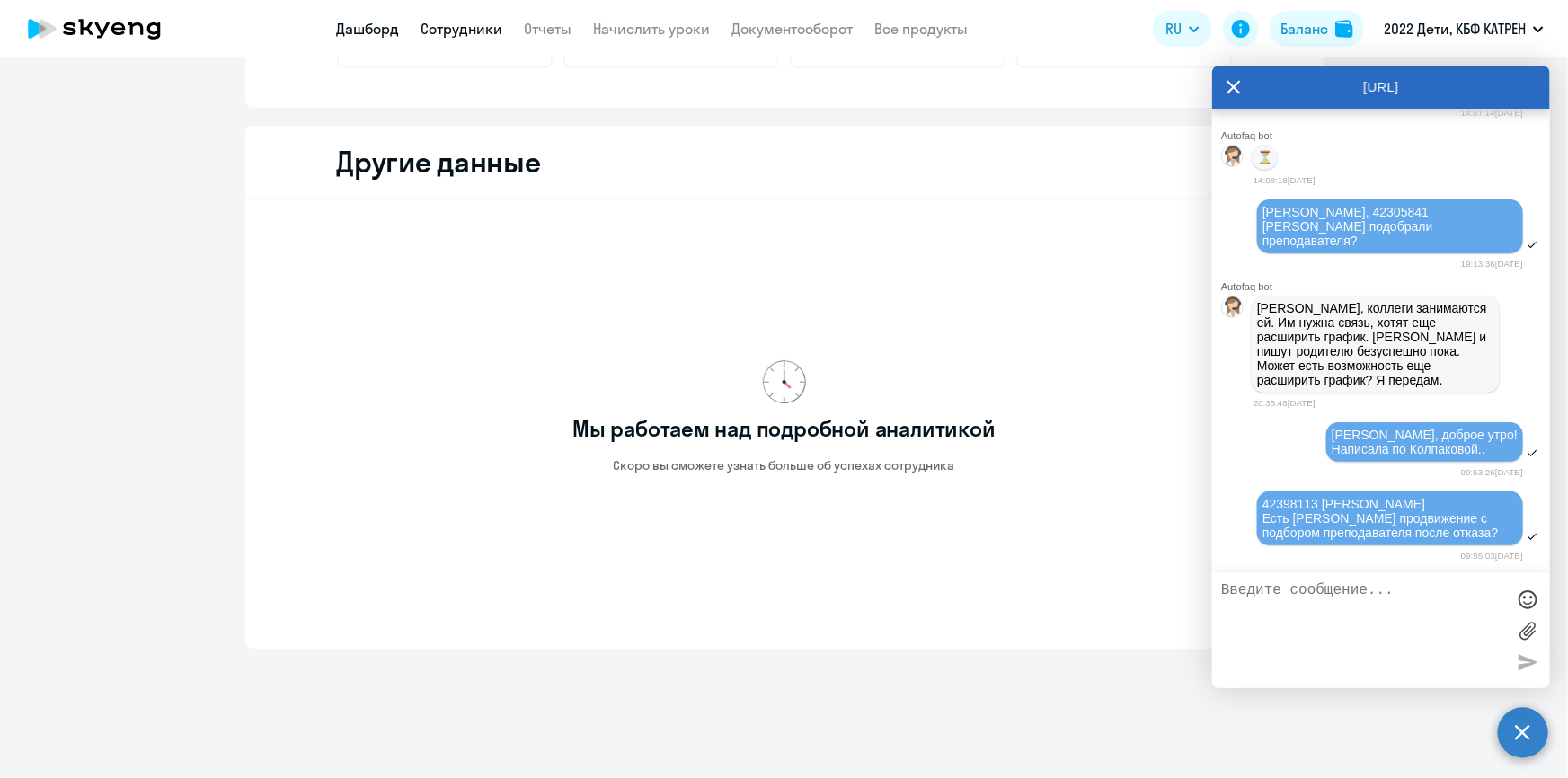
click at [395, 26] on link "Дашборд" at bounding box center [368, 28] width 63 height 18
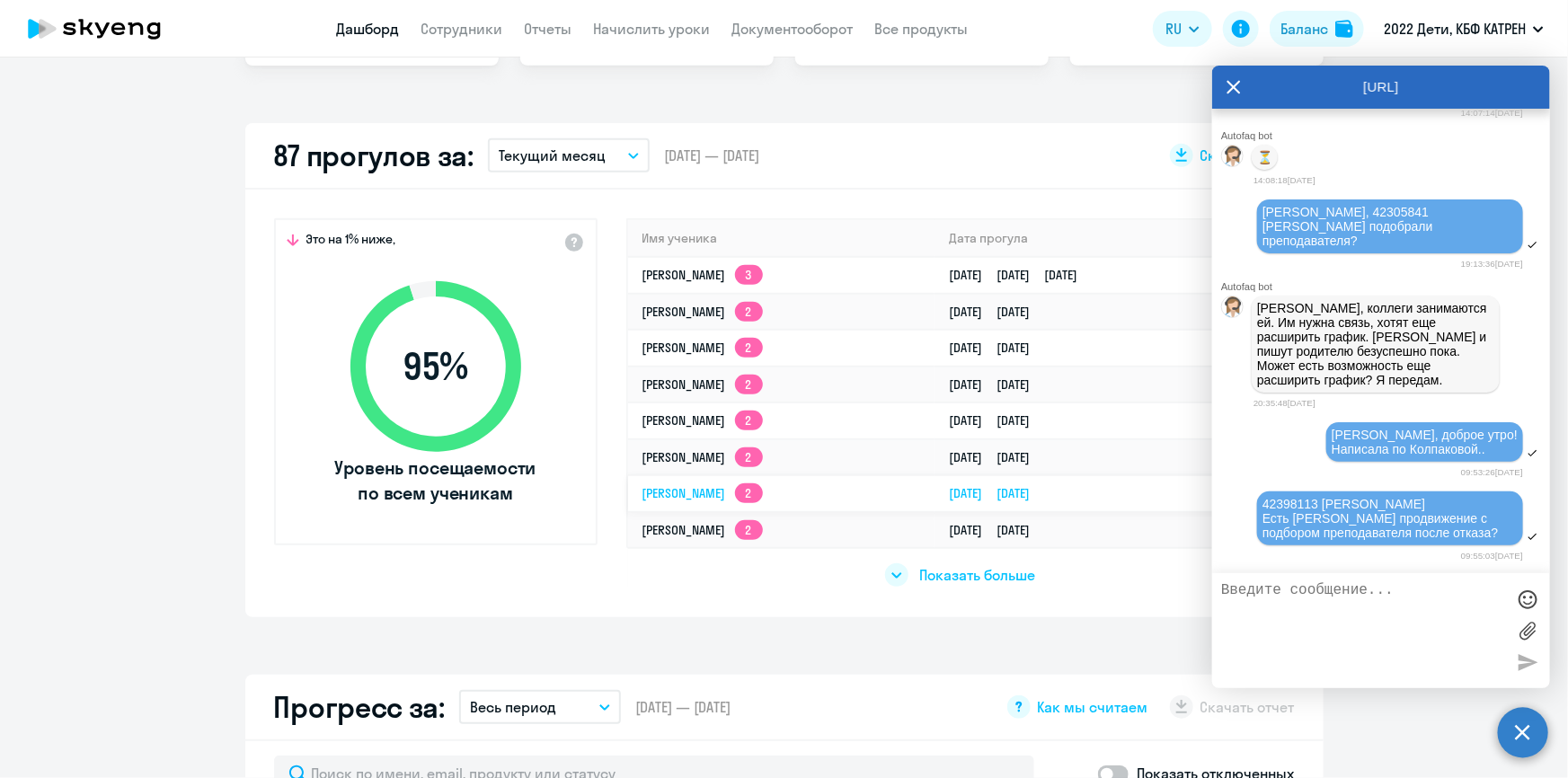
scroll to position [440, 0]
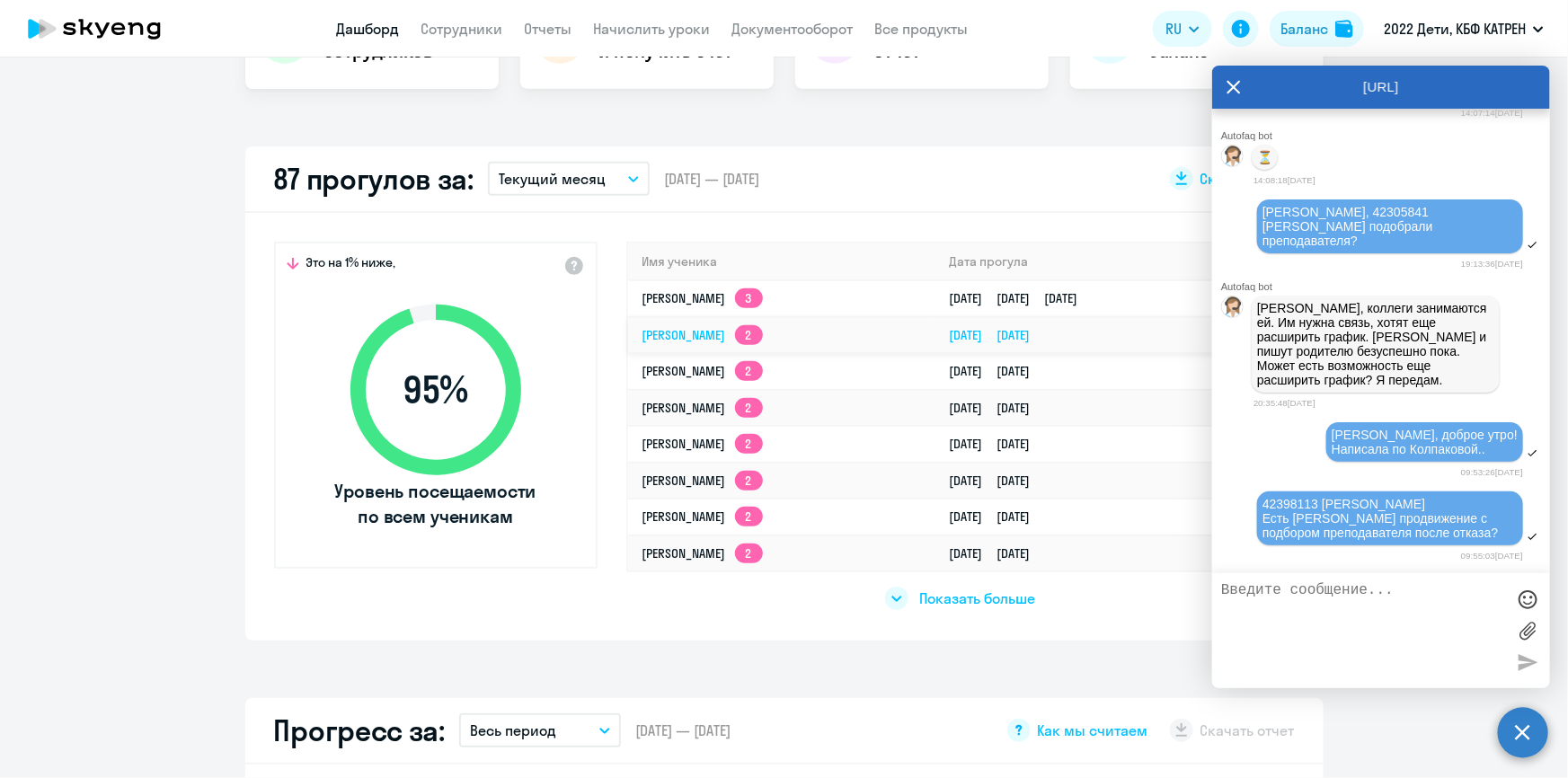
select select "30"
click at [927, 596] on span "Показать больше" at bounding box center [977, 598] width 116 height 20
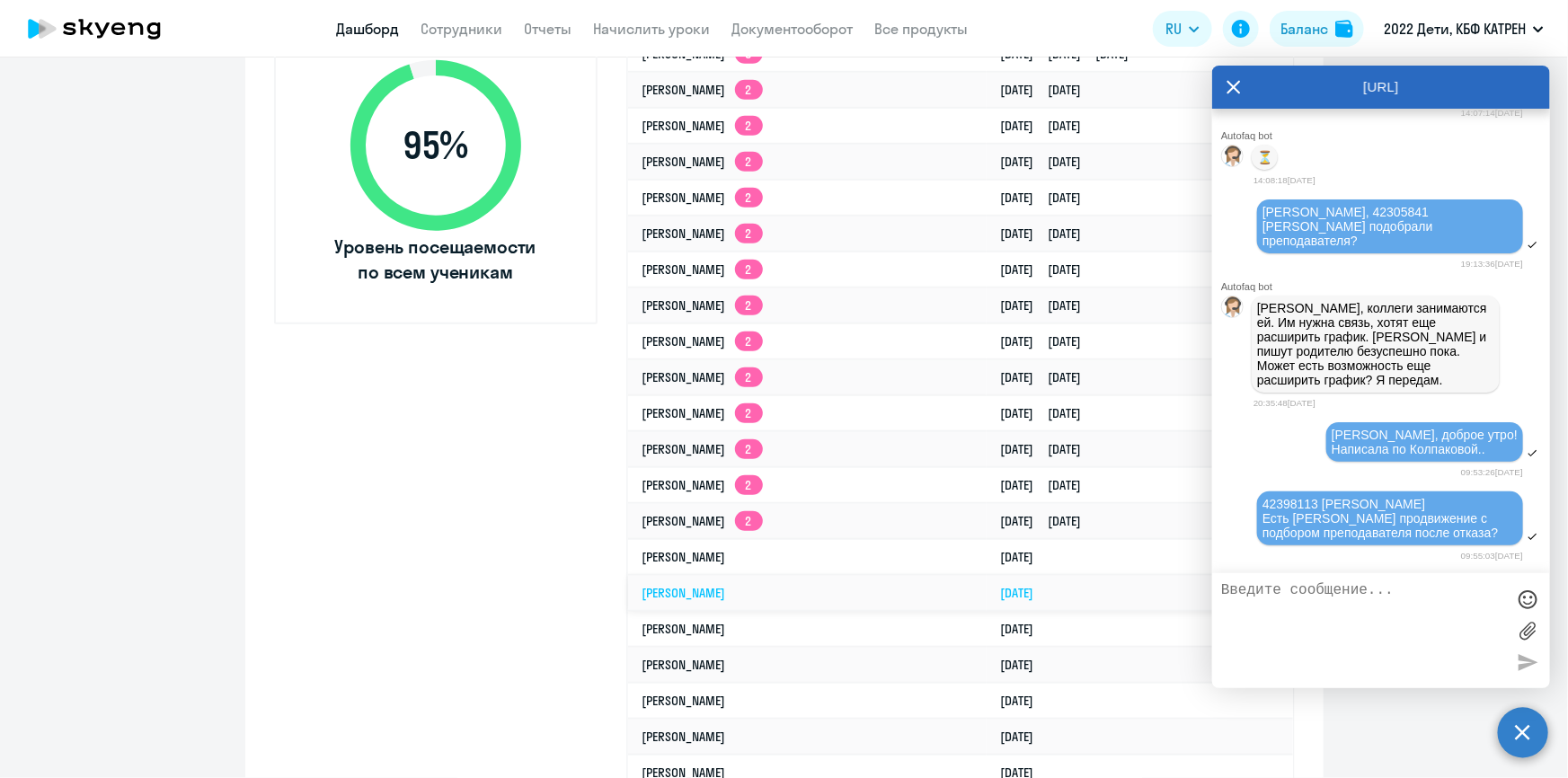
scroll to position [766, 0]
